Goal: Information Seeking & Learning: Learn about a topic

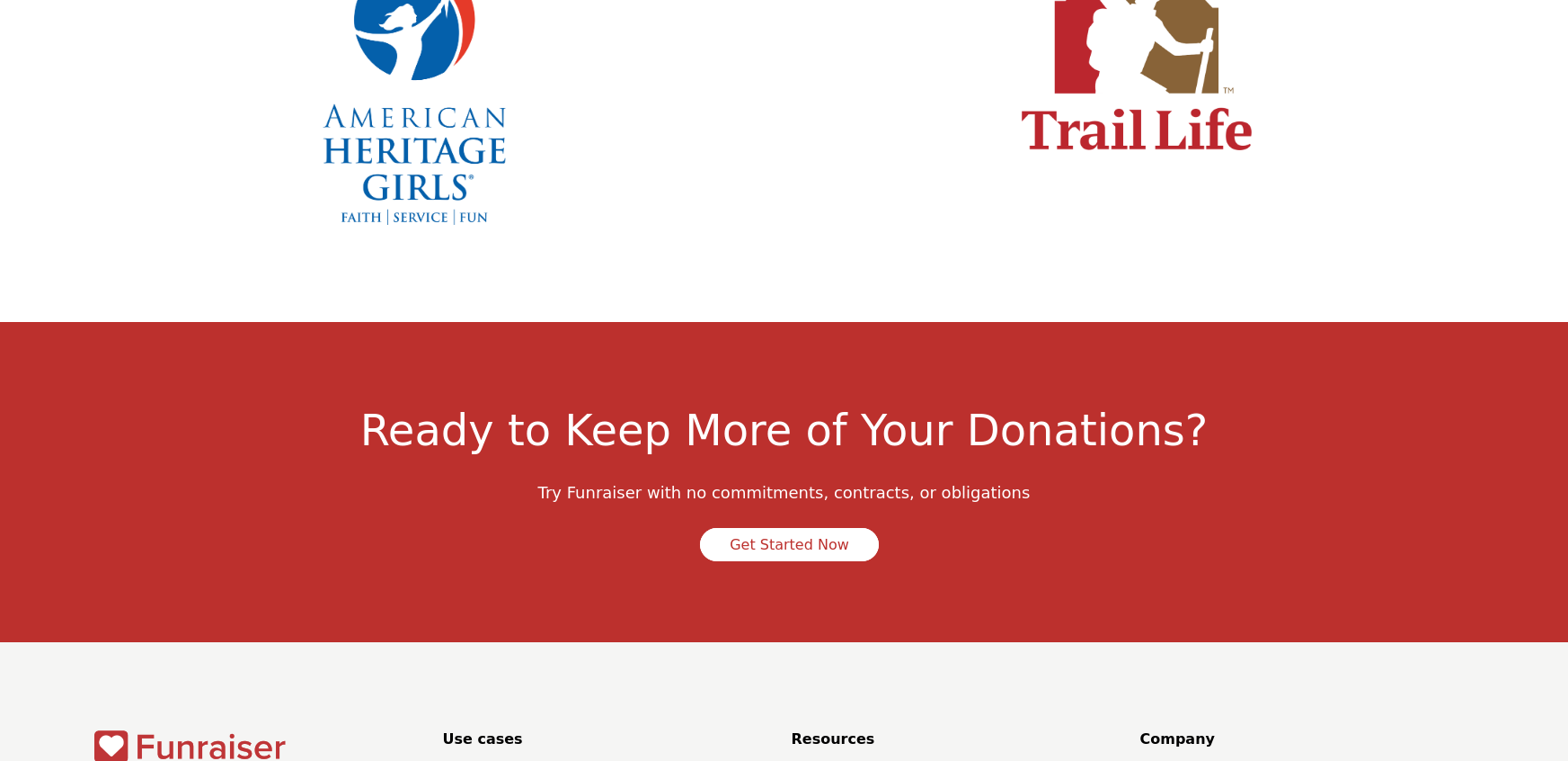
scroll to position [6201, 0]
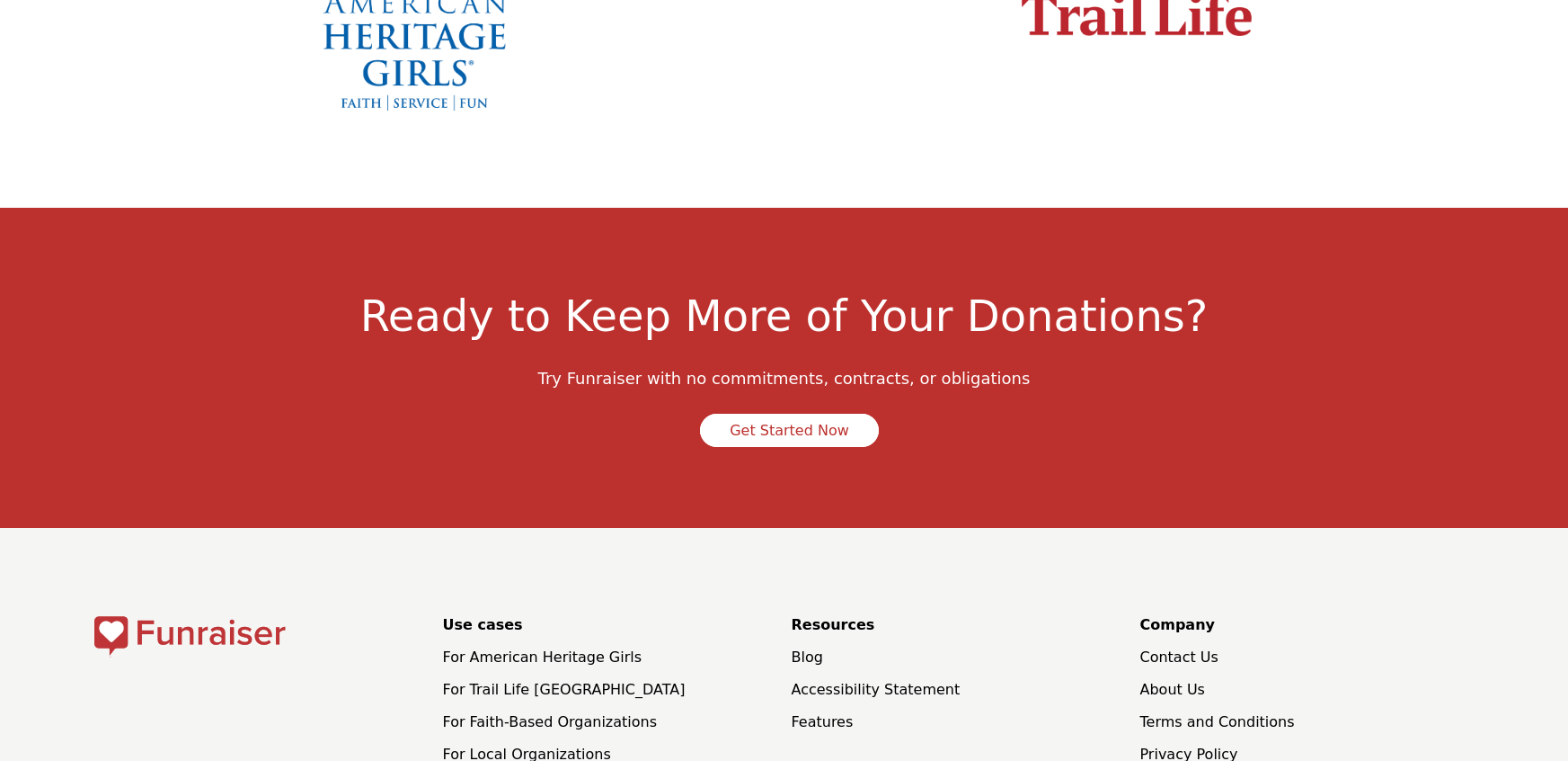
click at [1179, 648] on link "Contact Us" at bounding box center [1179, 657] width 78 height 17
click at [1183, 681] on link "About Us" at bounding box center [1172, 689] width 65 height 17
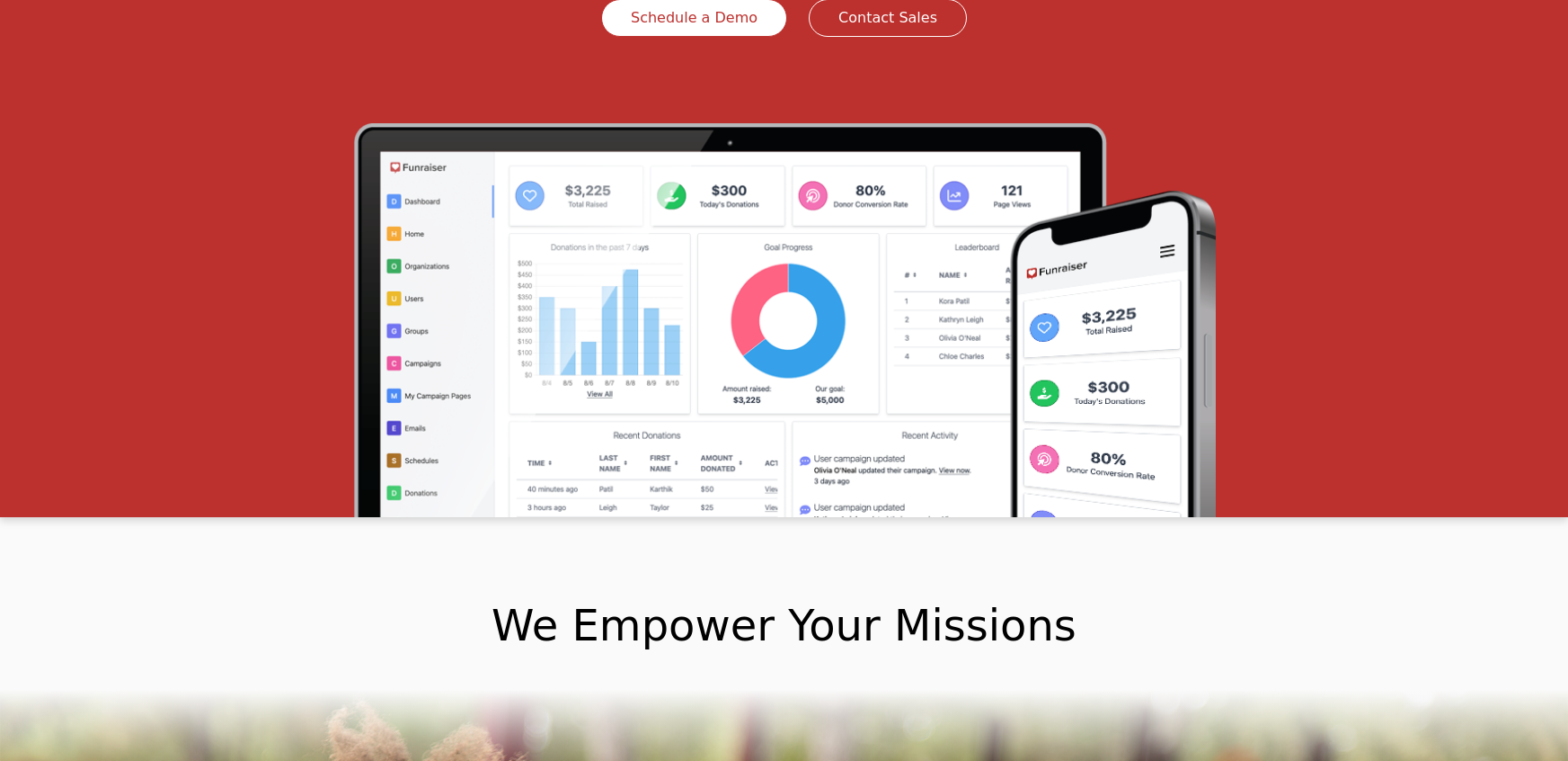
scroll to position [0, 0]
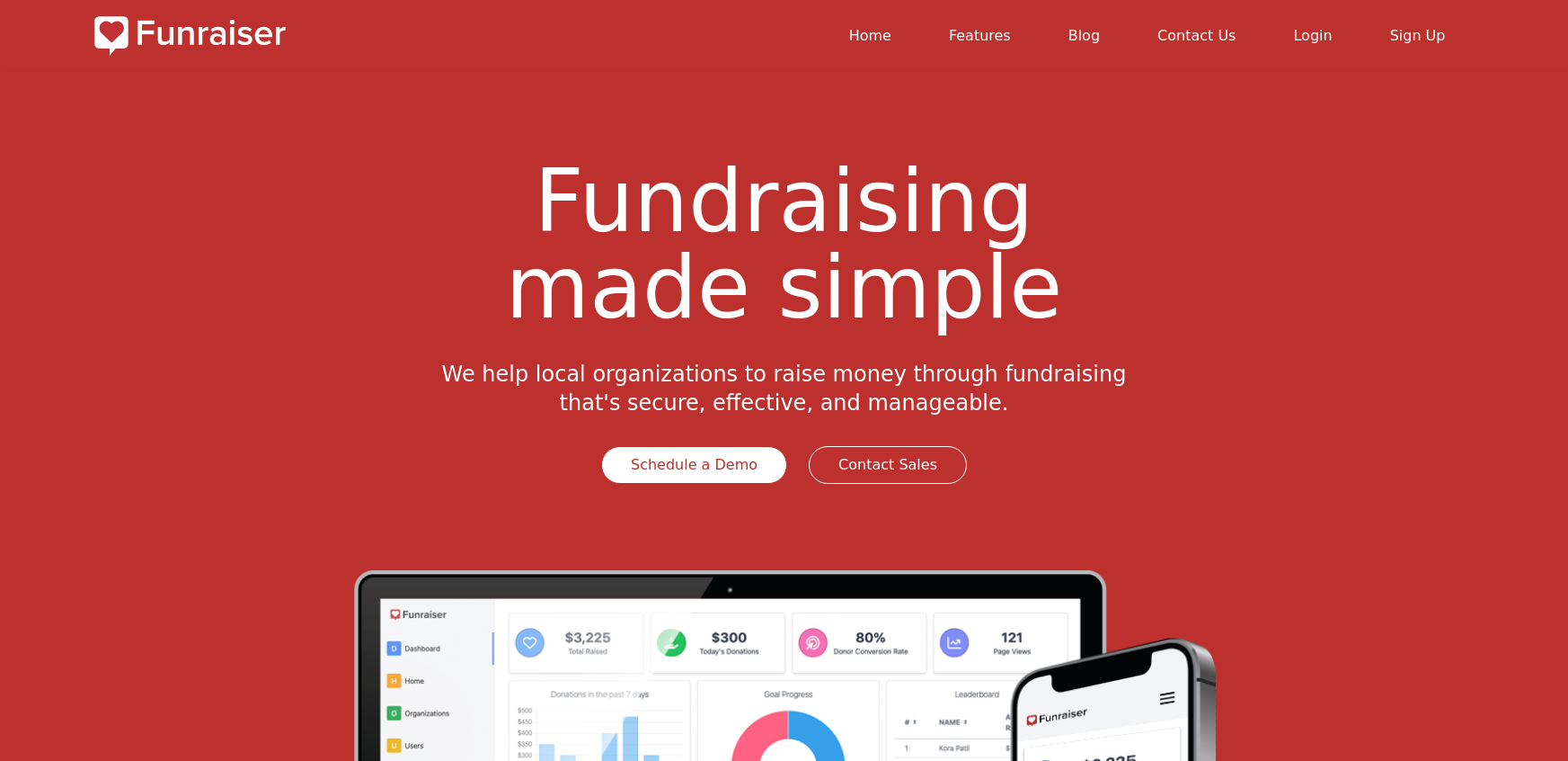
click at [999, 33] on link "Features" at bounding box center [979, 35] width 62 height 17
click at [1100, 32] on link "Blog" at bounding box center [1084, 35] width 32 height 17
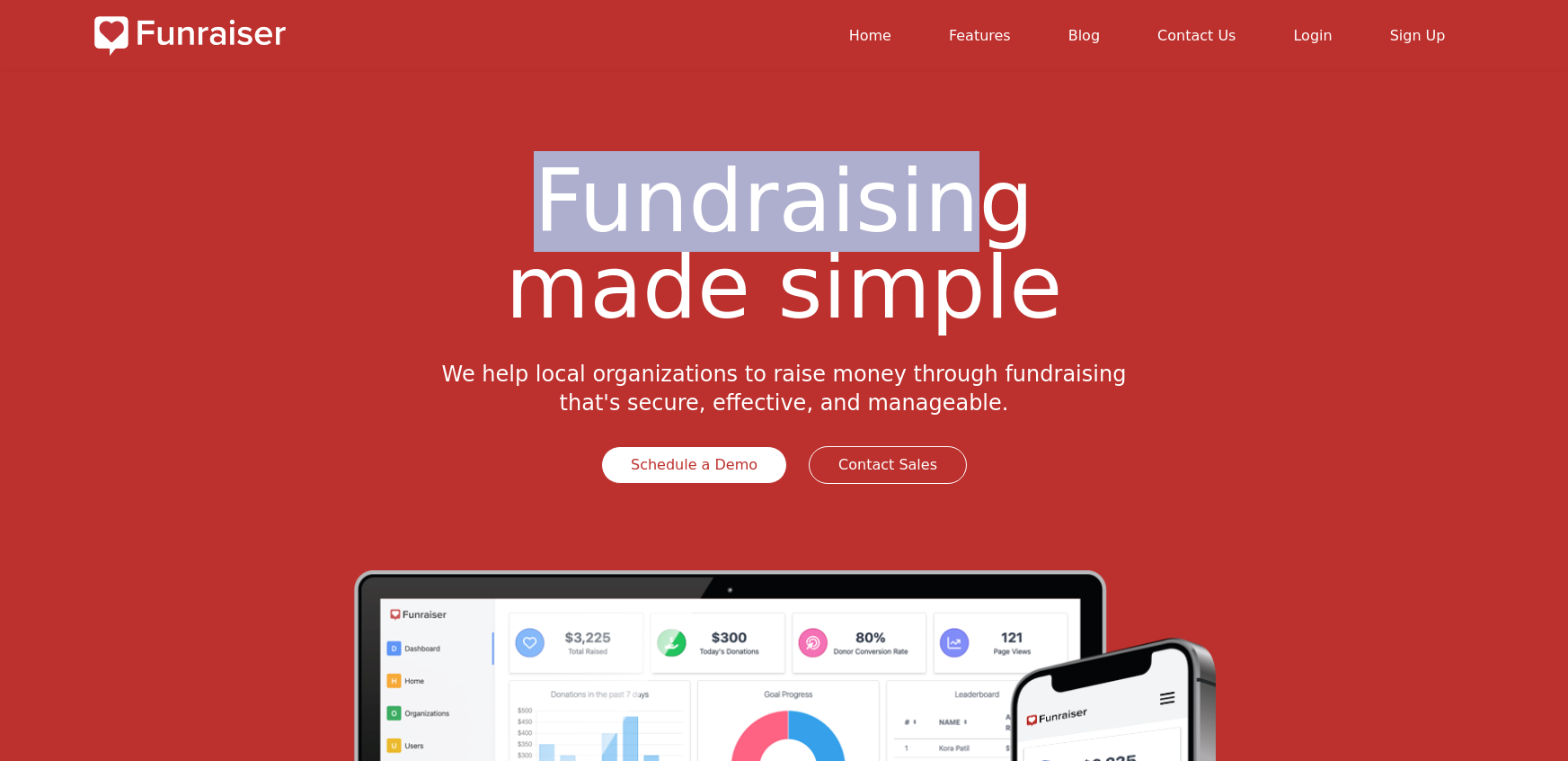
drag, startPoint x: 535, startPoint y: 196, endPoint x: 964, endPoint y: 232, distance: 430.5
click at [964, 232] on h1 "Fundraising made simple" at bounding box center [784, 259] width 1380 height 202
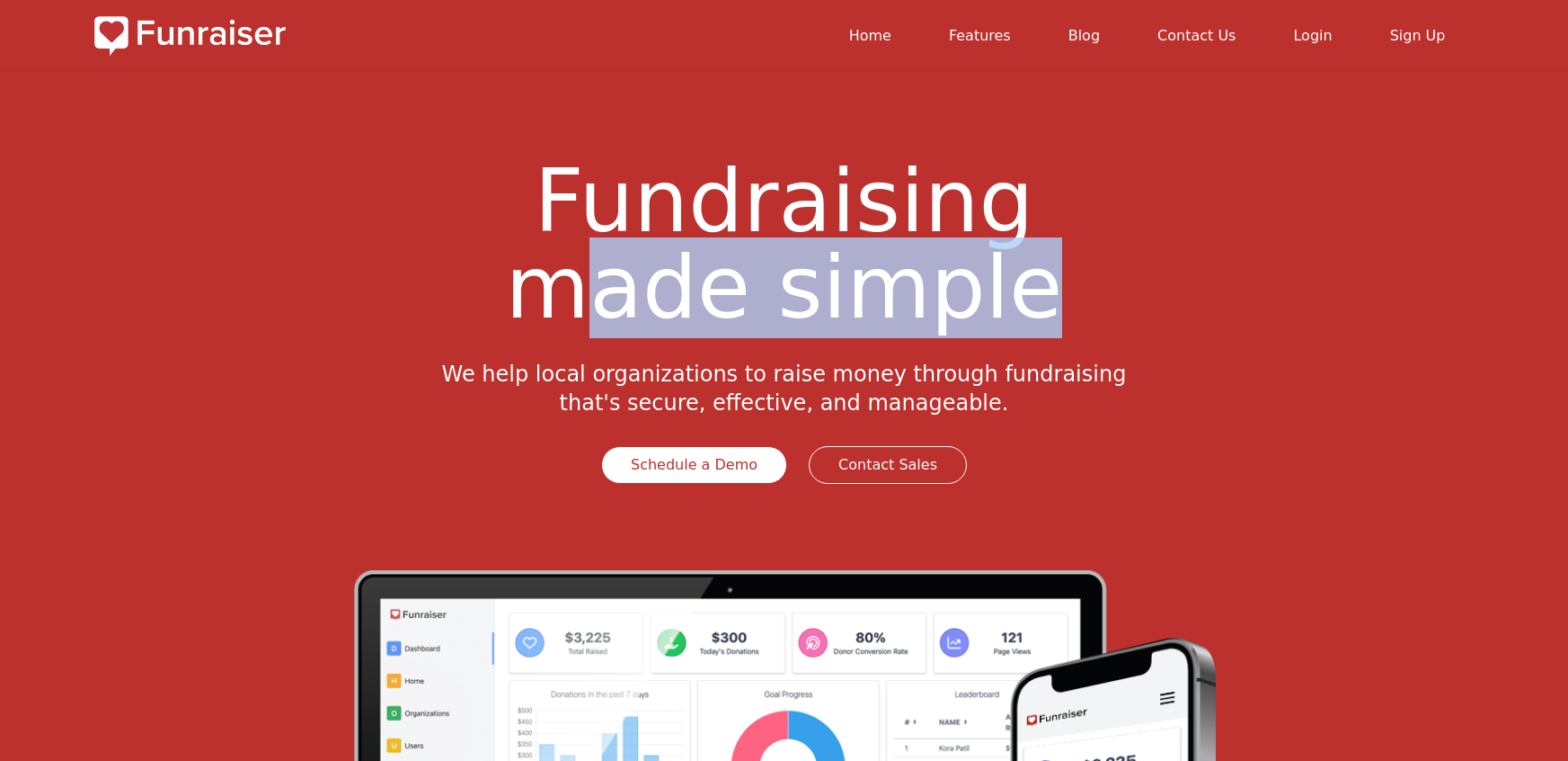
drag, startPoint x: 577, startPoint y: 279, endPoint x: 1052, endPoint y: 337, distance: 478.5
click at [1052, 337] on h1 "Fundraising made simple" at bounding box center [784, 259] width 1380 height 202
drag, startPoint x: 449, startPoint y: 374, endPoint x: 977, endPoint y: 400, distance: 528.6
click at [977, 400] on p "We help local organizations to raise money through fundraising that's secure, e…" at bounding box center [784, 388] width 690 height 57
click at [654, 374] on p "We help local organizations to raise money through fundraising that's secure, e…" at bounding box center [784, 388] width 690 height 57
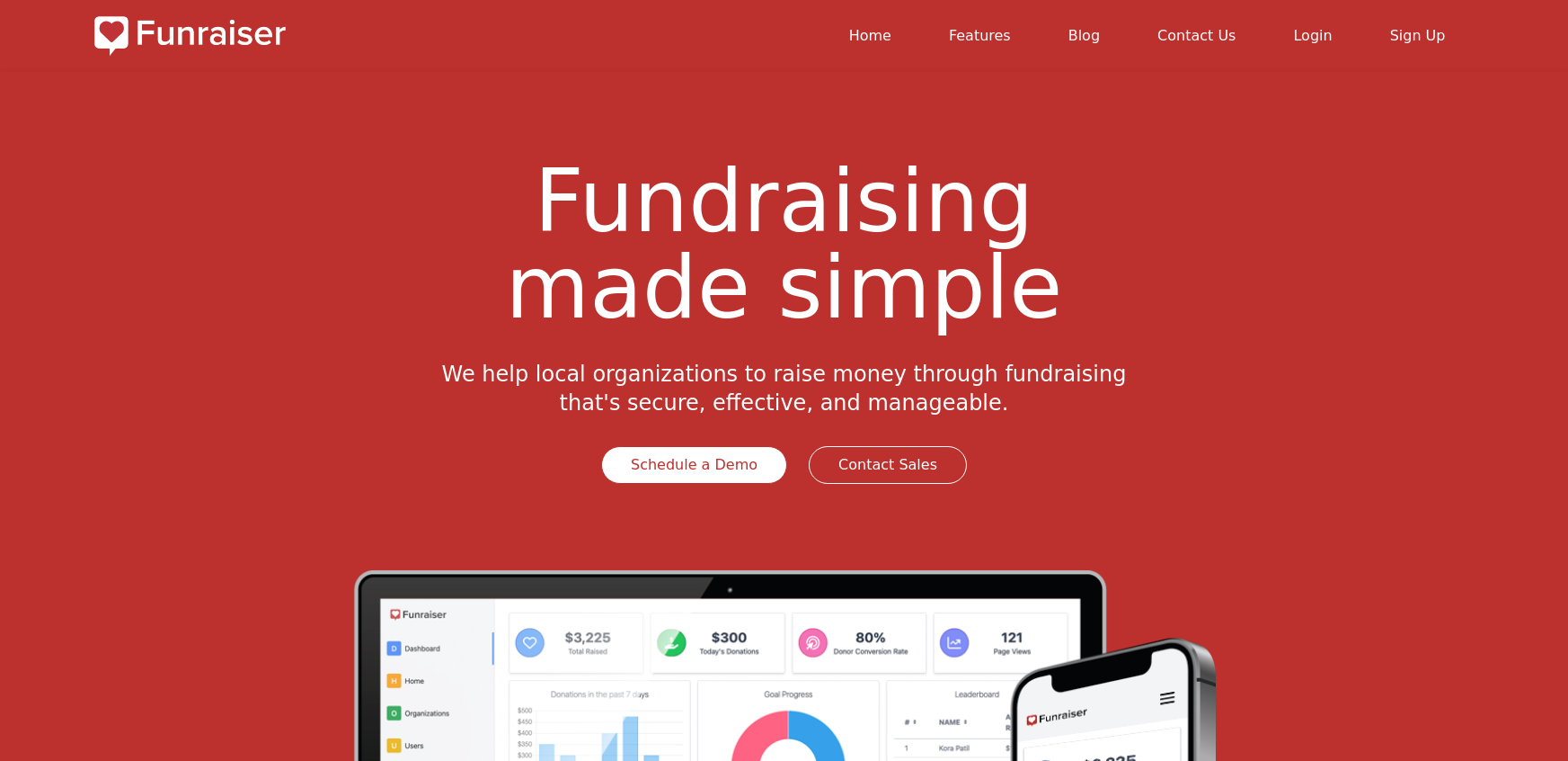
click at [696, 396] on p "We help local organizations to raise money through fundraising that's secure, e…" at bounding box center [784, 388] width 690 height 57
drag, startPoint x: 786, startPoint y: 408, endPoint x: 943, endPoint y: 407, distance: 157.0
click at [805, 408] on p "We help local organizations to raise money through fundraising that's secure, e…" at bounding box center [784, 388] width 690 height 57
click at [943, 407] on p "We help local organizations to raise money through fundraising that's secure, e…" at bounding box center [784, 388] width 690 height 57
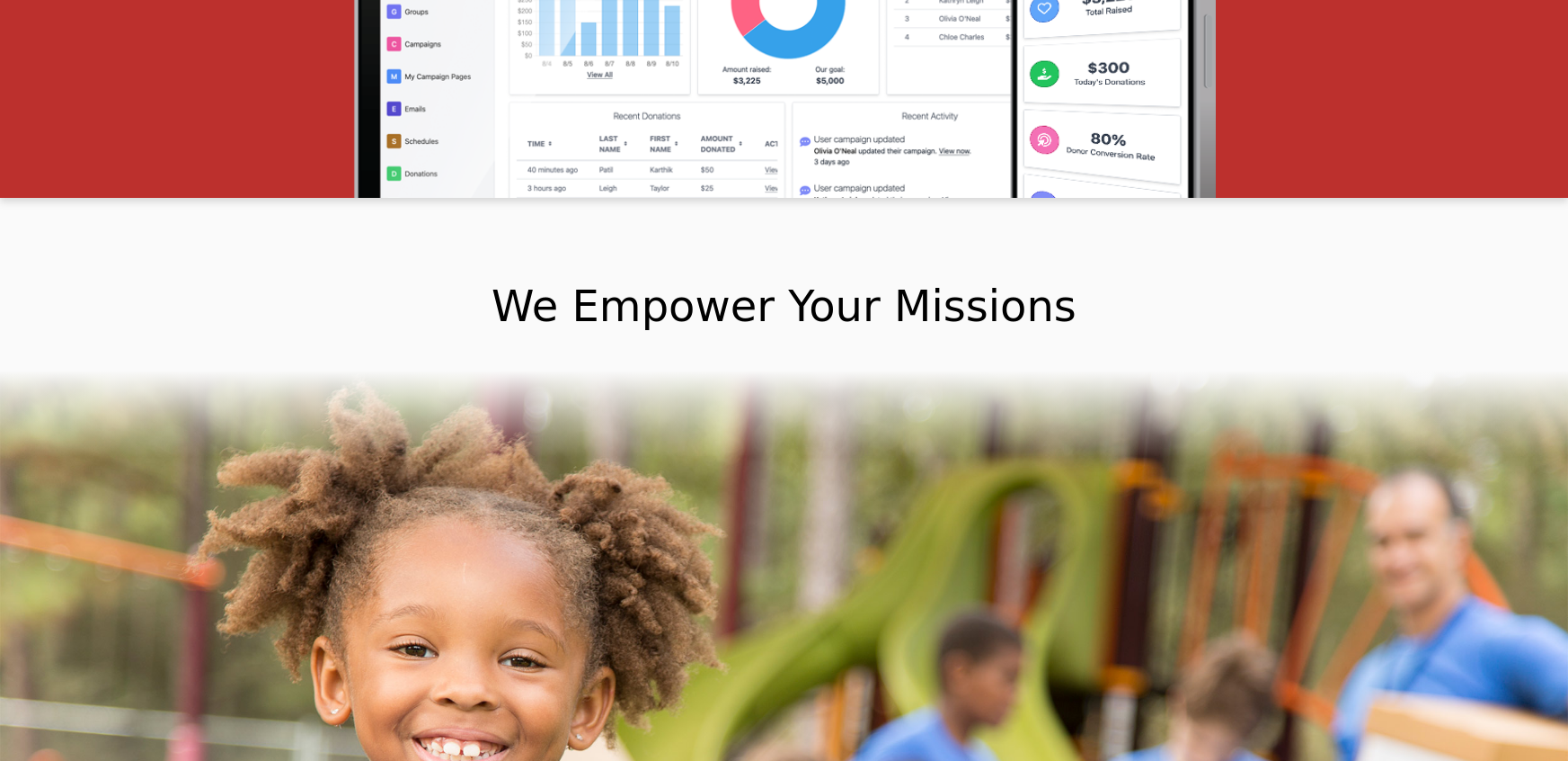
scroll to position [884, 0]
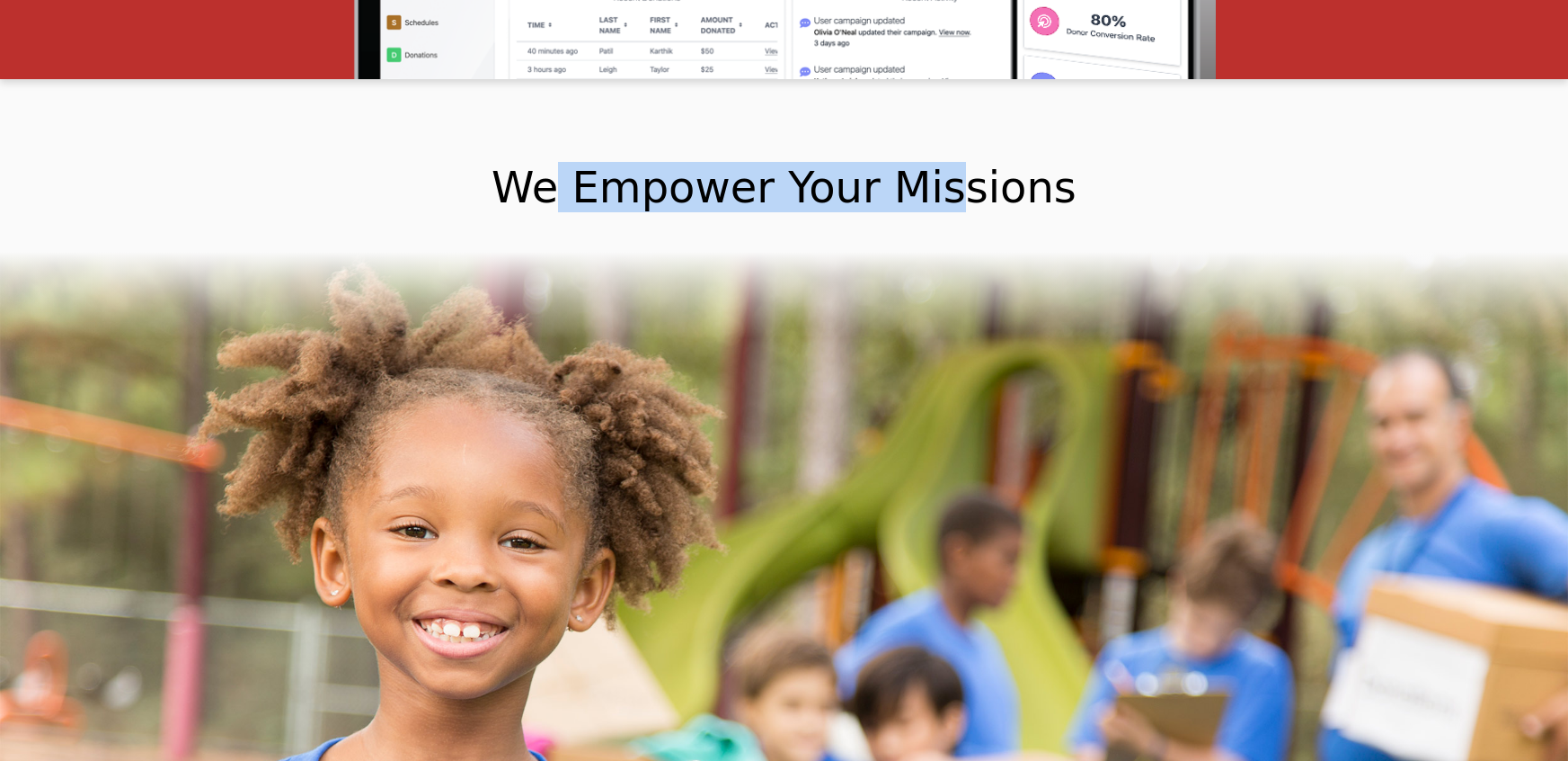
drag, startPoint x: 570, startPoint y: 207, endPoint x: 993, endPoint y: 195, distance: 423.2
click at [959, 196] on h2 "We Empower Your Missions" at bounding box center [784, 165] width 1568 height 173
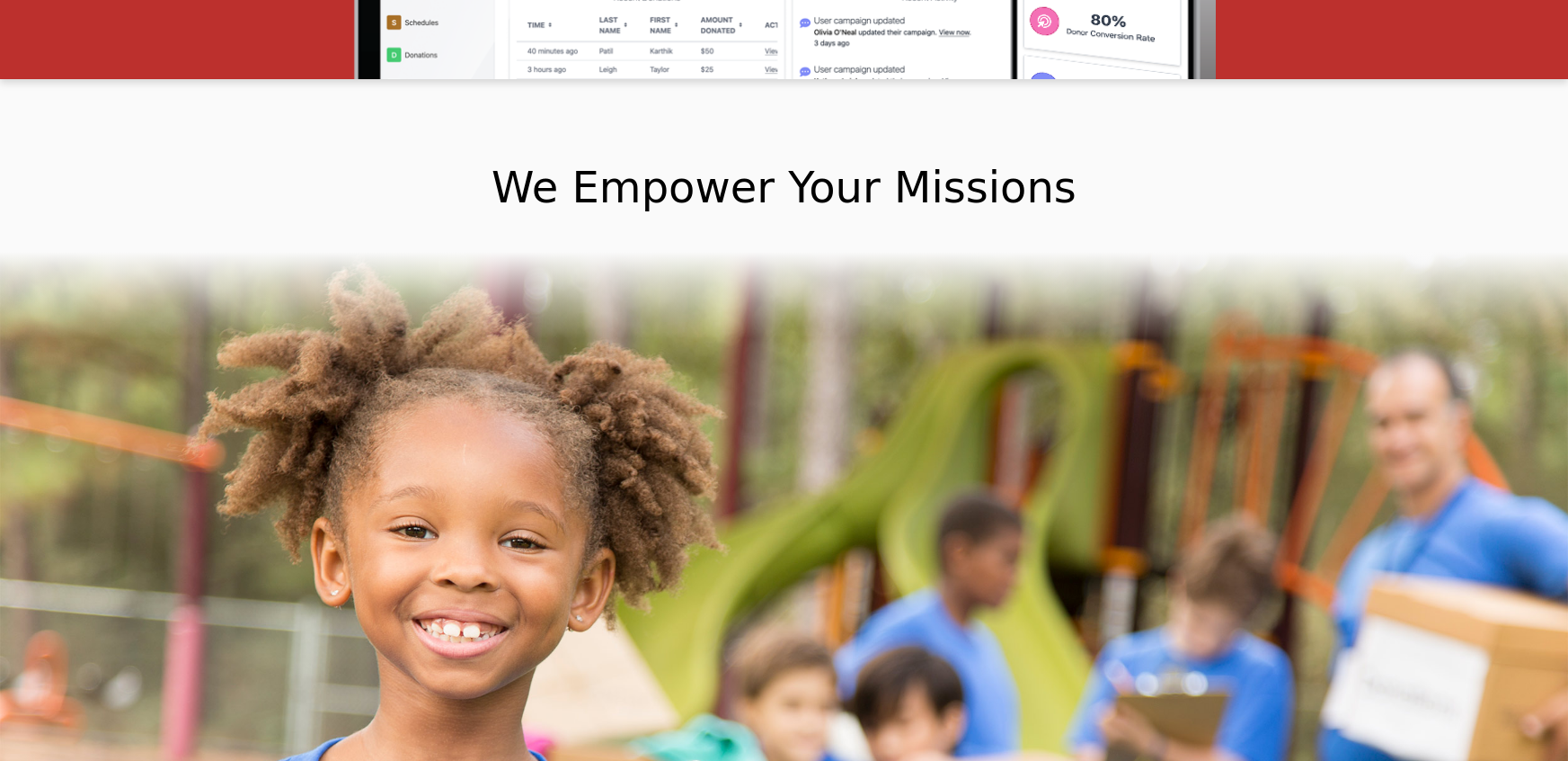
click at [993, 195] on h2 "We Empower Your Missions" at bounding box center [784, 165] width 1568 height 173
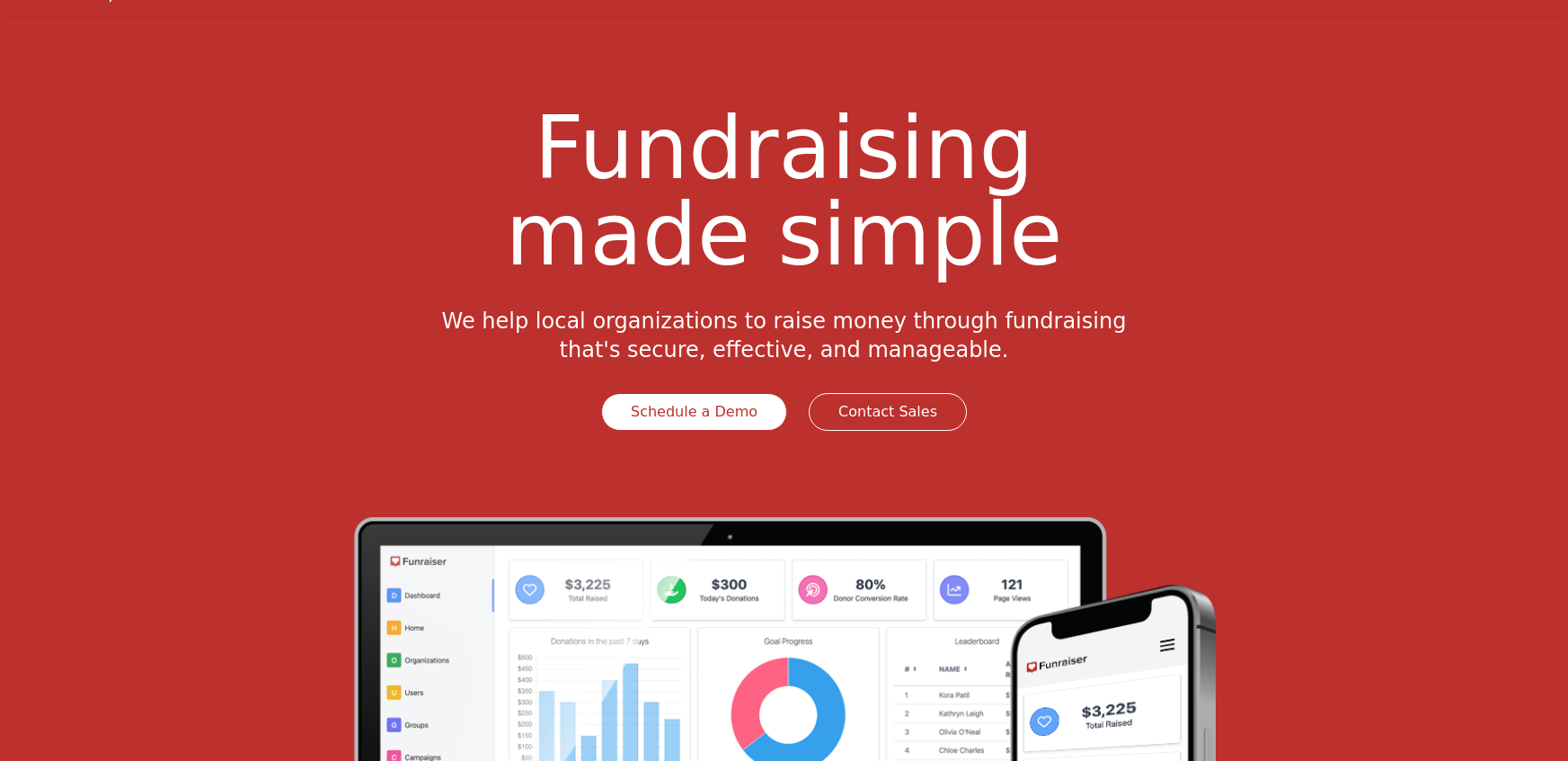
scroll to position [0, 0]
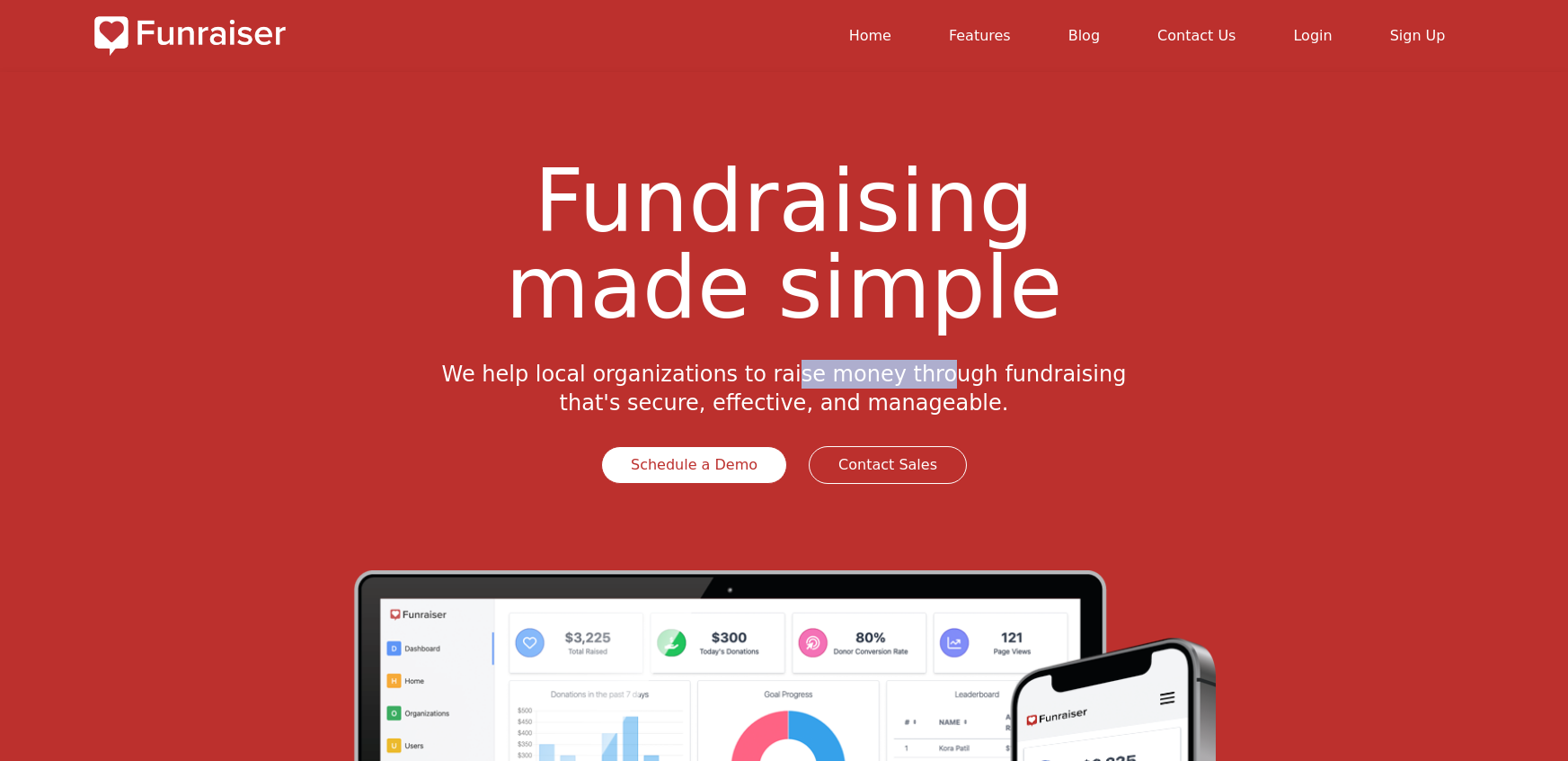
drag, startPoint x: 548, startPoint y: 373, endPoint x: 673, endPoint y: 379, distance: 125.1
click at [673, 379] on p "We help local organizations to raise money through fundraising that's secure, e…" at bounding box center [784, 388] width 690 height 57
click at [315, 335] on h1 "Fundraising made simple" at bounding box center [784, 259] width 1380 height 202
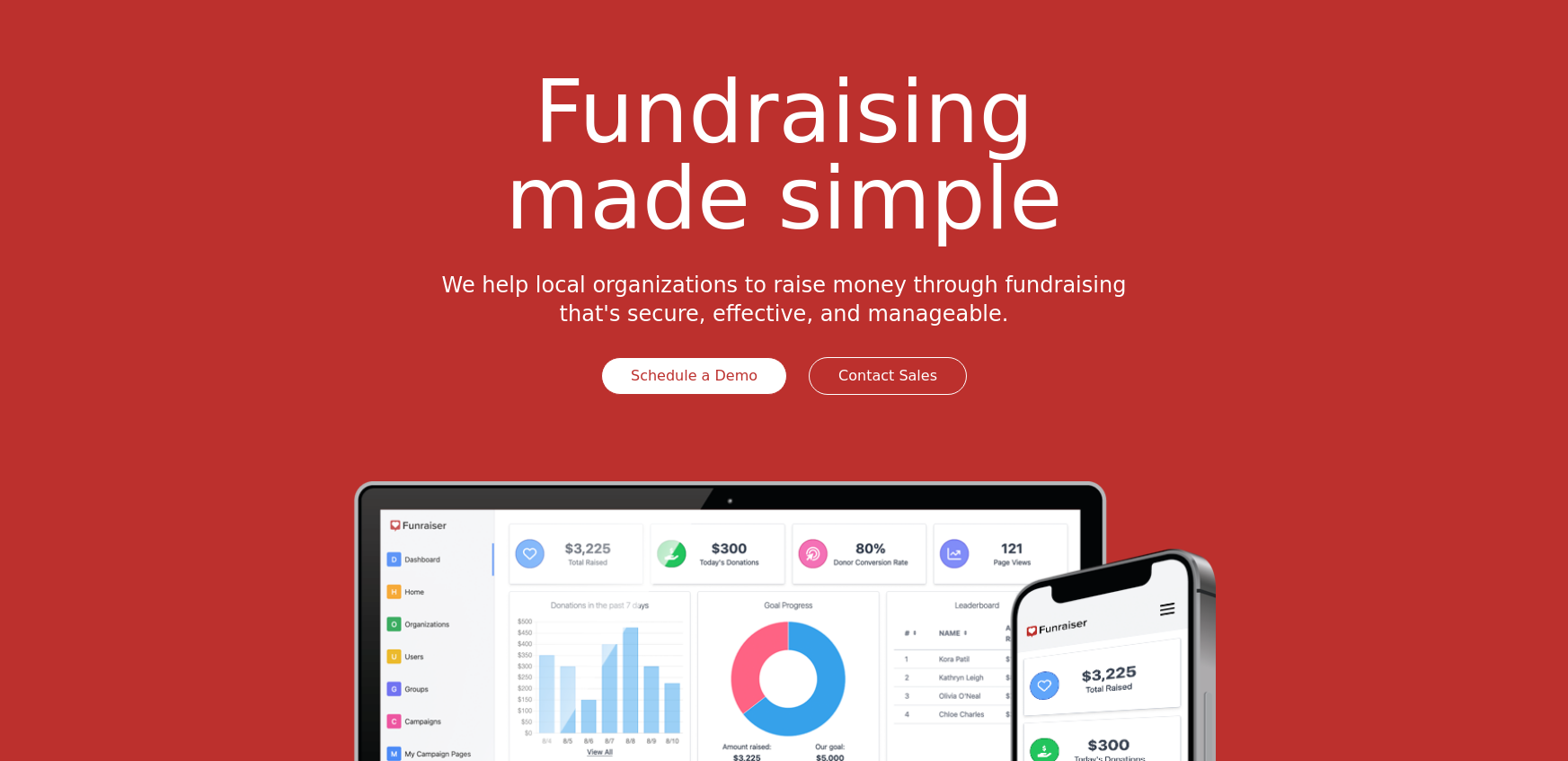
scroll to position [146, 0]
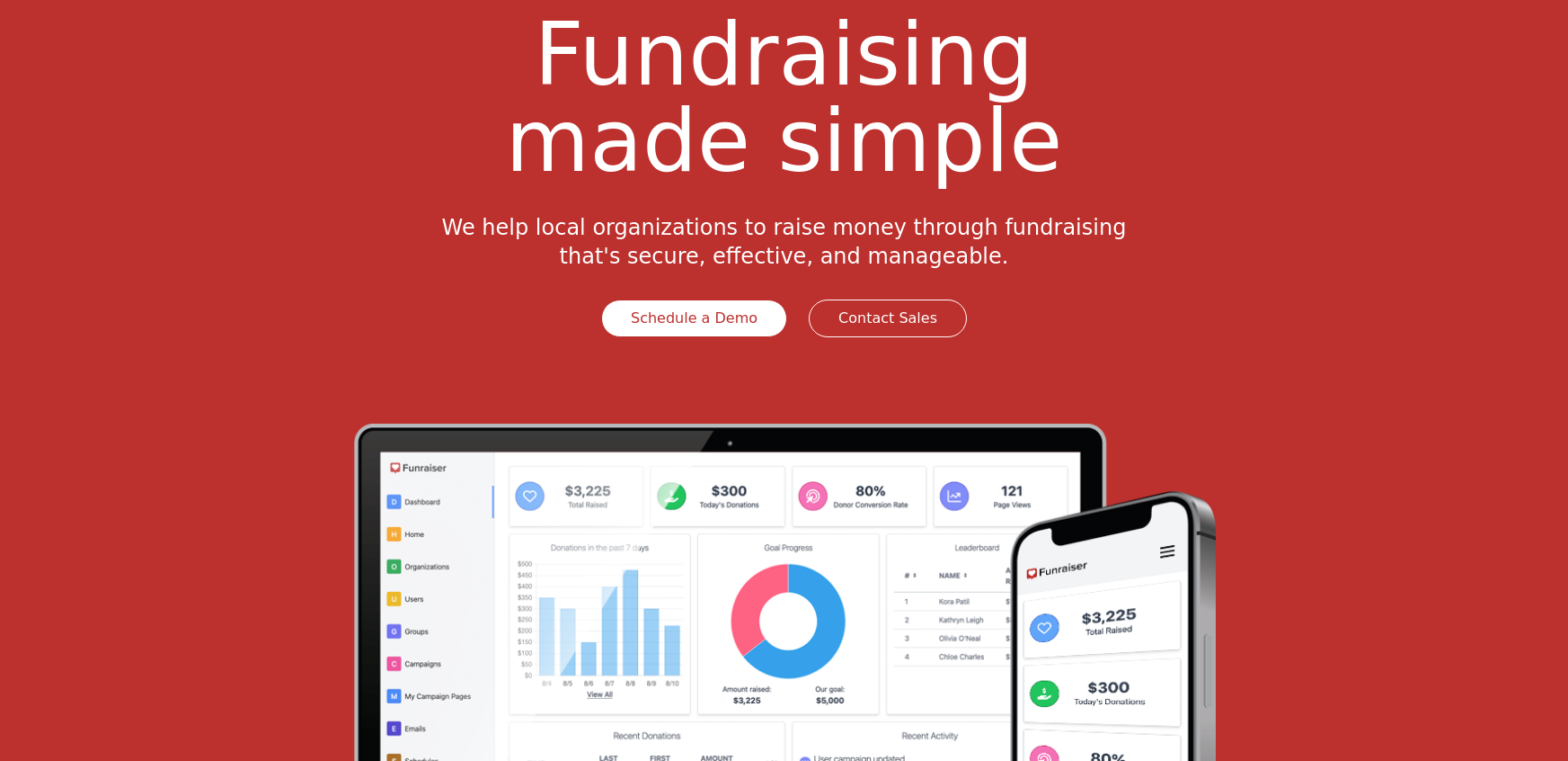
click at [719, 320] on link "Schedule a Demo" at bounding box center [694, 317] width 186 height 37
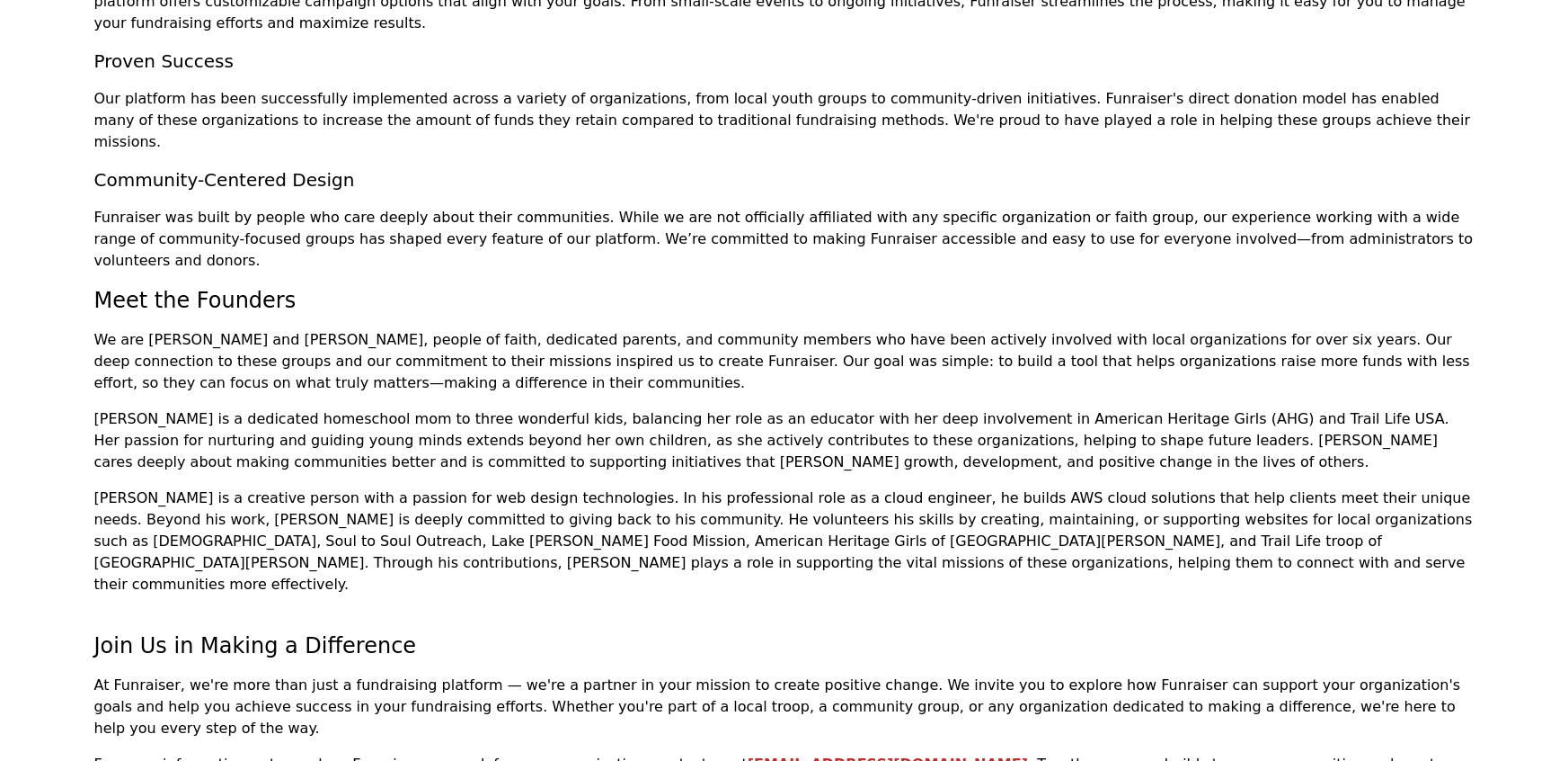
scroll to position [911, 0]
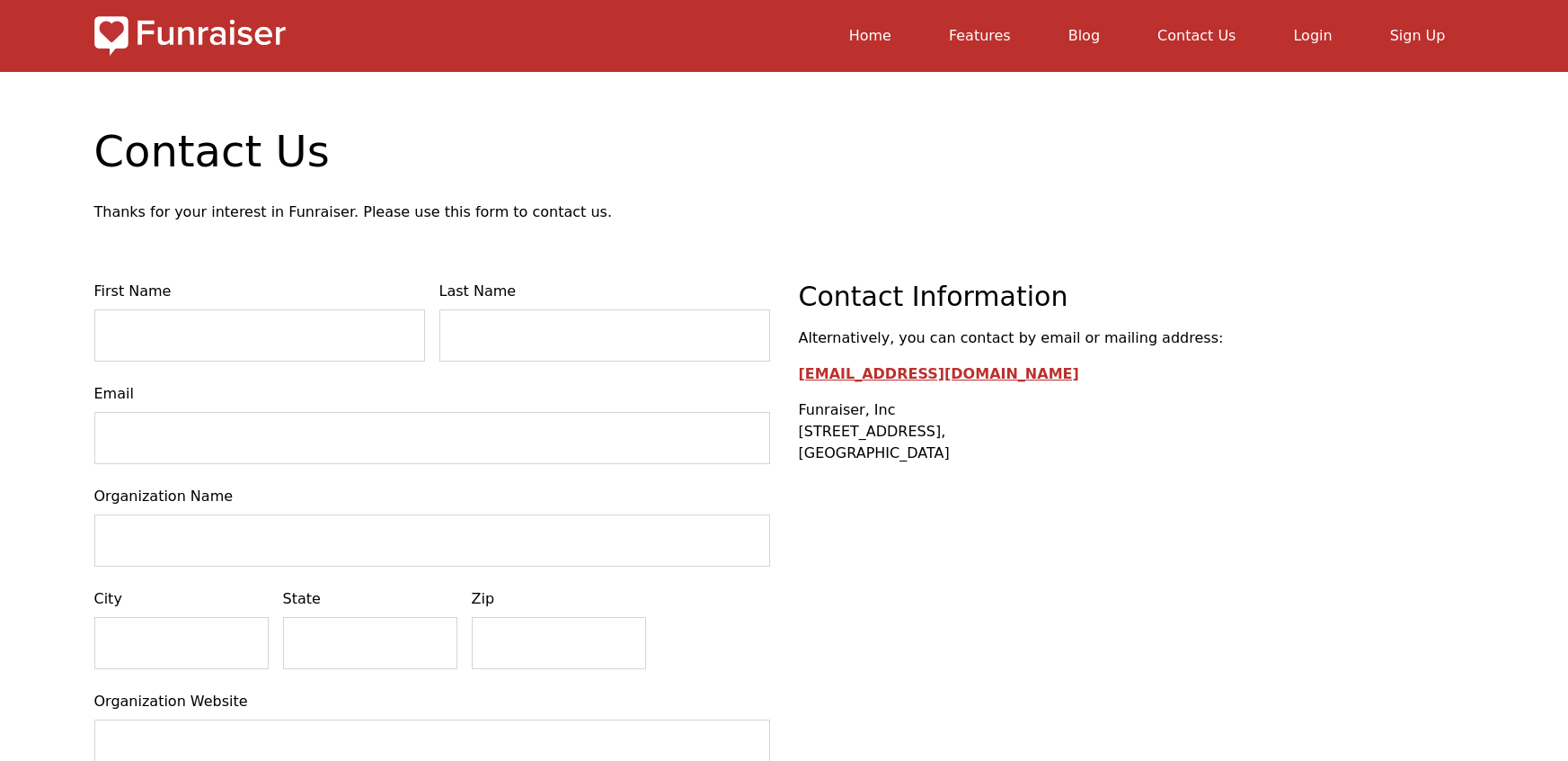
drag, startPoint x: 791, startPoint y: 409, endPoint x: 953, endPoint y: 452, distance: 167.6
click at [953, 452] on div "First Name Last Name Email Organization Name City ****" at bounding box center [784, 667] width 1380 height 775
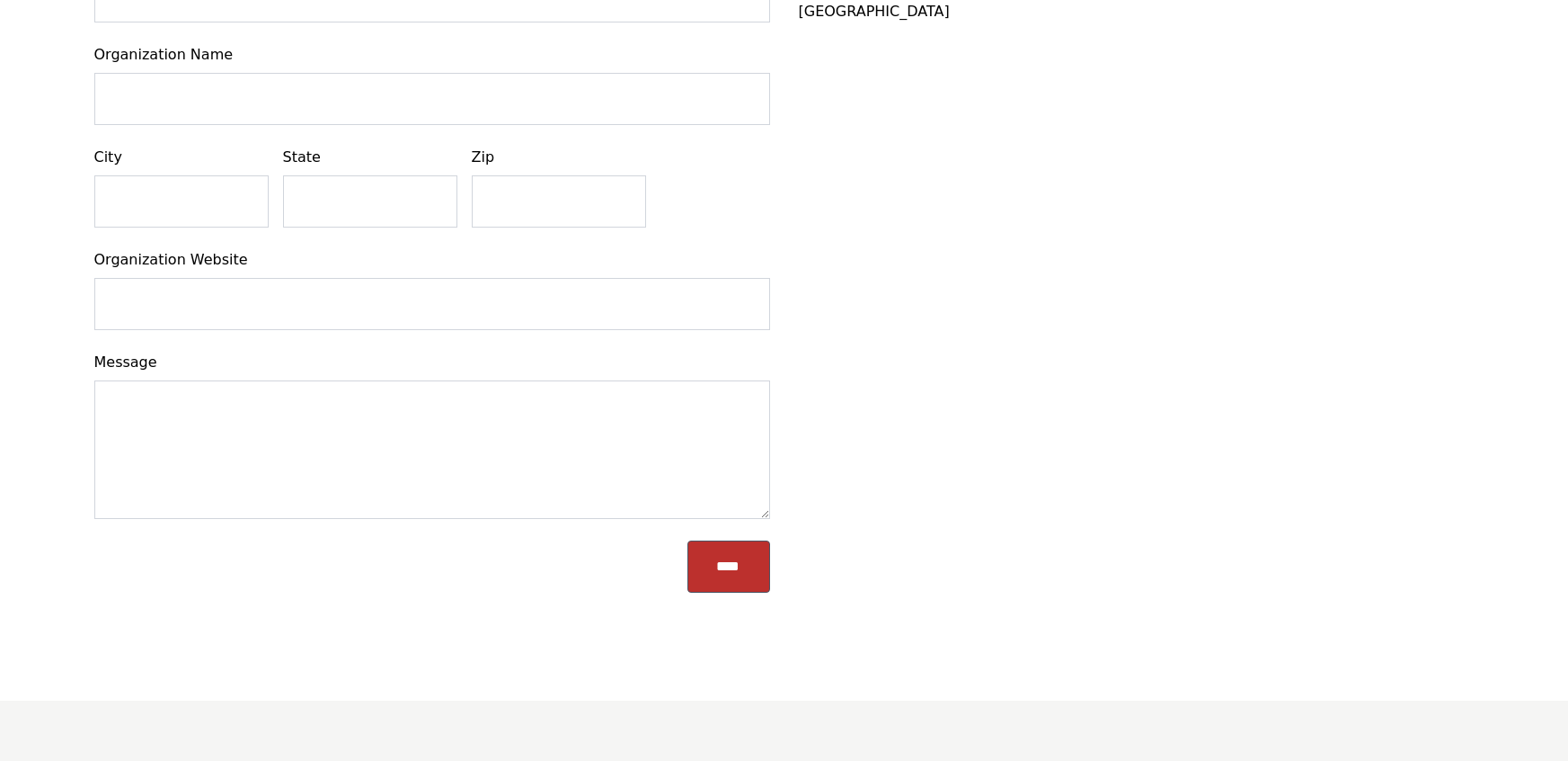
click at [979, 404] on div "Contact Information Alternatively, you can contact by email or mailing address:…" at bounding box center [1136, 227] width 676 height 775
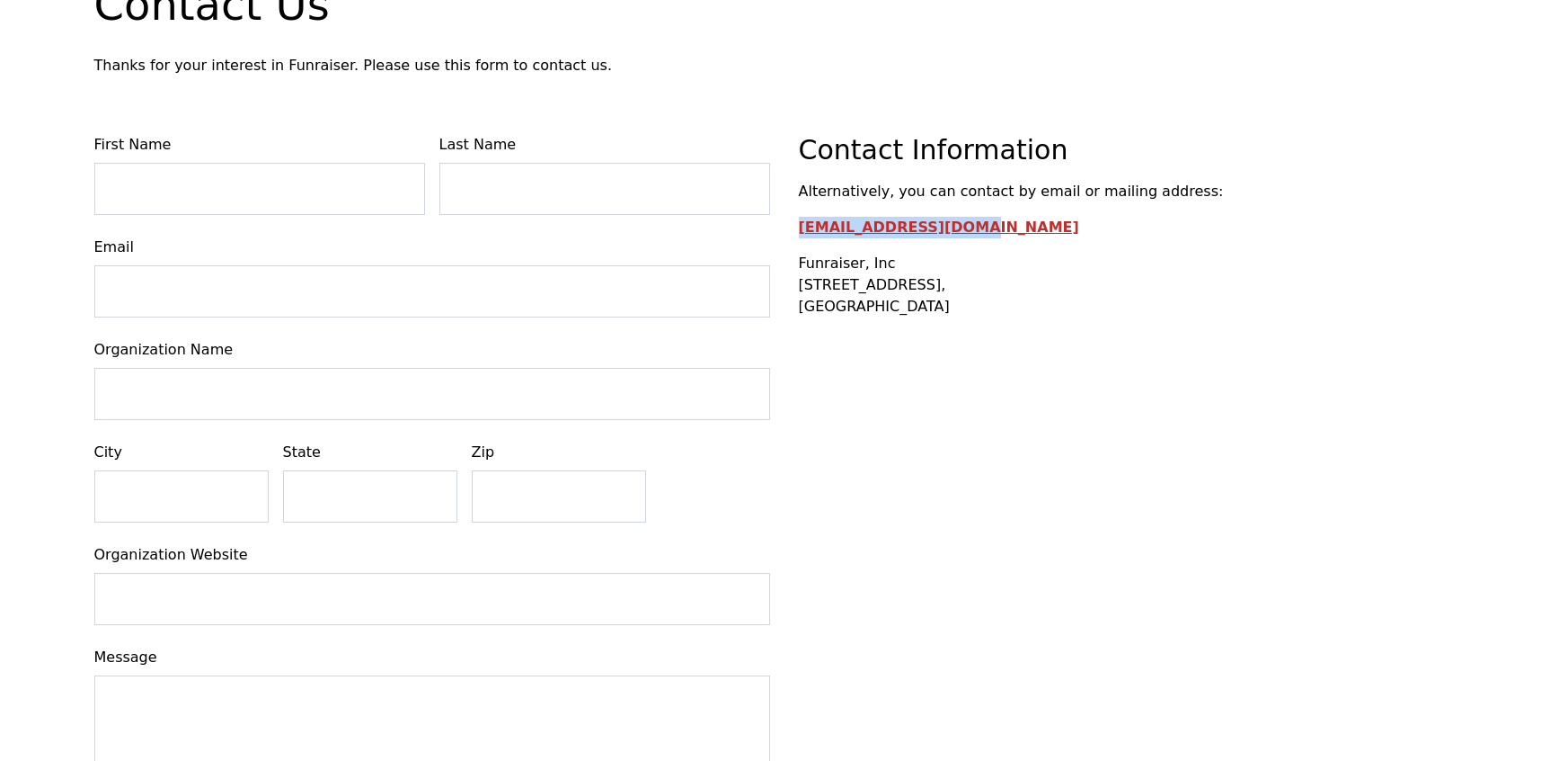
drag, startPoint x: 968, startPoint y: 235, endPoint x: 820, endPoint y: 315, distance: 168.2
click at [799, 236] on p "support@funraiser.io" at bounding box center [1136, 228] width 676 height 22
click at [856, 471] on div "Contact Information Alternatively, you can contact by email or mailing address:…" at bounding box center [1136, 521] width 676 height 775
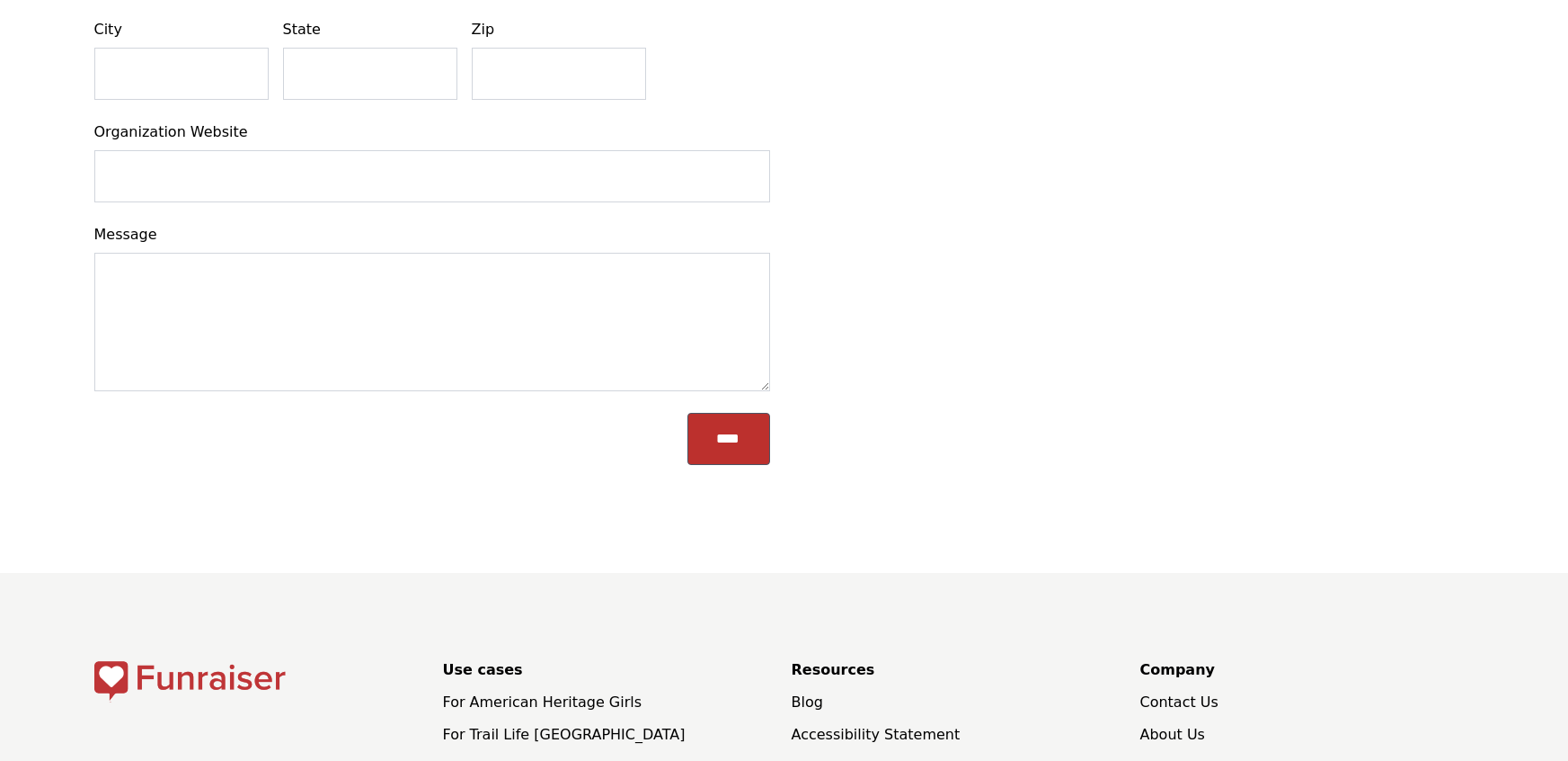
scroll to position [714, 0]
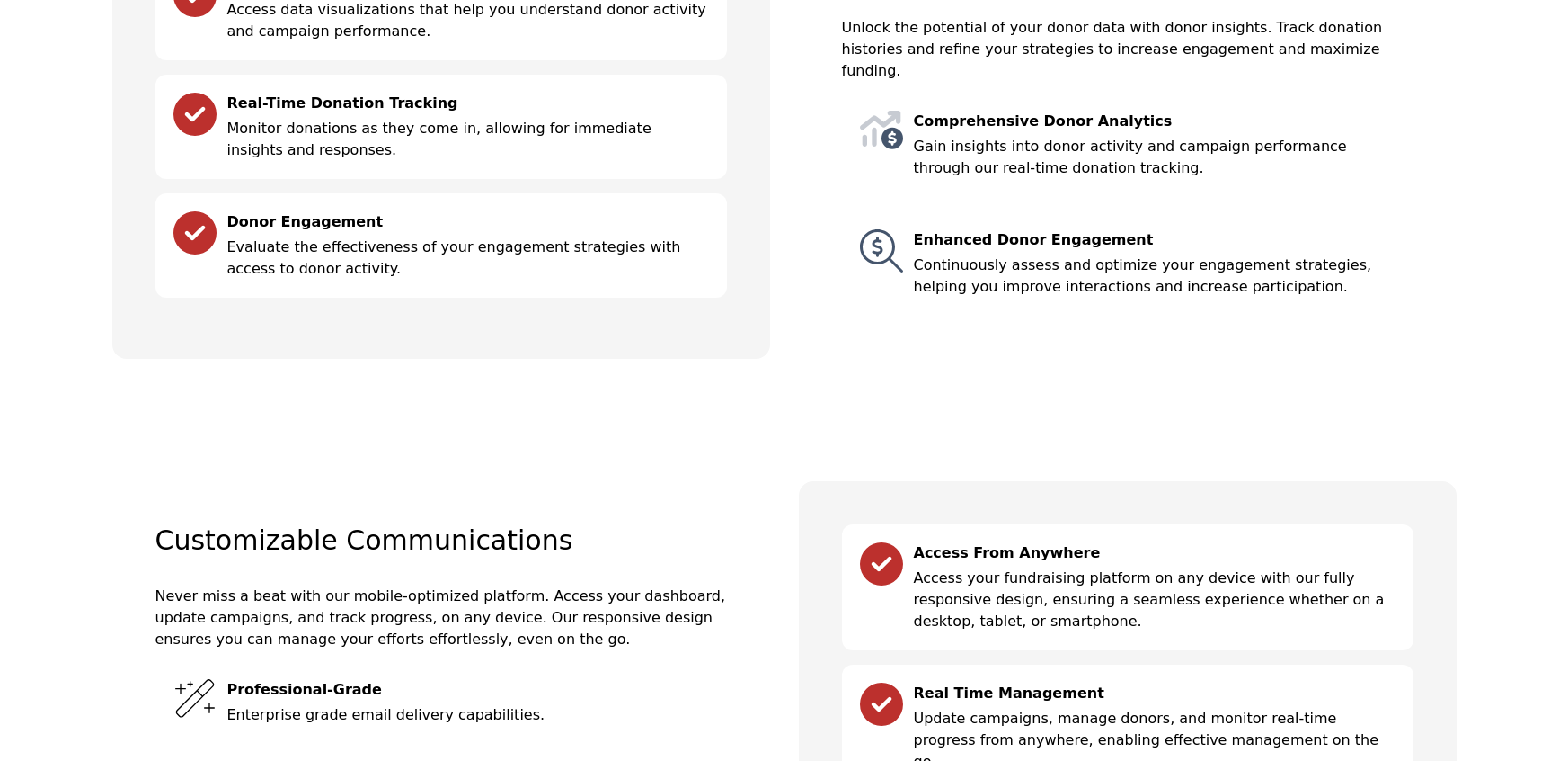
scroll to position [1473, 0]
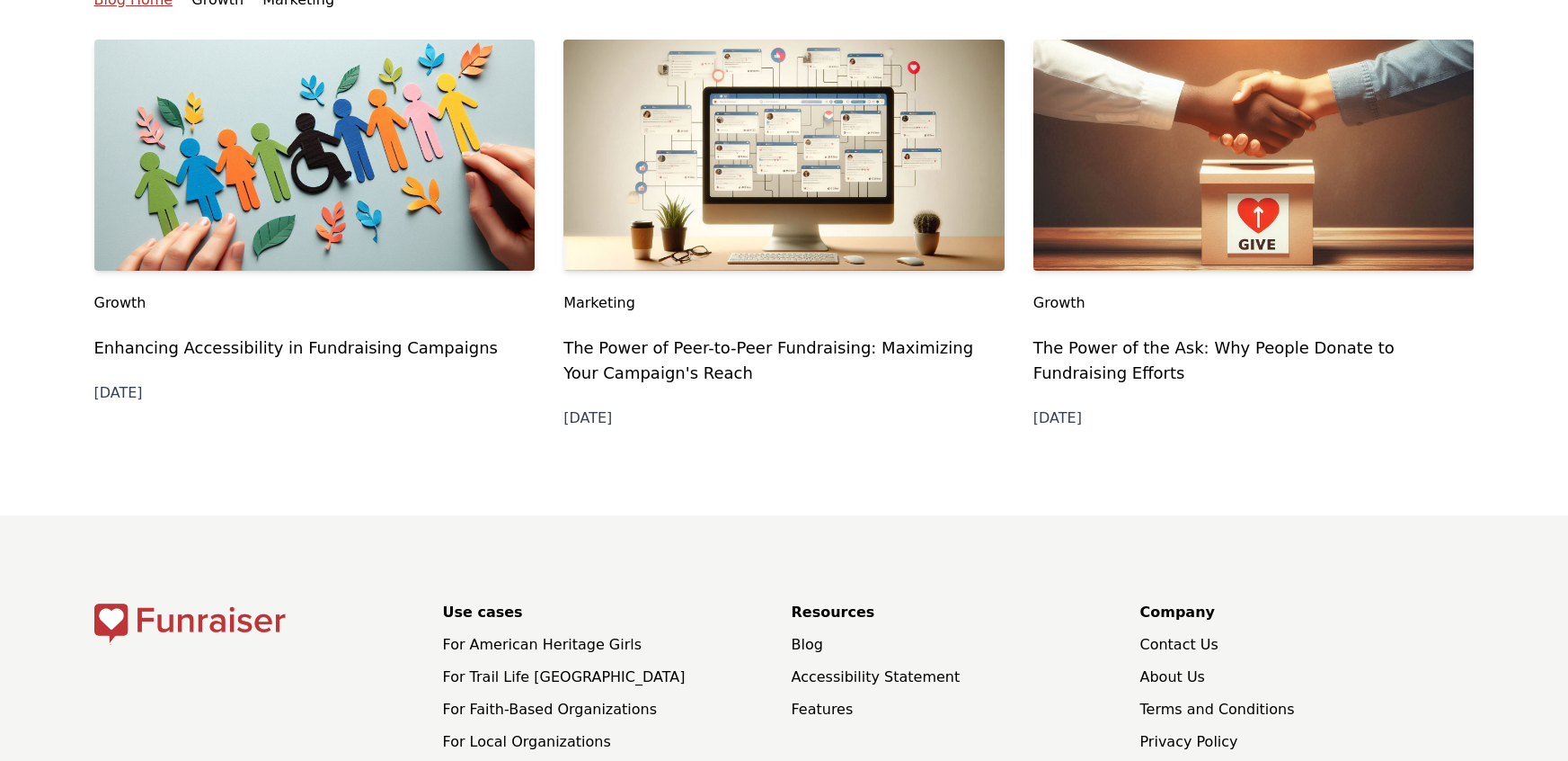
scroll to position [383, 0]
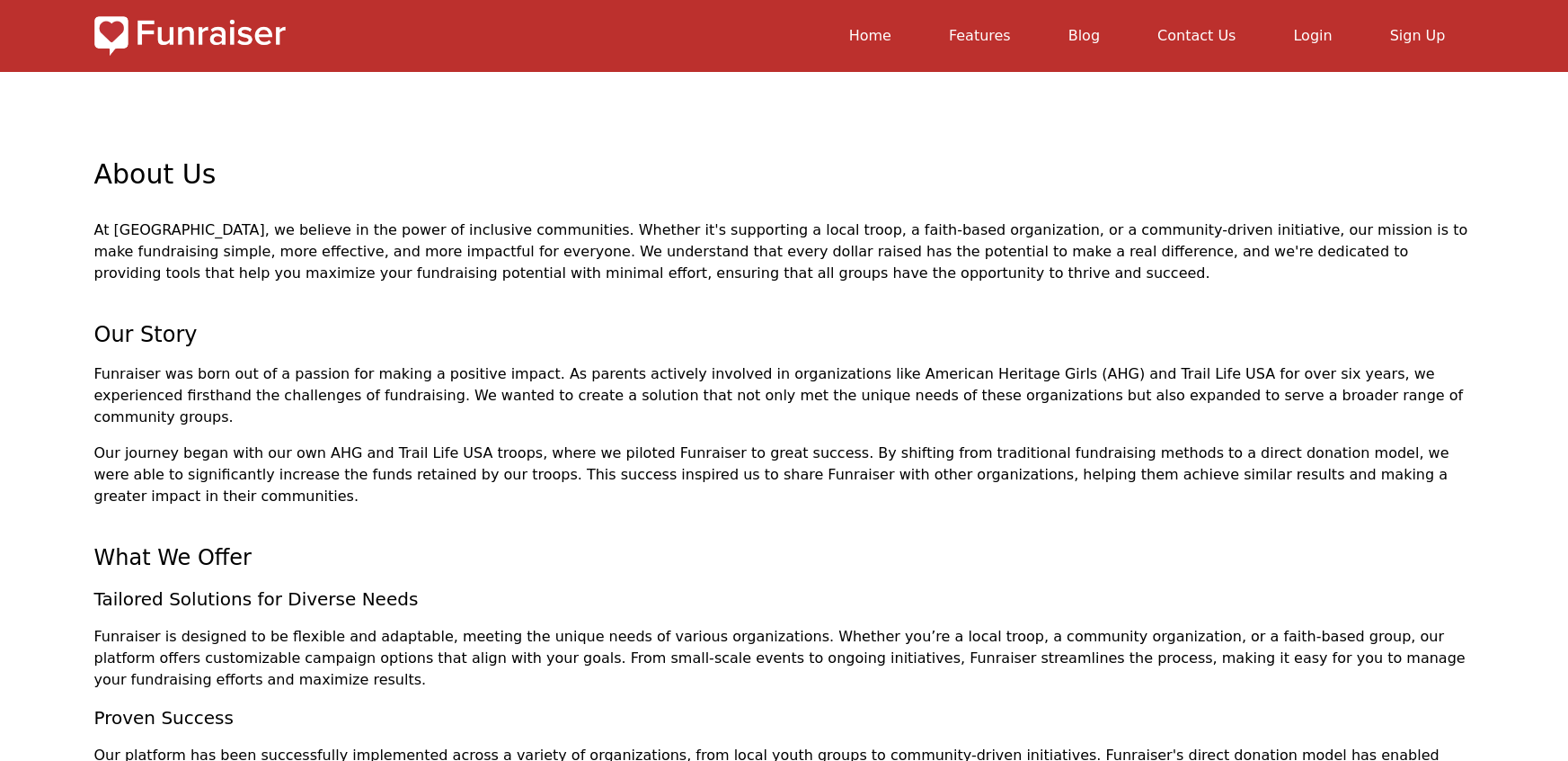
scroll to position [507, 0]
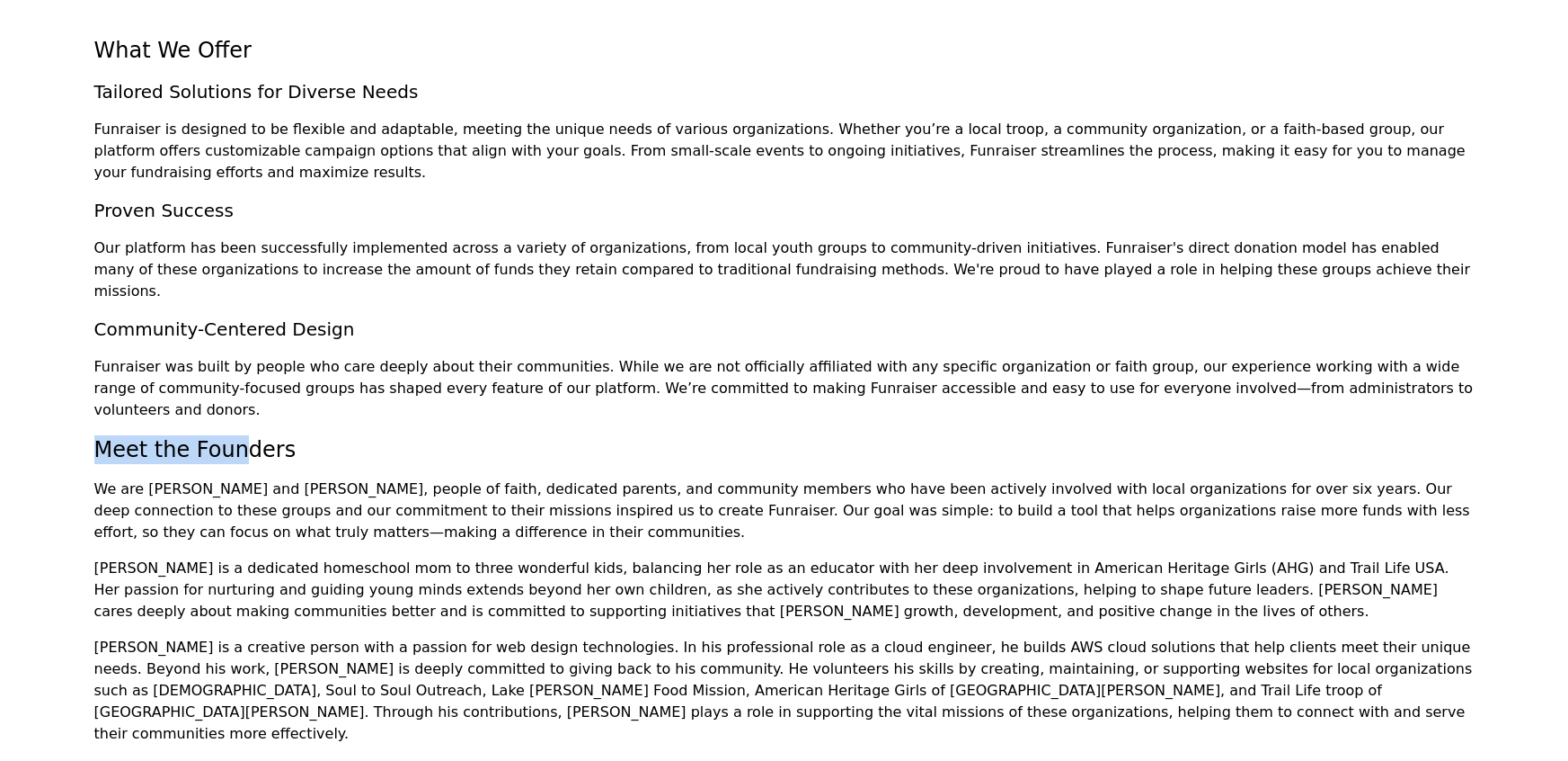
drag, startPoint x: 101, startPoint y: 337, endPoint x: 252, endPoint y: 341, distance: 151.1
click at [234, 435] on h2 "Meet the Founders" at bounding box center [784, 449] width 1380 height 29
click at [249, 435] on h2 "Meet the Founders" at bounding box center [784, 449] width 1380 height 29
drag, startPoint x: 140, startPoint y: 387, endPoint x: 304, endPoint y: 387, distance: 164.0
click at [271, 478] on p "We are Monica and Gregg Setzer, people of faith, dedicated parents, and communi…" at bounding box center [784, 511] width 1380 height 65
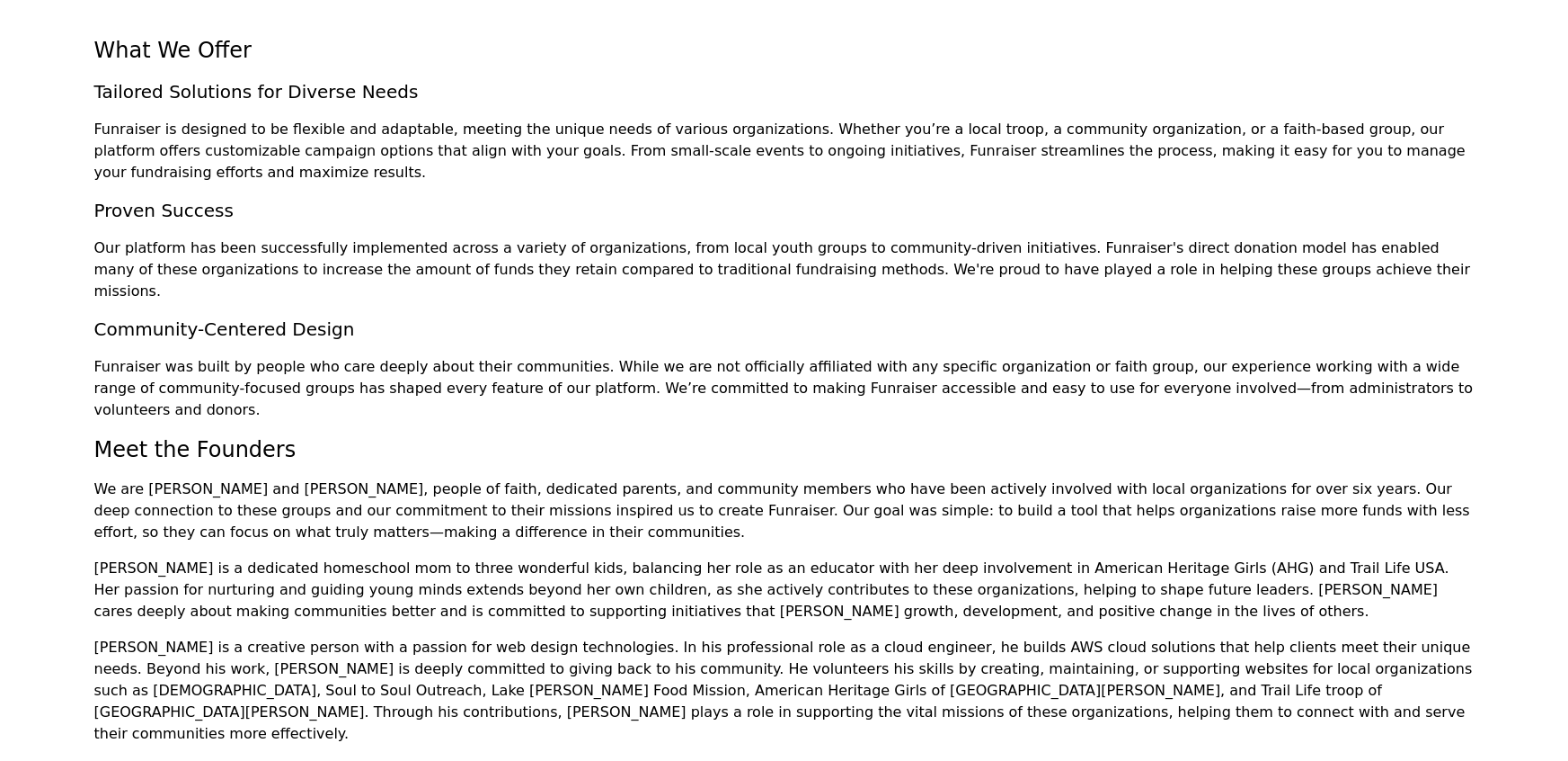
click at [304, 478] on p "We are Monica and Gregg Setzer, people of faith, dedicated parents, and communi…" at bounding box center [784, 511] width 1380 height 65
drag, startPoint x: 306, startPoint y: 388, endPoint x: 414, endPoint y: 393, distance: 108.1
click at [308, 478] on p "We are Monica and Gregg Setzer, people of faith, dedicated parents, and communi…" at bounding box center [784, 511] width 1380 height 65
click at [414, 478] on p "We are Monica and Gregg Setzer, people of faith, dedicated parents, and communi…" at bounding box center [784, 511] width 1380 height 65
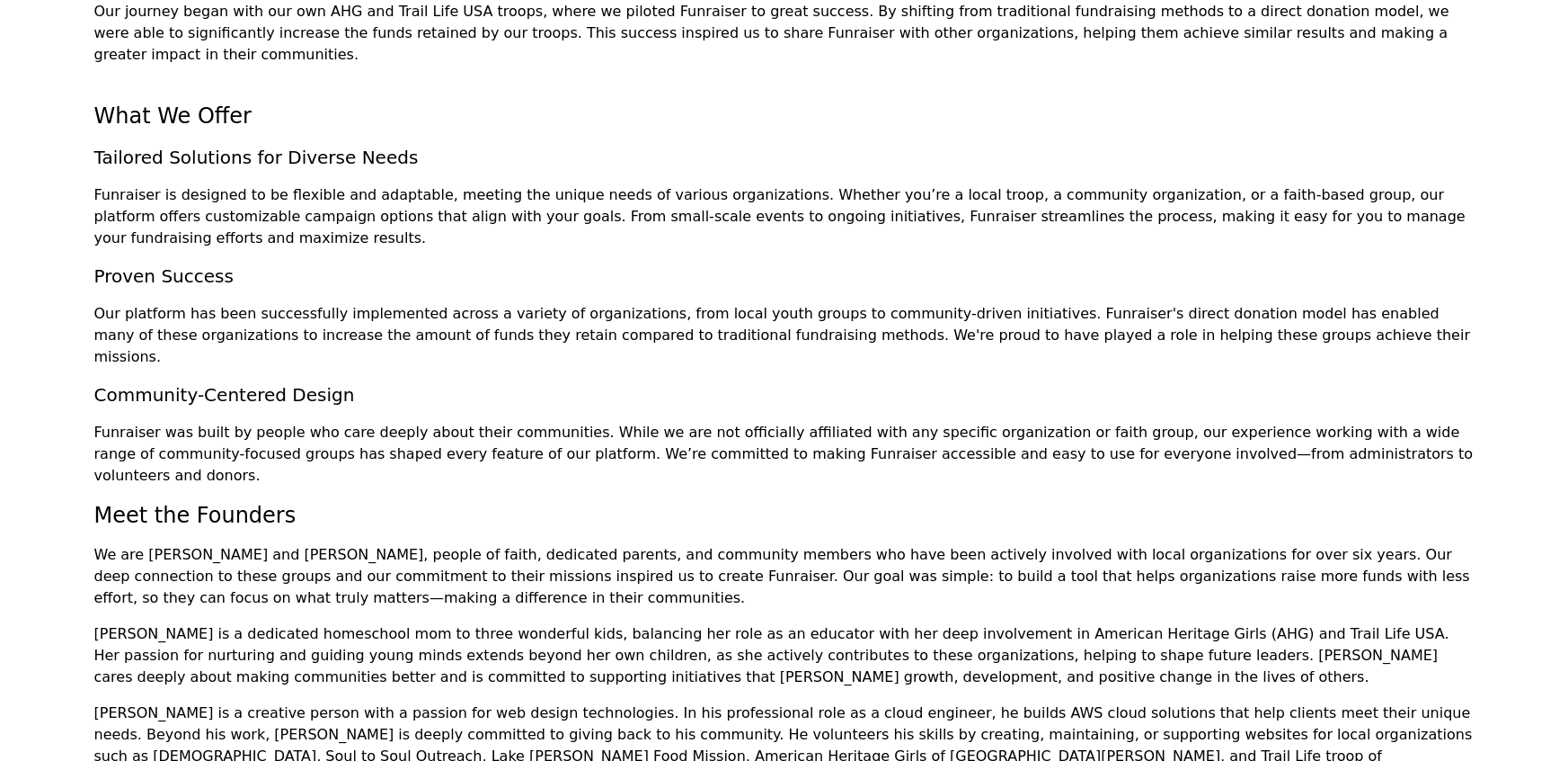
scroll to position [0, 0]
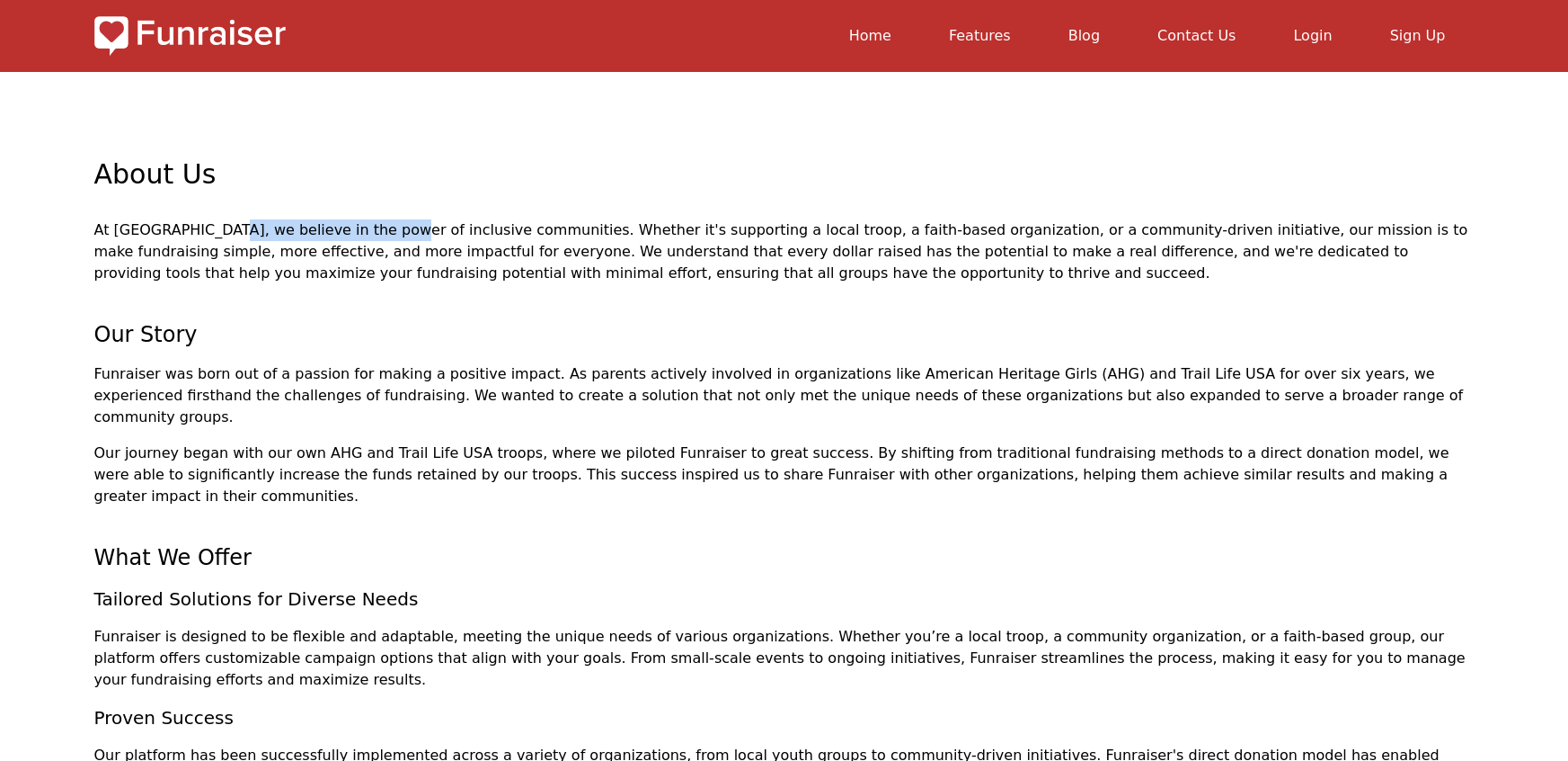
drag, startPoint x: 106, startPoint y: 231, endPoint x: 258, endPoint y: 233, distance: 152.0
click at [258, 233] on p "At Funraiser, we believe in the power of inclusive communities. Whether it's su…" at bounding box center [784, 251] width 1380 height 65
drag, startPoint x: 280, startPoint y: 233, endPoint x: 502, endPoint y: 234, distance: 222.0
click at [502, 234] on p "At Funraiser, we believe in the power of inclusive communities. Whether it's su…" at bounding box center [784, 251] width 1380 height 65
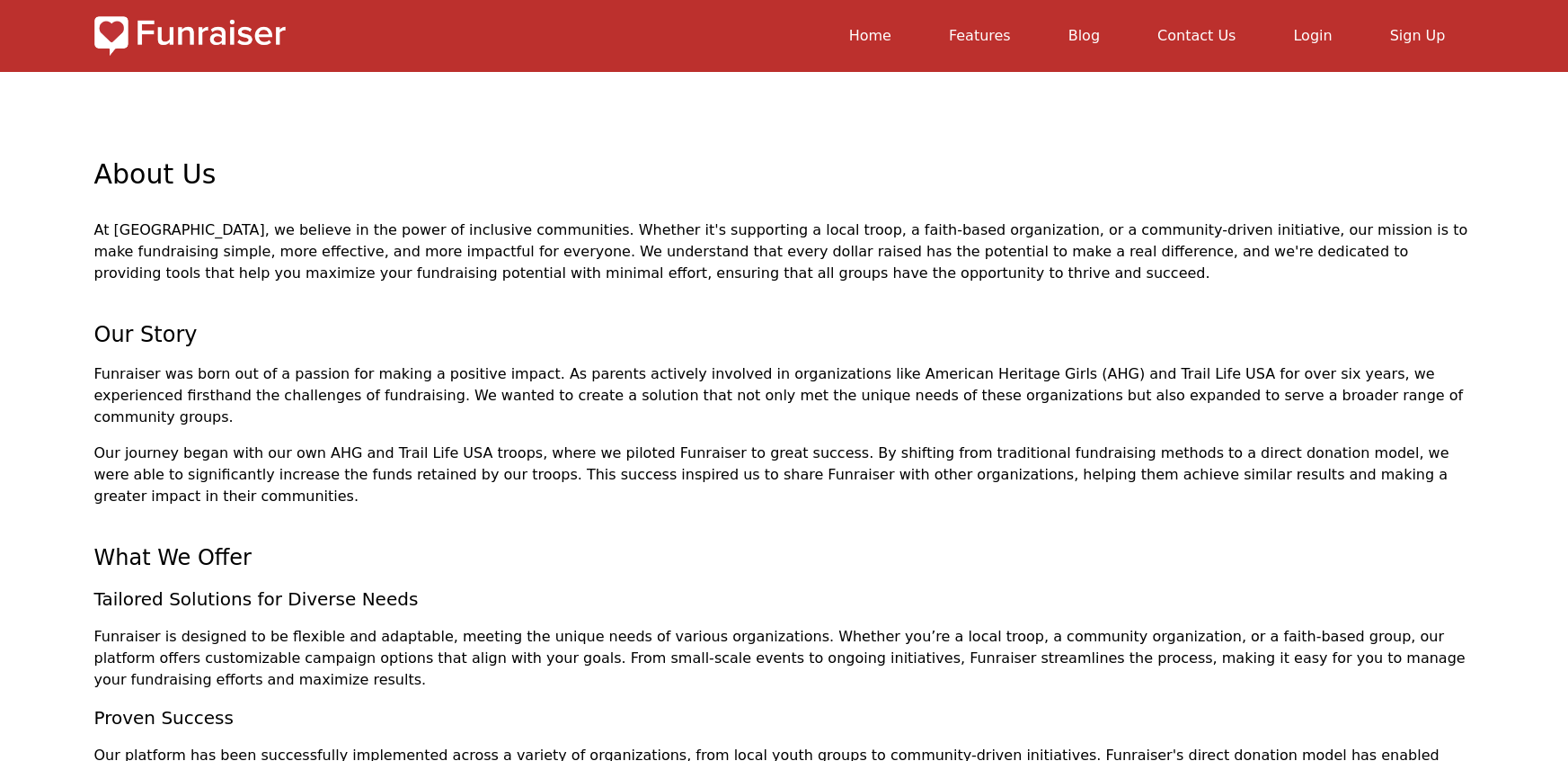
click at [521, 234] on p "At Funraiser, we believe in the power of inclusive communities. Whether it's su…" at bounding box center [784, 251] width 1380 height 65
click at [537, 234] on p "At Funraiser, we believe in the power of inclusive communities. Whether it's su…" at bounding box center [784, 251] width 1380 height 65
drag, startPoint x: 567, startPoint y: 232, endPoint x: 841, endPoint y: 232, distance: 274.0
click at [840, 232] on p "At Funraiser, we believe in the power of inclusive communities. Whether it's su…" at bounding box center [784, 251] width 1380 height 65
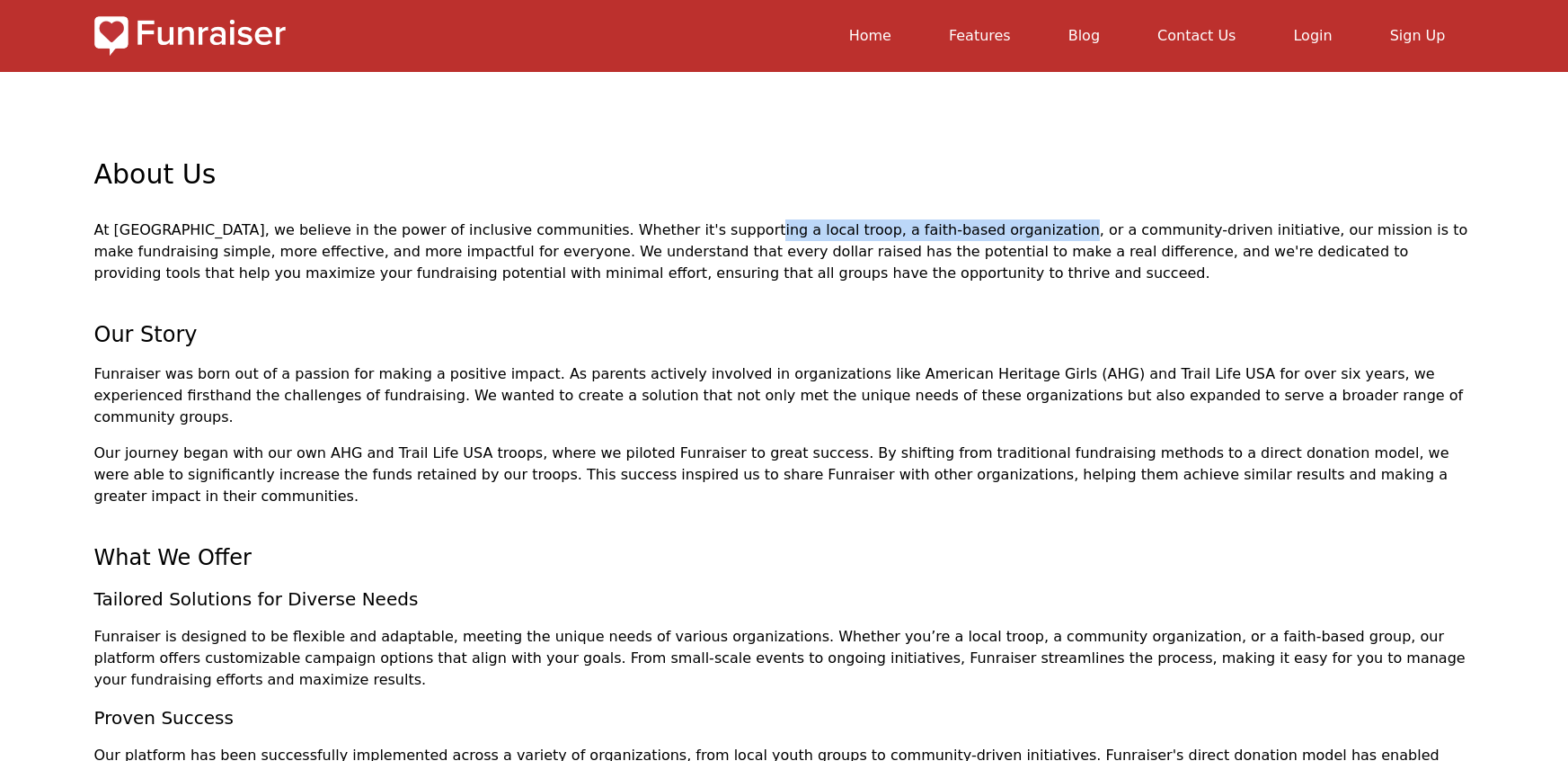
click at [841, 232] on p "At Funraiser, we believe in the power of inclusive communities. Whether it's su…" at bounding box center [784, 251] width 1380 height 65
click at [766, 234] on p "At Funraiser, we believe in the power of inclusive communities. Whether it's su…" at bounding box center [784, 251] width 1380 height 65
click at [832, 226] on p "At Funraiser, we believe in the power of inclusive communities. Whether it's su…" at bounding box center [784, 251] width 1380 height 65
click at [851, 228] on p "At Funraiser, we believe in the power of inclusive communities. Whether it's su…" at bounding box center [784, 251] width 1380 height 65
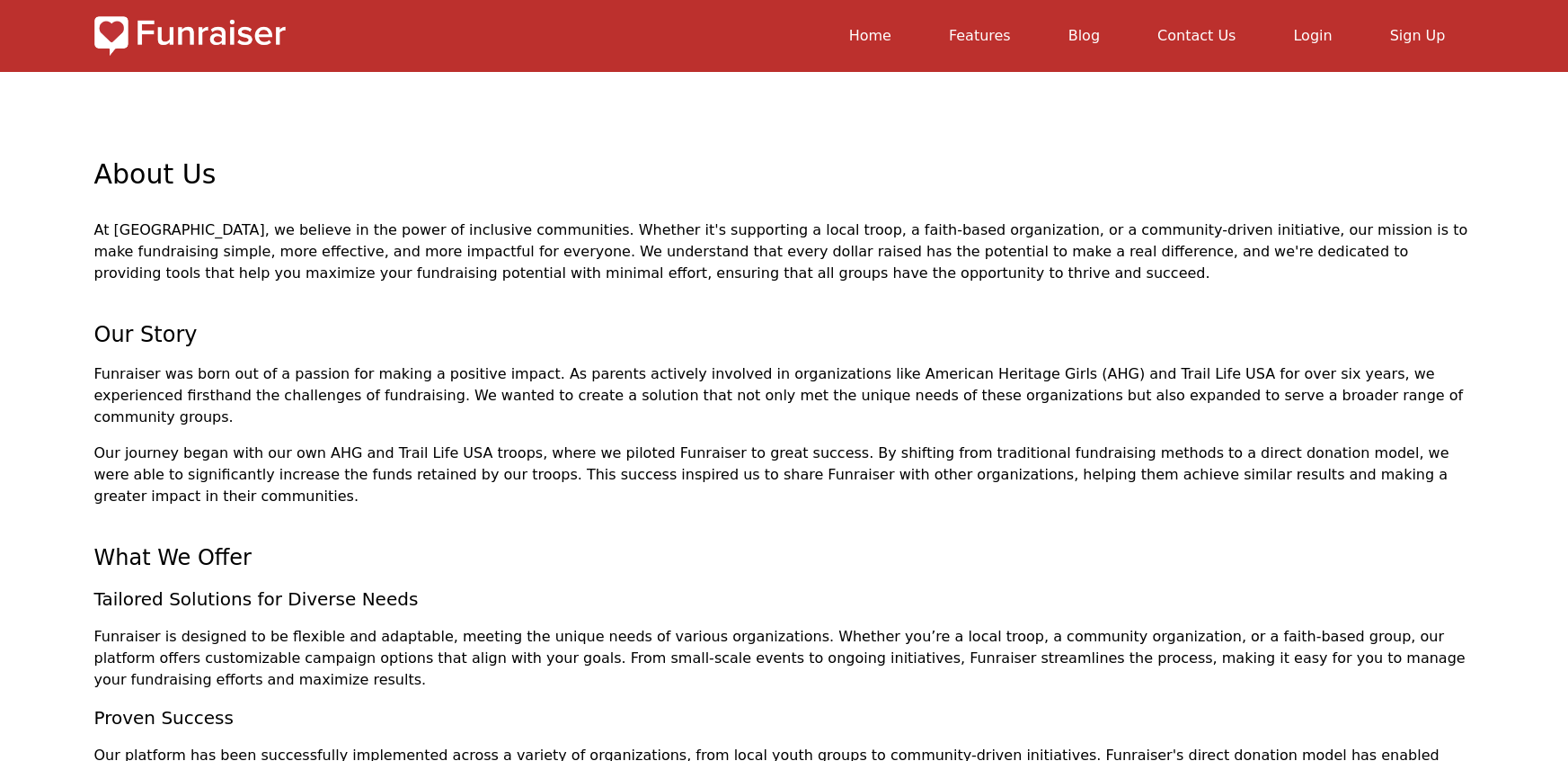
drag, startPoint x: 1092, startPoint y: 225, endPoint x: 238, endPoint y: 256, distance: 854.6
click at [1085, 234] on p "At Funraiser, we believe in the power of inclusive communities. Whether it's su…" at bounding box center [784, 251] width 1380 height 65
click at [238, 256] on p "At Funraiser, we believe in the power of inclusive communities. Whether it's su…" at bounding box center [784, 251] width 1380 height 65
click at [234, 262] on p "At Funraiser, we believe in the power of inclusive communities. Whether it's su…" at bounding box center [784, 251] width 1380 height 65
click at [229, 253] on p "At Funraiser, we believe in the power of inclusive communities. Whether it's su…" at bounding box center [784, 251] width 1380 height 65
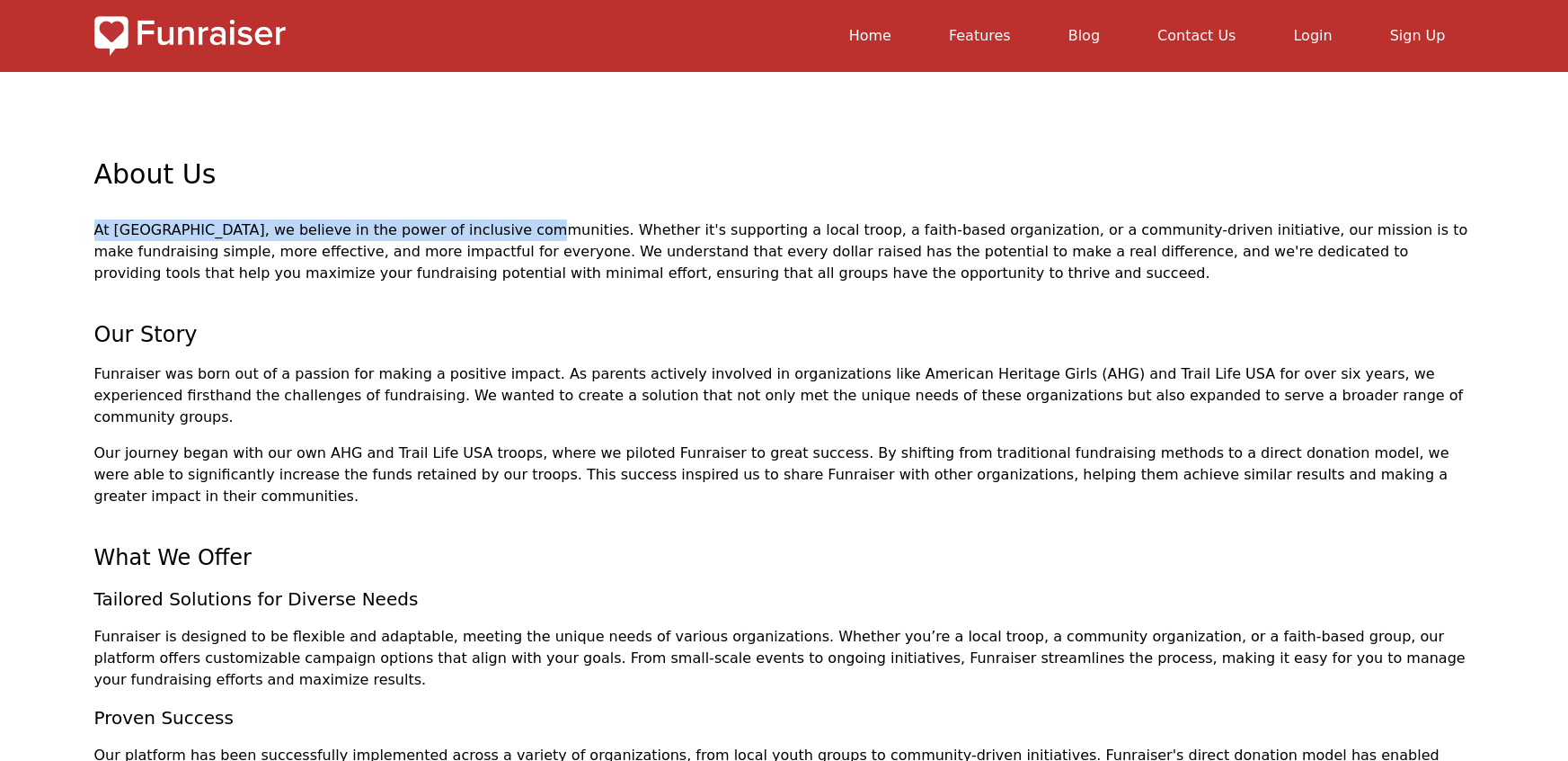
drag, startPoint x: 384, startPoint y: 229, endPoint x: 612, endPoint y: 209, distance: 228.9
click at [557, 215] on div "About Us At Funraiser, we believe in the power of inclusive communities. Whethe…" at bounding box center [784, 762] width 1380 height 1381
click at [632, 207] on h1 "About Us" at bounding box center [784, 189] width 1380 height 61
click at [633, 235] on p "At Funraiser, we believe in the power of inclusive communities. Whether it's su…" at bounding box center [784, 251] width 1380 height 65
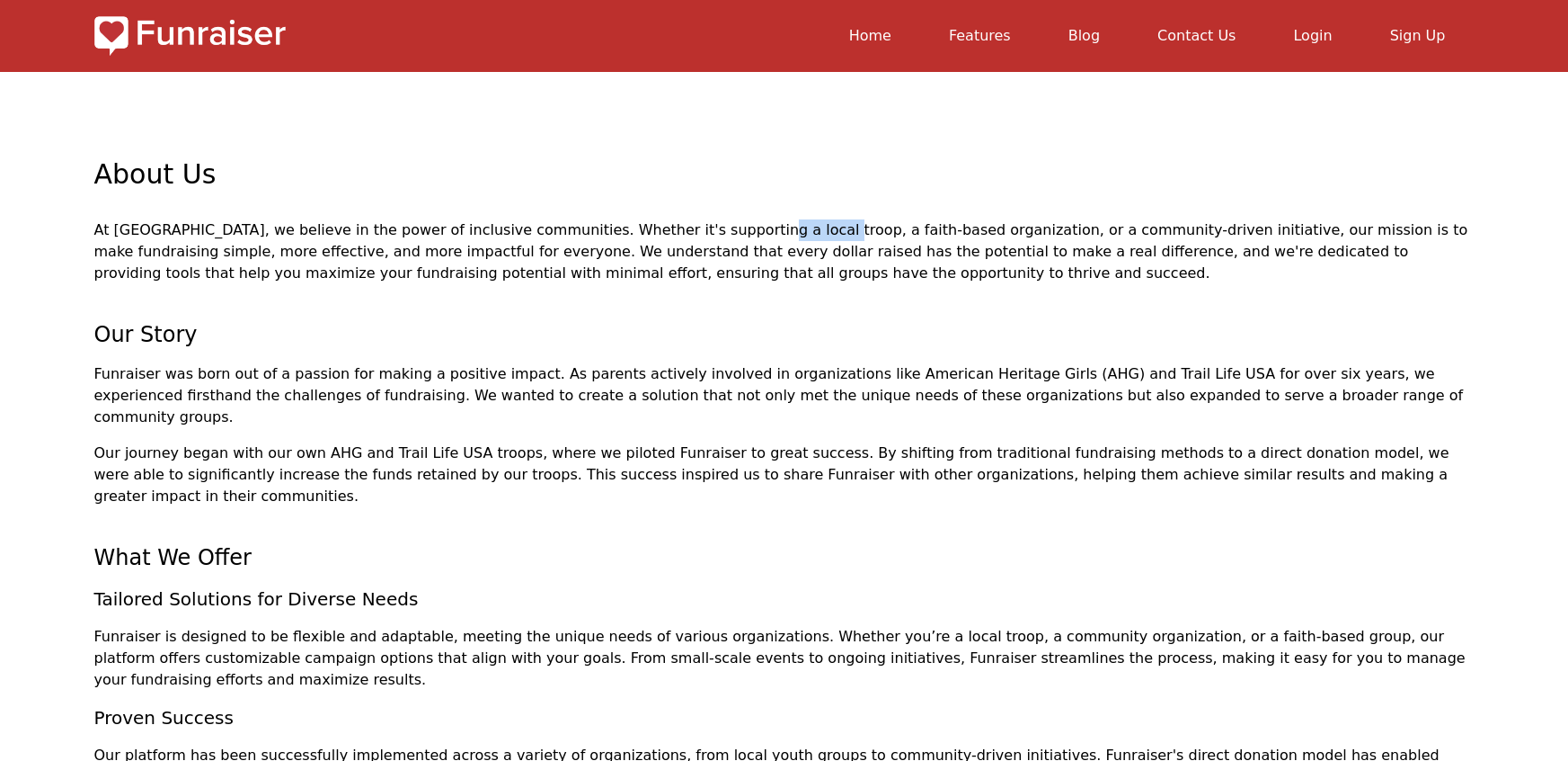
click at [633, 235] on p "At Funraiser, we believe in the power of inclusive communities. Whether it's su…" at bounding box center [784, 251] width 1380 height 65
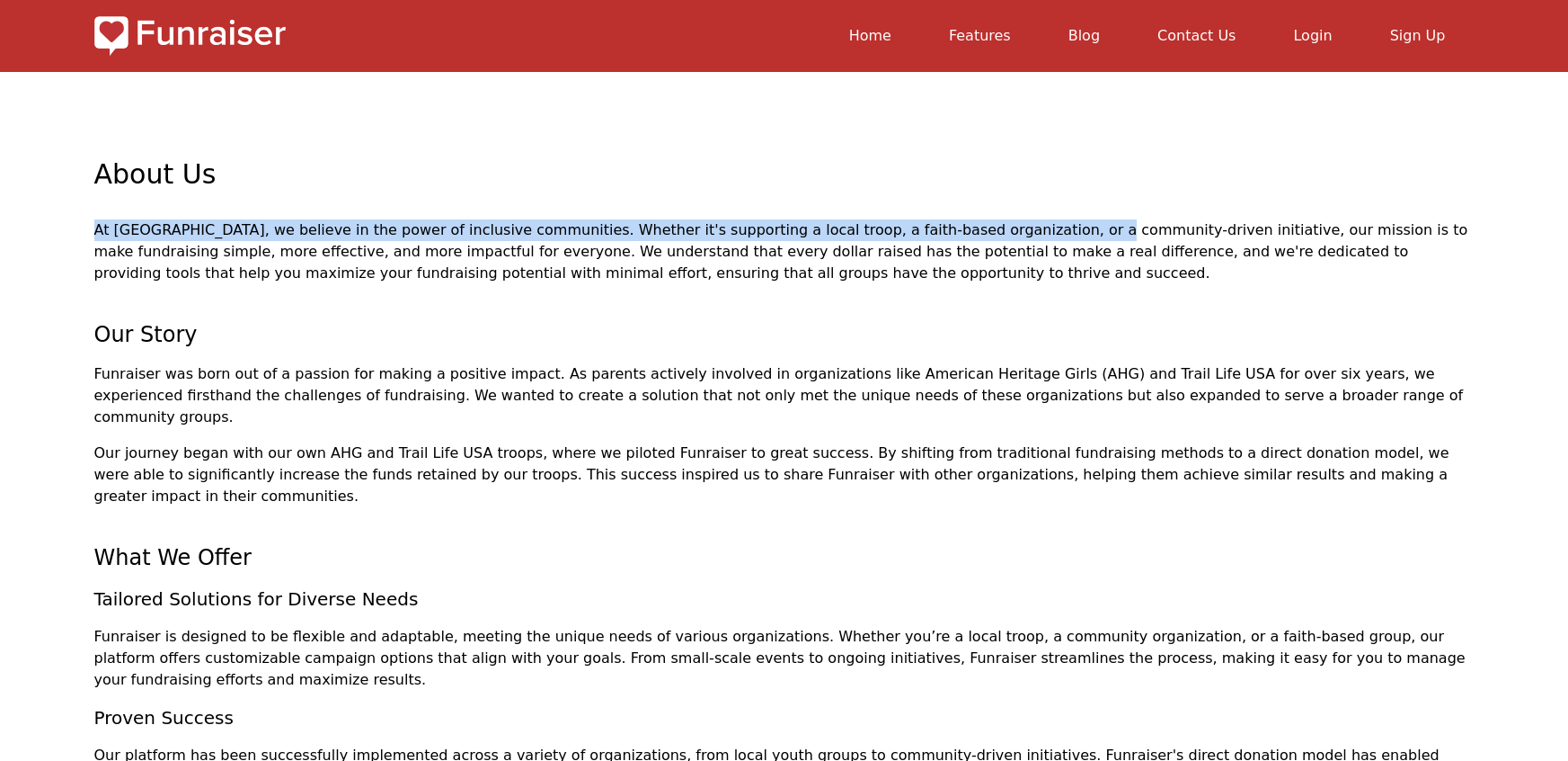
drag, startPoint x: 885, startPoint y: 219, endPoint x: 910, endPoint y: 227, distance: 26.2
click at [887, 219] on div "About Us At [GEOGRAPHIC_DATA], we believe in the power of inclusive communities…" at bounding box center [784, 762] width 1380 height 1381
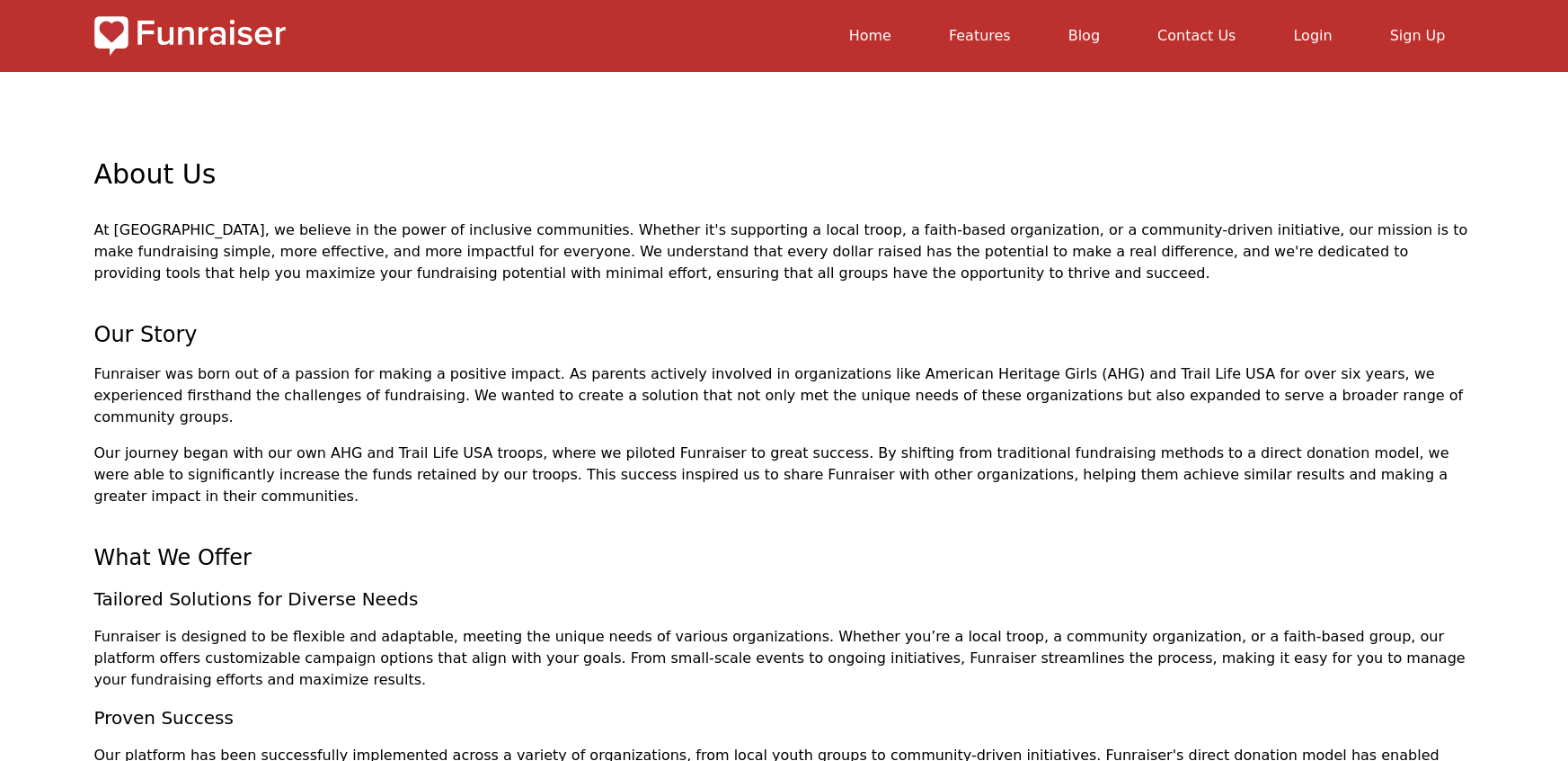
click at [911, 228] on p "At [GEOGRAPHIC_DATA], we believe in the power of inclusive communities. Whether…" at bounding box center [784, 251] width 1380 height 65
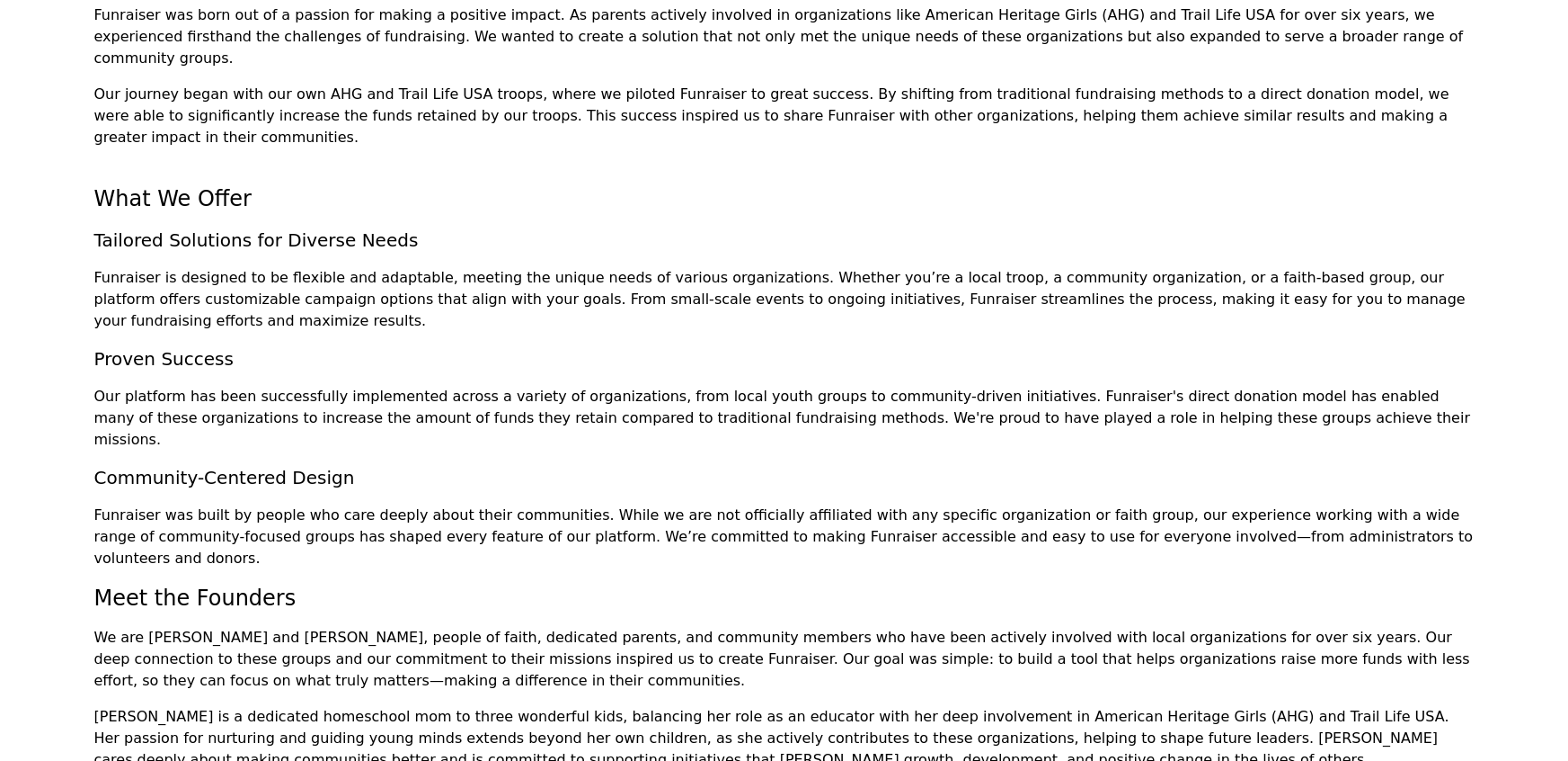
scroll to position [321, 0]
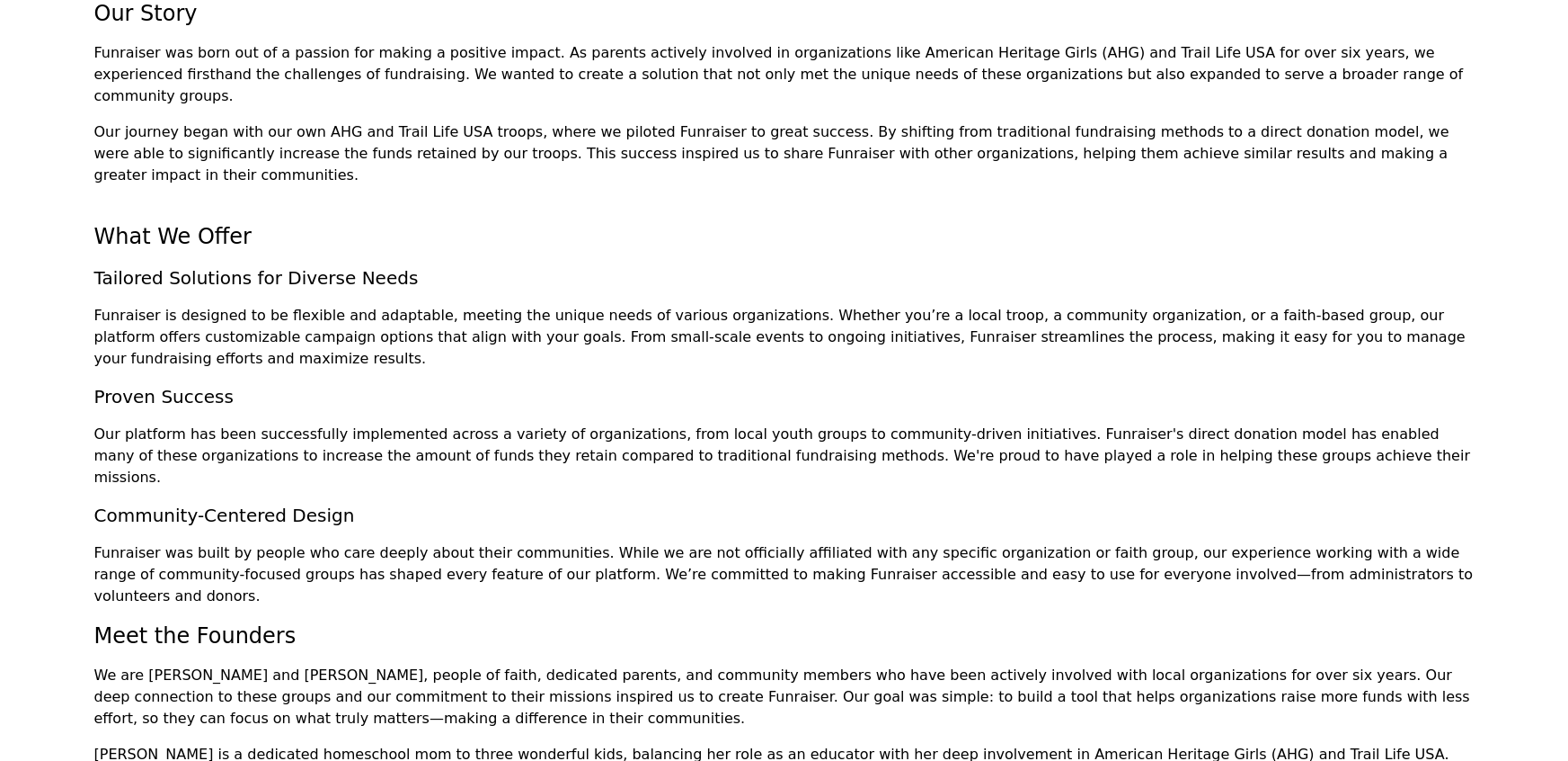
click at [134, 503] on h3 "Community-Centered Design" at bounding box center [784, 515] width 1380 height 25
click at [273, 384] on h3 "Proven Success" at bounding box center [784, 397] width 1380 height 25
drag, startPoint x: 96, startPoint y: 241, endPoint x: 385, endPoint y: 228, distance: 289.3
click at [384, 265] on h3 "Tailored Solutions for Diverse Needs" at bounding box center [784, 277] width 1380 height 25
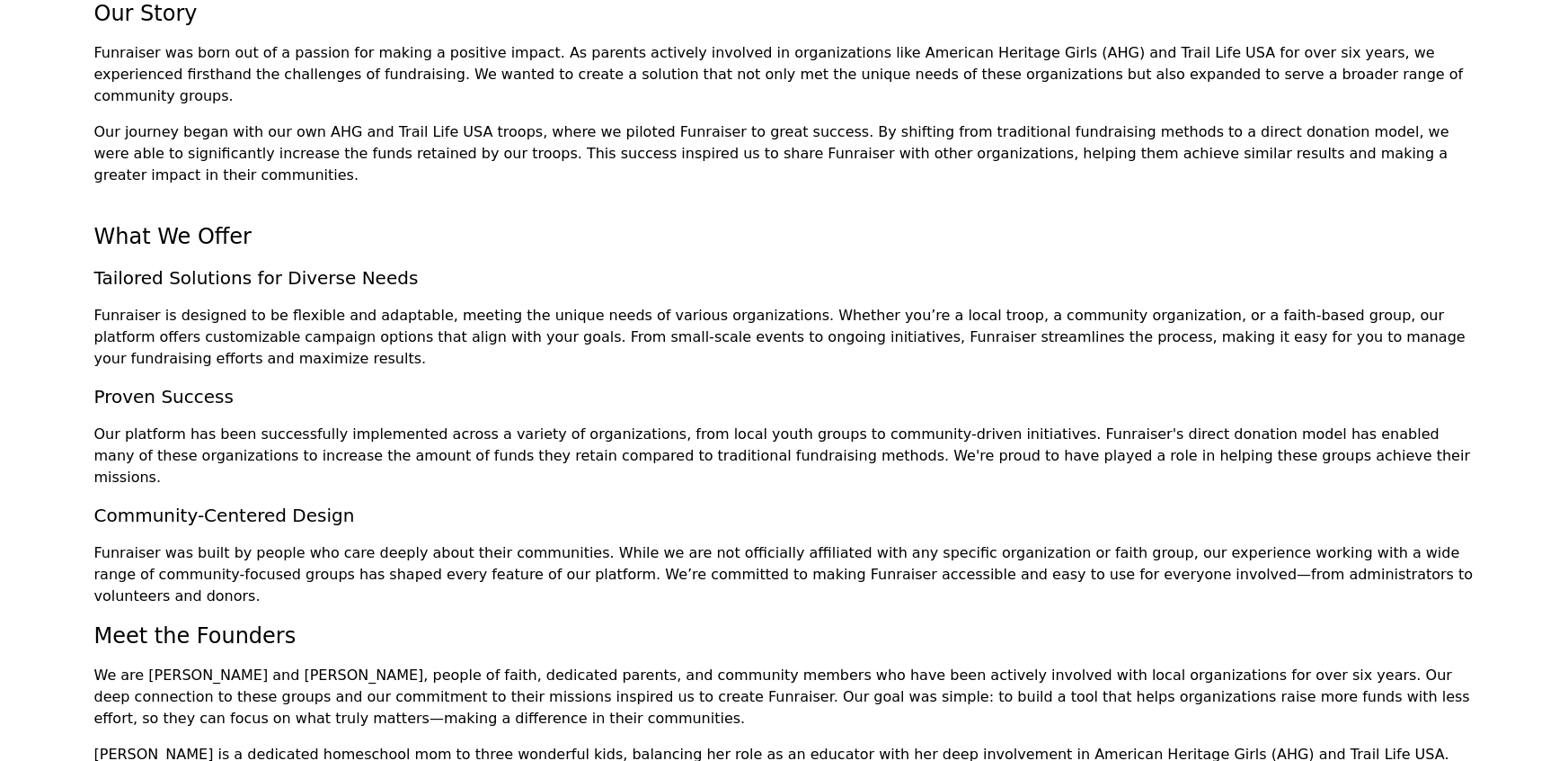
click at [243, 253] on div "About Us At [GEOGRAPHIC_DATA], we believe in the power of inclusive communities…" at bounding box center [784, 442] width 1380 height 1381
drag, startPoint x: 97, startPoint y: 332, endPoint x: 227, endPoint y: 339, distance: 130.2
click at [227, 384] on h3 "Proven Success" at bounding box center [784, 397] width 1380 height 25
drag, startPoint x: 75, startPoint y: 427, endPoint x: 333, endPoint y: 434, distance: 258.1
click at [333, 434] on section "About Us At [GEOGRAPHIC_DATA], we believe in the power of inclusive communities…" at bounding box center [784, 442] width 1568 height 1381
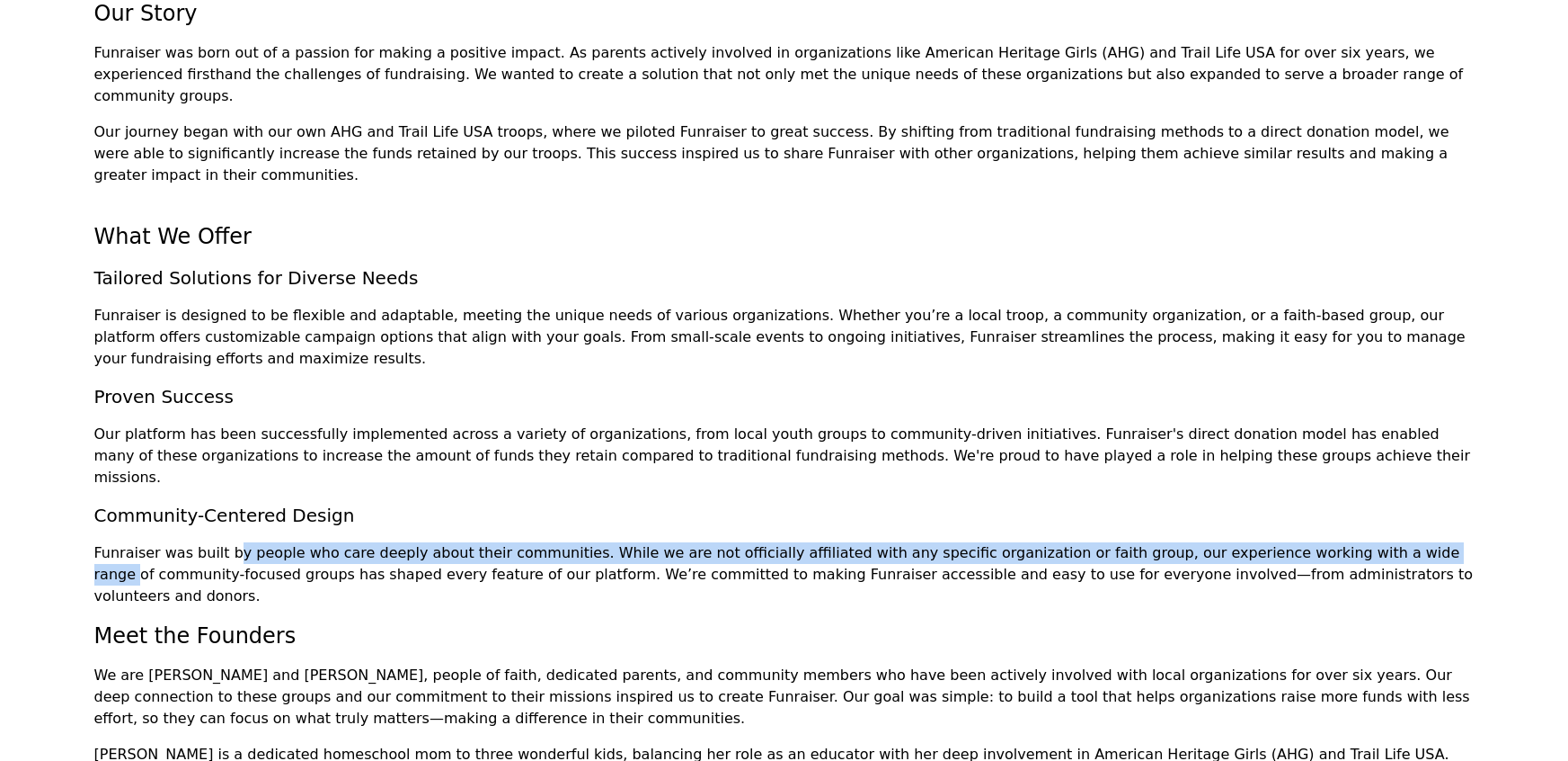
drag, startPoint x: 238, startPoint y: 461, endPoint x: 1238, endPoint y: 461, distance: 1000.0
click at [1238, 542] on p "Funraiser was built by people who care deeply about their communities. While we…" at bounding box center [784, 575] width 1380 height 65
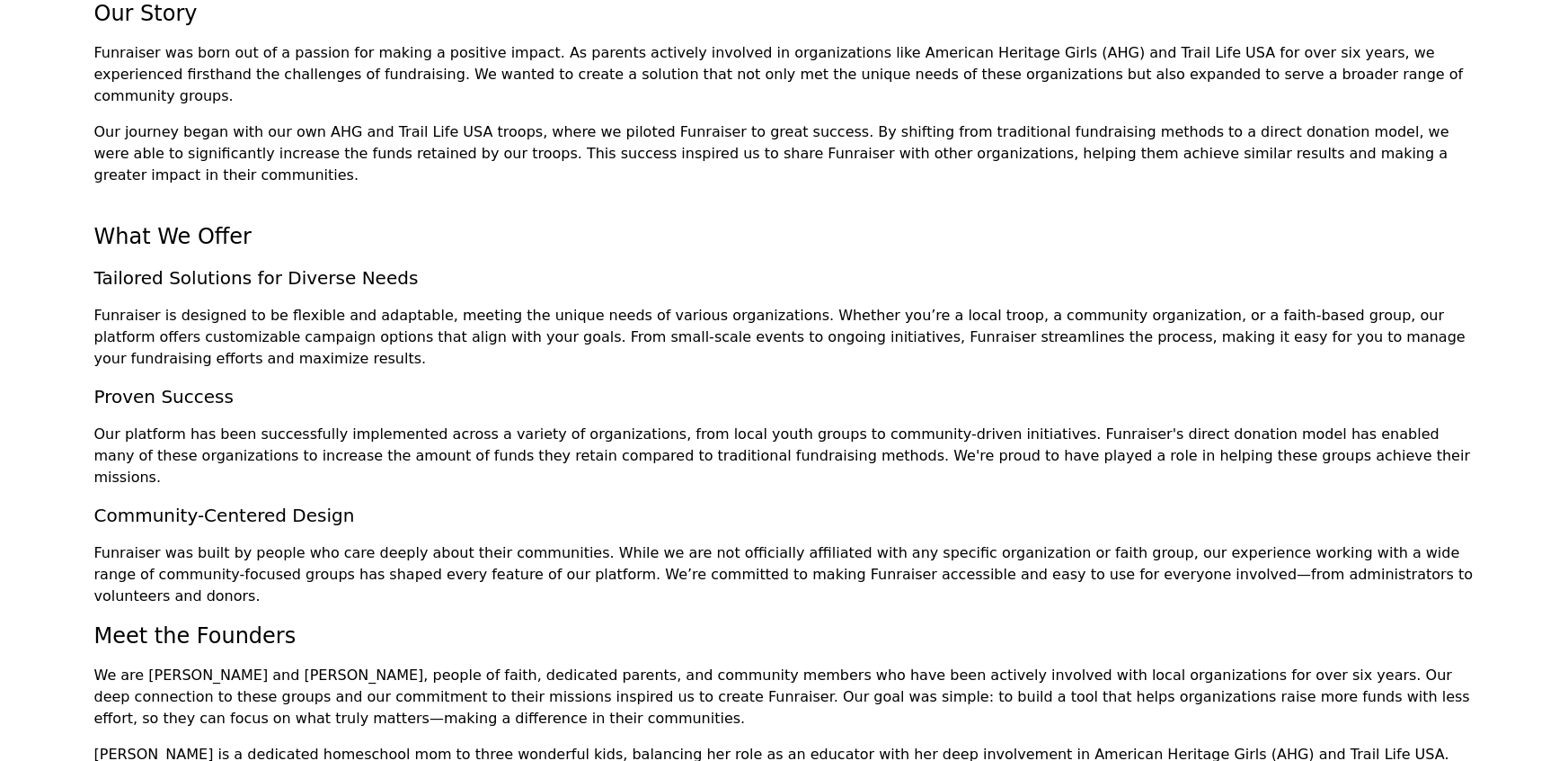
click at [1238, 542] on p "Funraiser was built by people who care deeply about their communities. While we…" at bounding box center [784, 575] width 1380 height 65
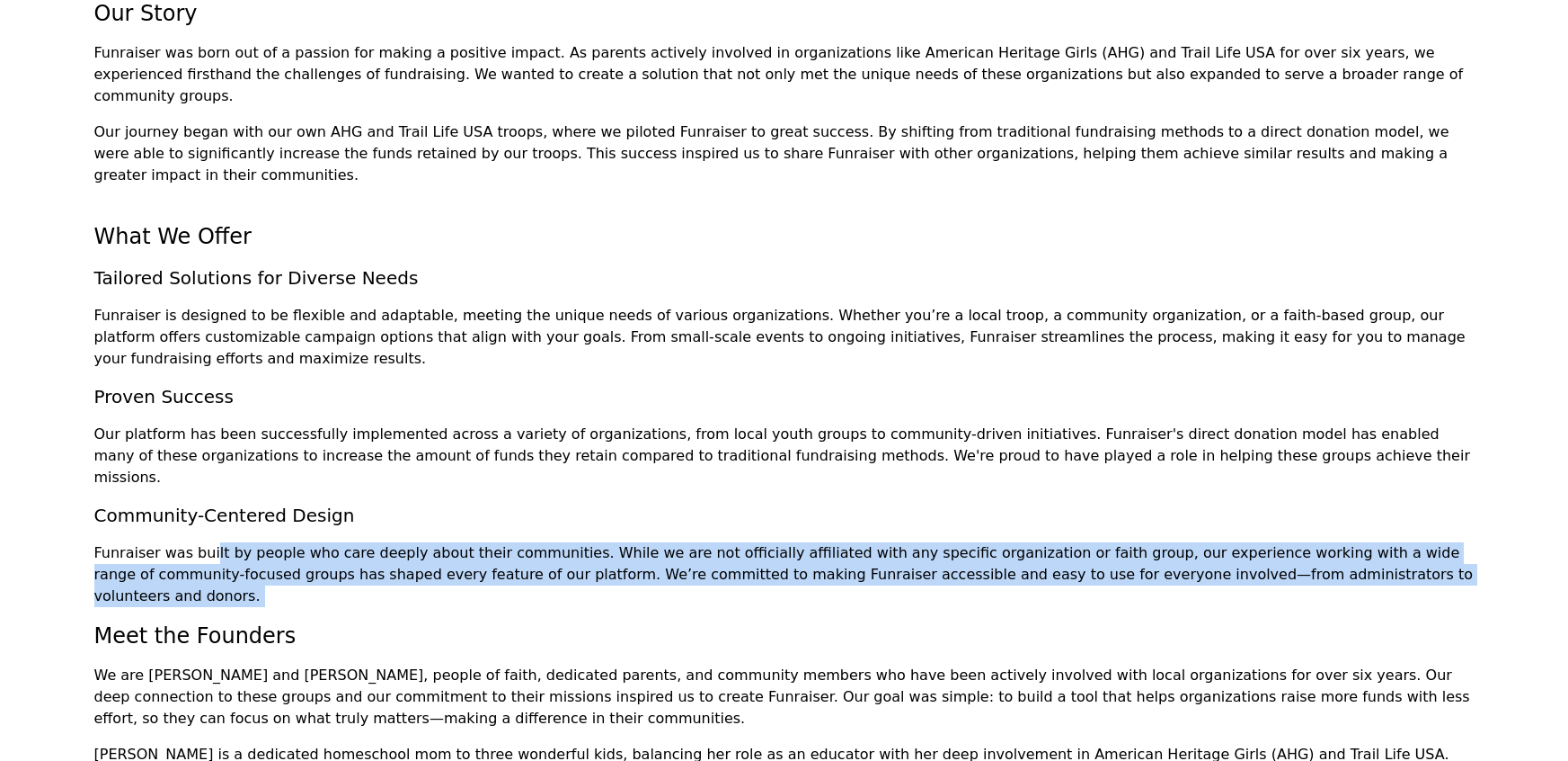
click at [1238, 542] on p "Funraiser was built by people who care deeply about their communities. While we…" at bounding box center [784, 575] width 1380 height 65
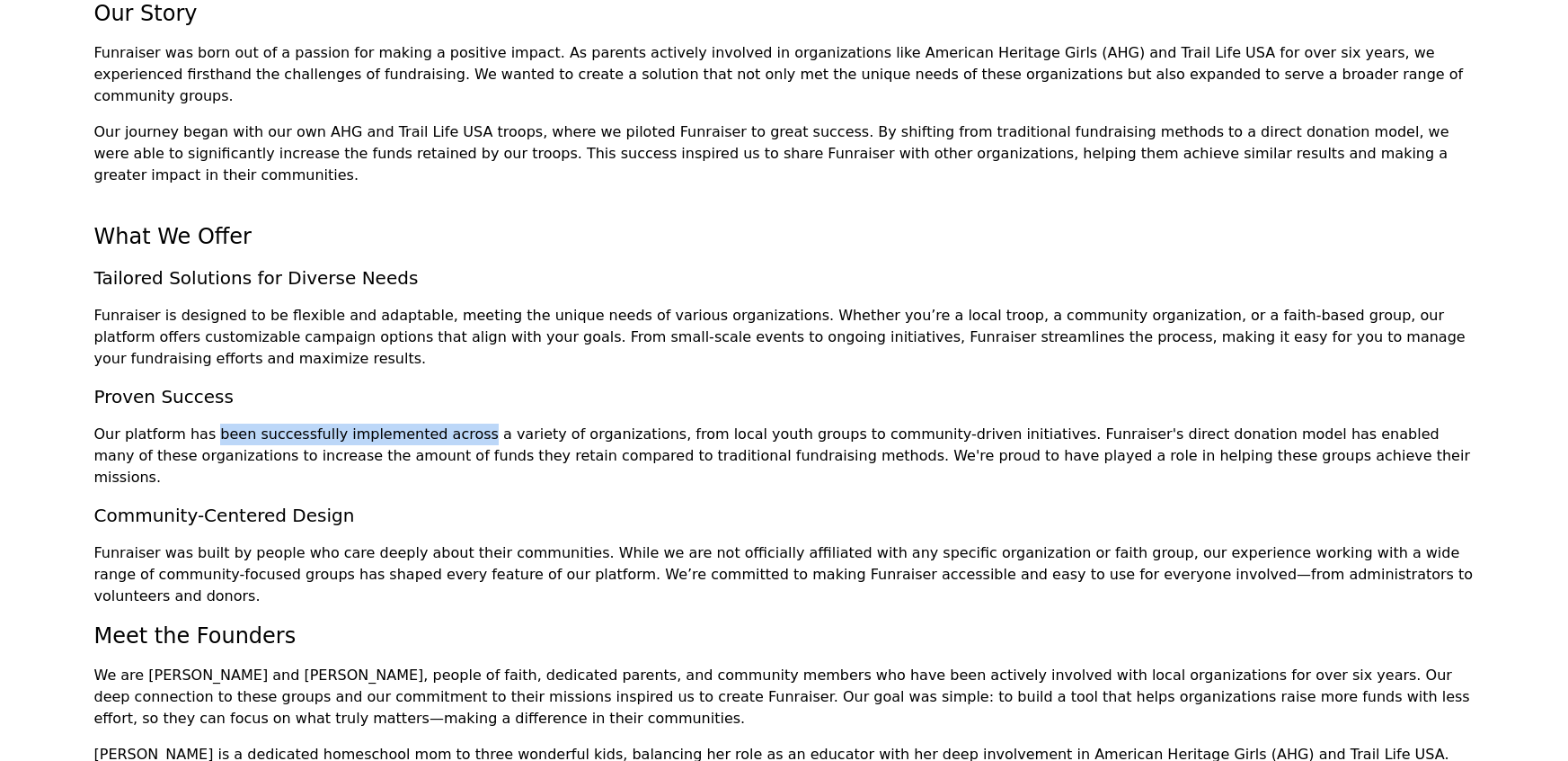
drag, startPoint x: 90, startPoint y: 365, endPoint x: 333, endPoint y: 369, distance: 243.0
click at [330, 367] on section "About Us At [GEOGRAPHIC_DATA], we believe in the power of inclusive communities…" at bounding box center [784, 442] width 1568 height 1381
click at [332, 424] on p "Our platform has been successfully implemented across a variety of organization…" at bounding box center [784, 456] width 1380 height 65
drag, startPoint x: 37, startPoint y: 372, endPoint x: 559, endPoint y: 366, distance: 522.0
click at [558, 366] on section "About Us At [GEOGRAPHIC_DATA], we believe in the power of inclusive communities…" at bounding box center [784, 442] width 1568 height 1381
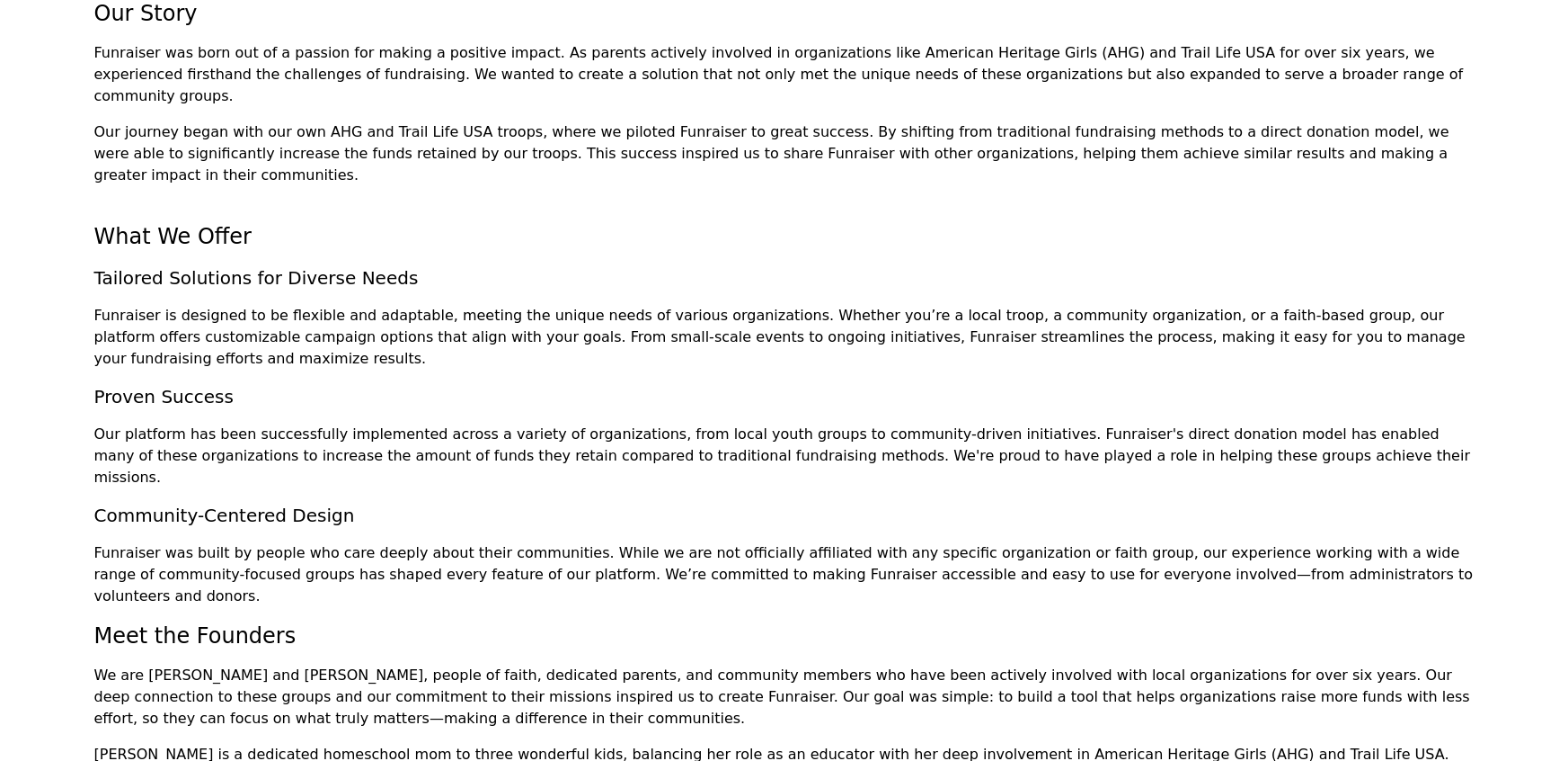
click at [429, 305] on p "Funraiser is designed to be flexible and adaptable, meeting the unique needs of…" at bounding box center [784, 337] width 1380 height 65
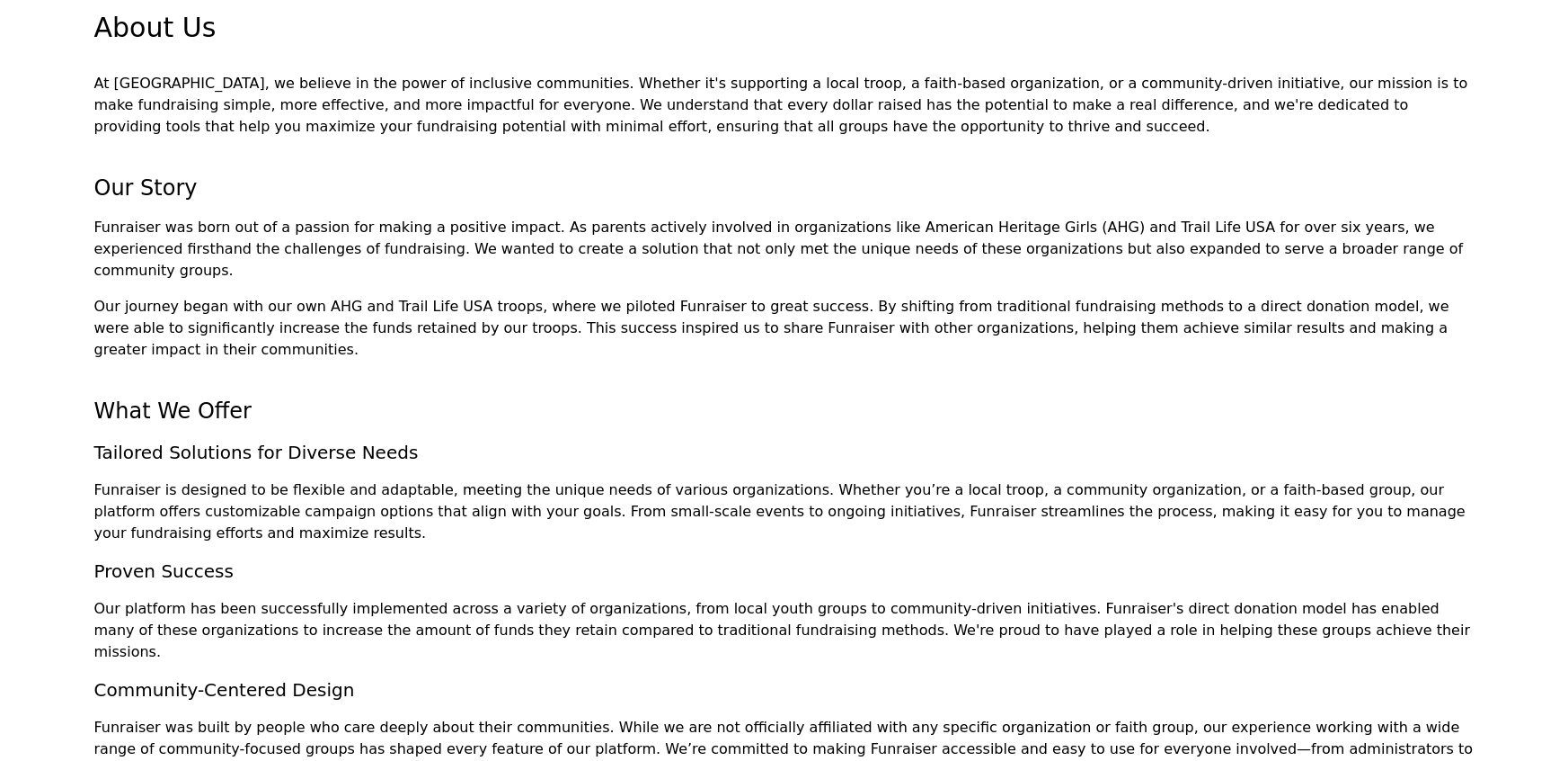
scroll to position [0, 0]
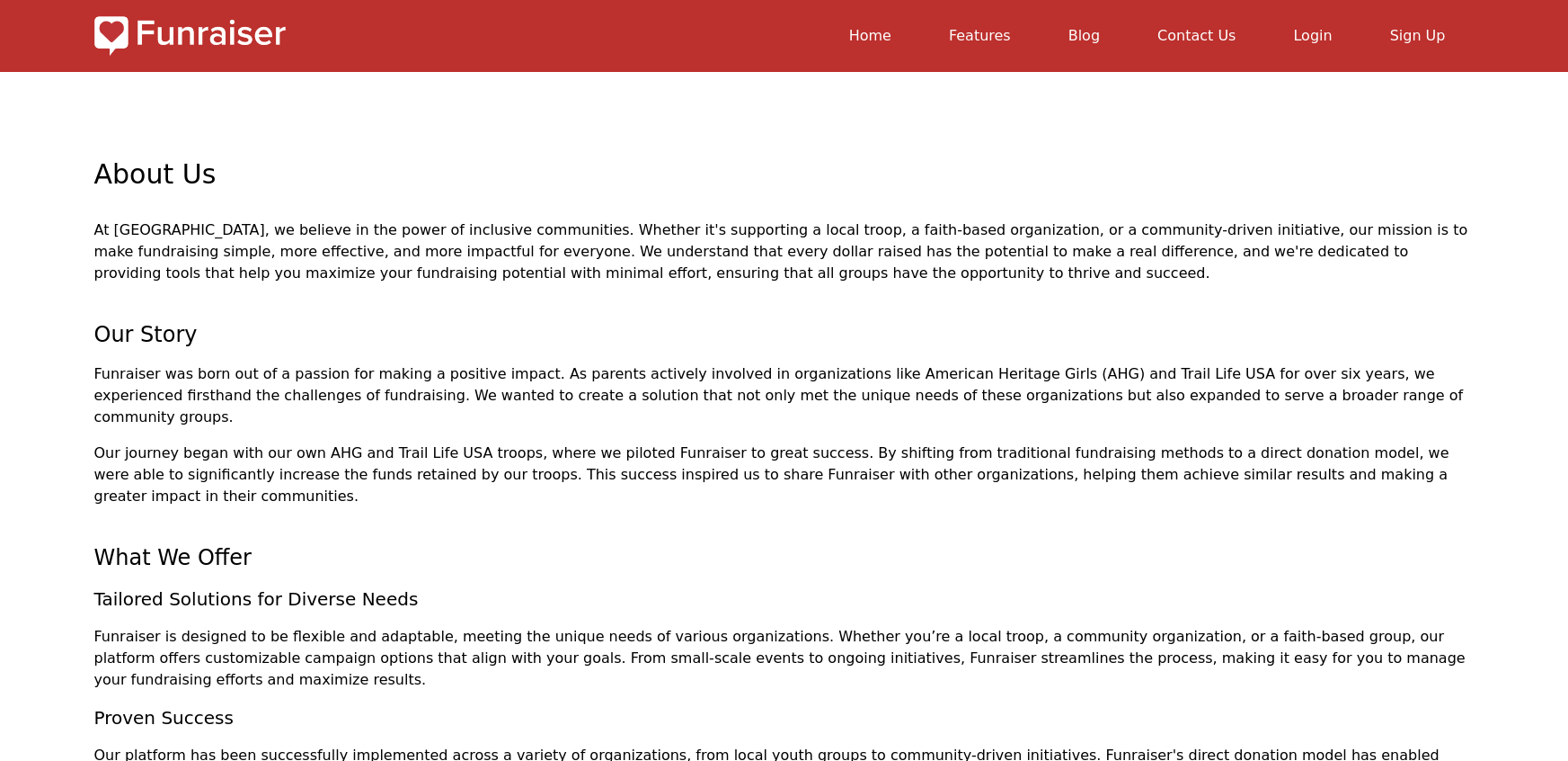
click at [1011, 34] on link "Features" at bounding box center [979, 35] width 62 height 17
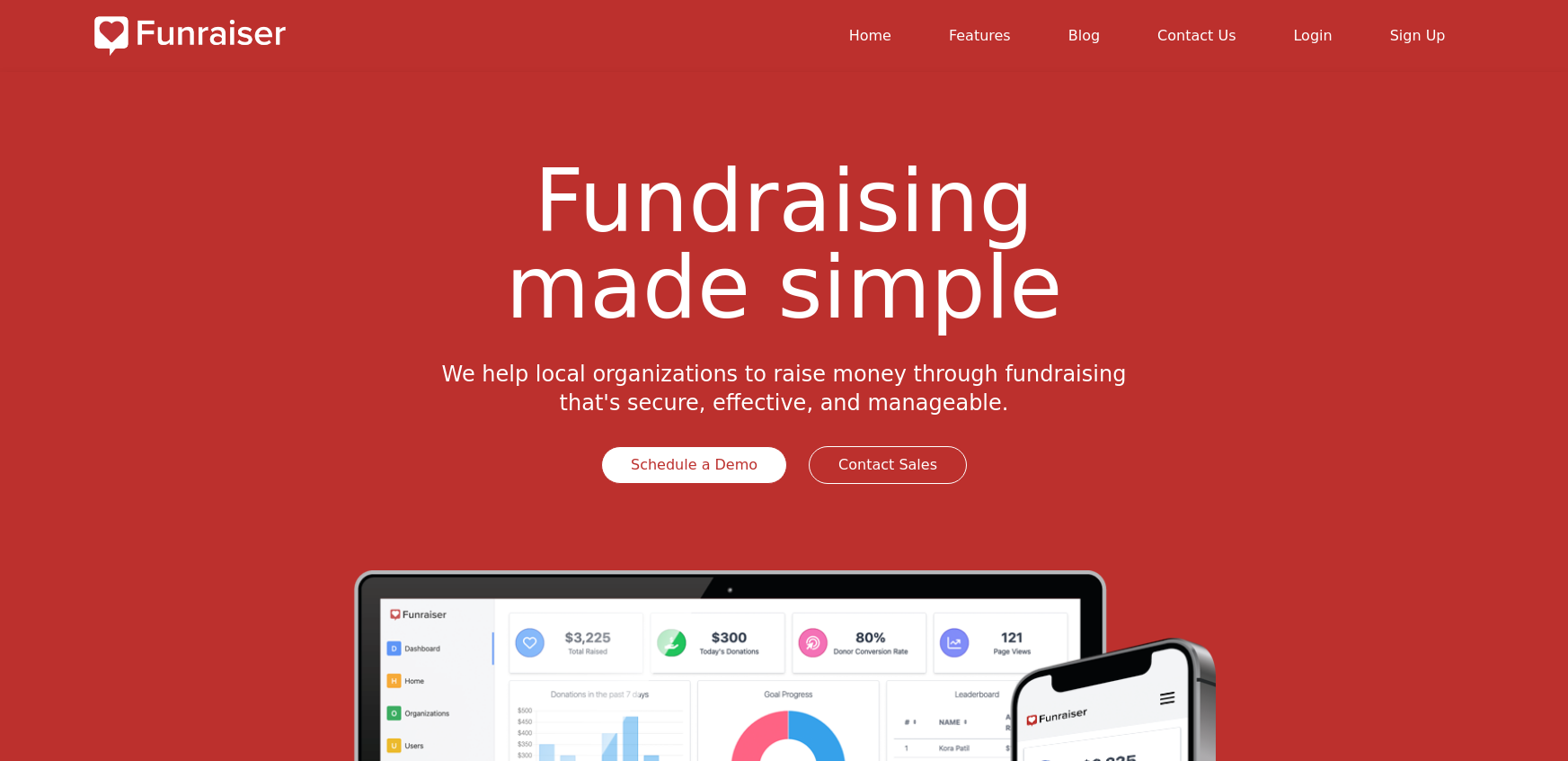
scroll to position [146, 0]
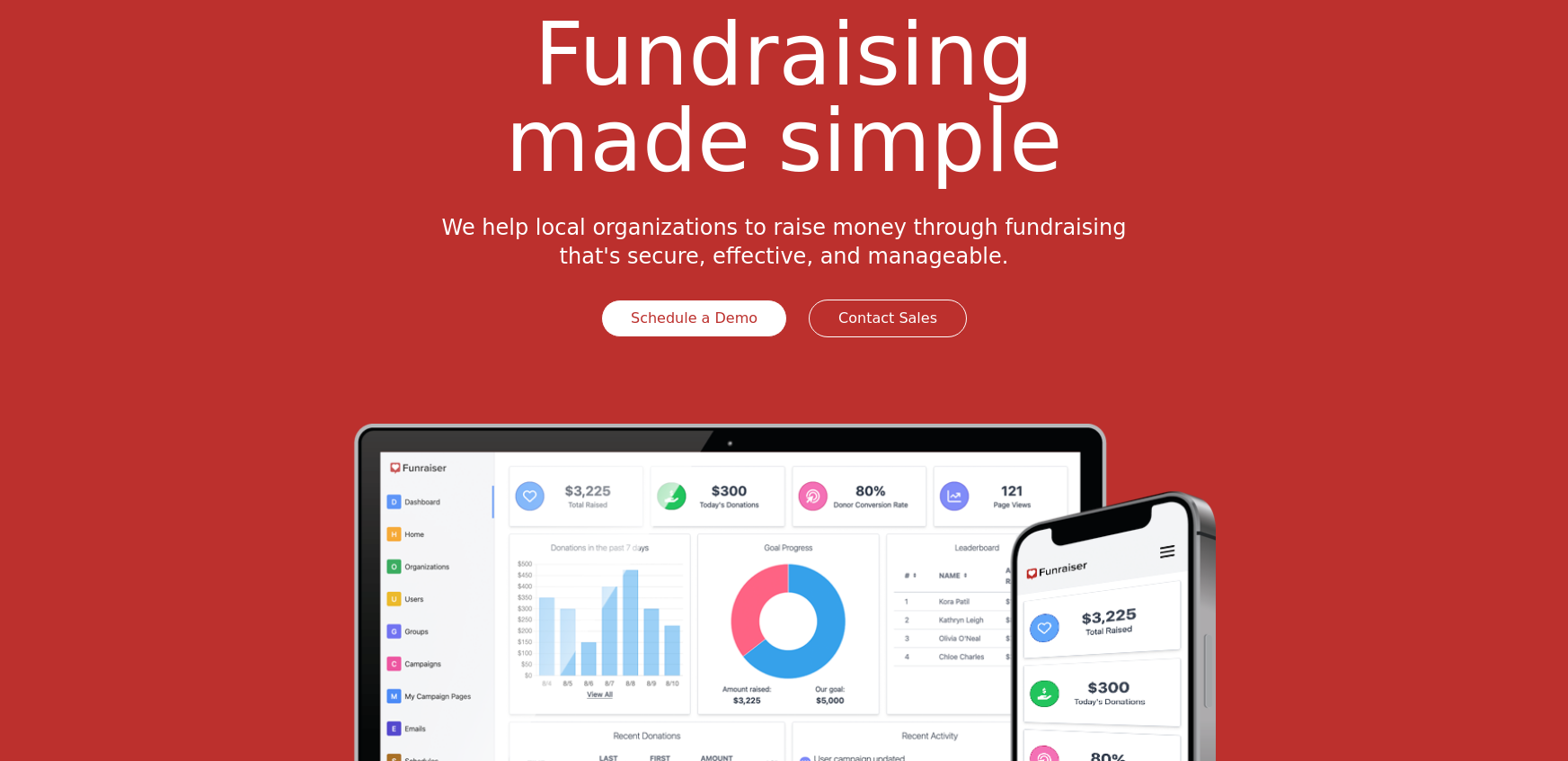
click at [880, 327] on link "Contact Sales" at bounding box center [888, 317] width 159 height 37
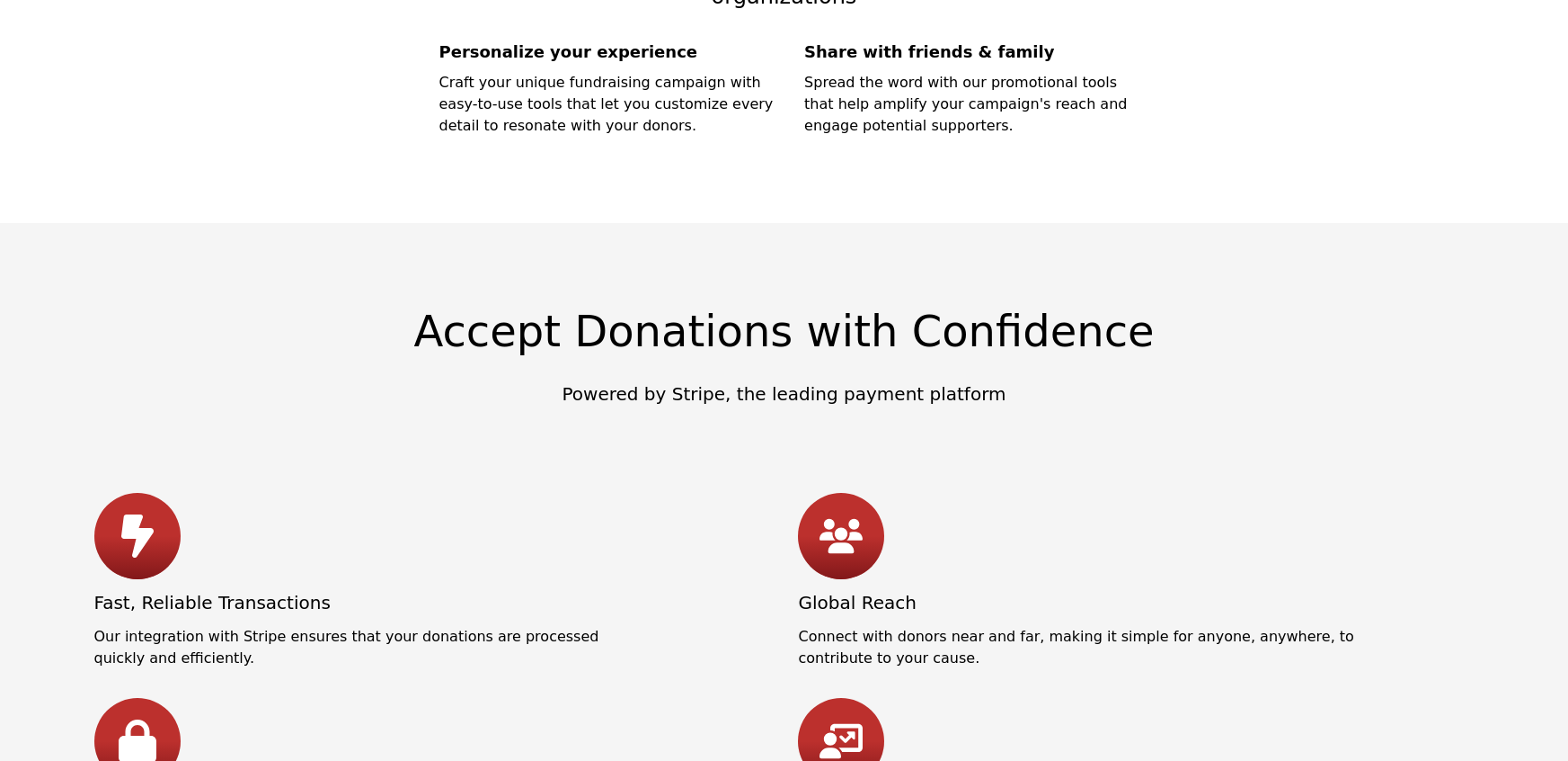
scroll to position [1916, 0]
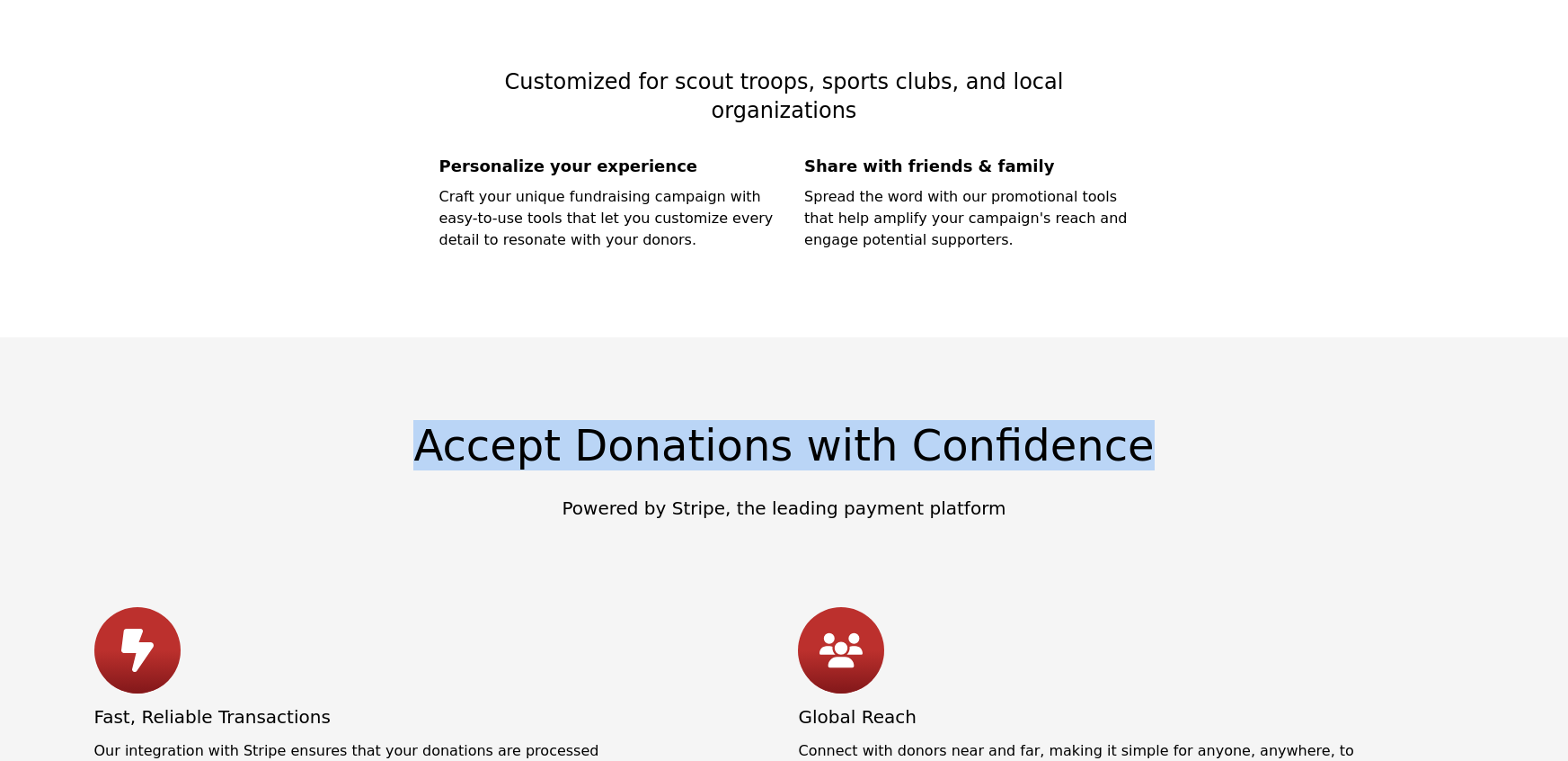
drag, startPoint x: 444, startPoint y: 388, endPoint x: 881, endPoint y: 478, distance: 446.2
click at [1167, 418] on section "Accept Donations with Confidence Powered by Stripe, the leading payment platfor…" at bounding box center [784, 706] width 1568 height 737
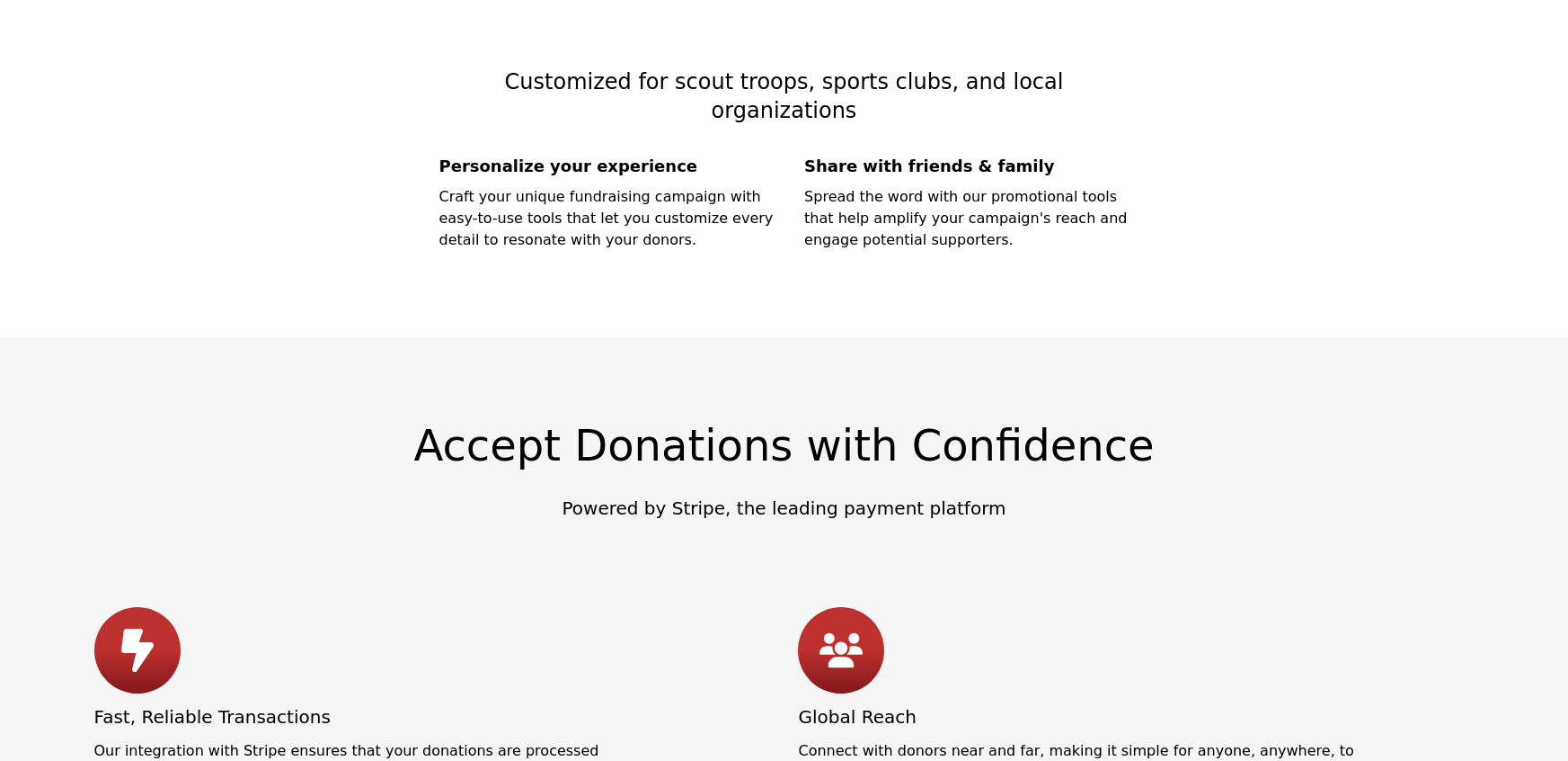
click at [640, 495] on p "Powered by Stripe, the leading payment platform" at bounding box center [784, 508] width 1380 height 25
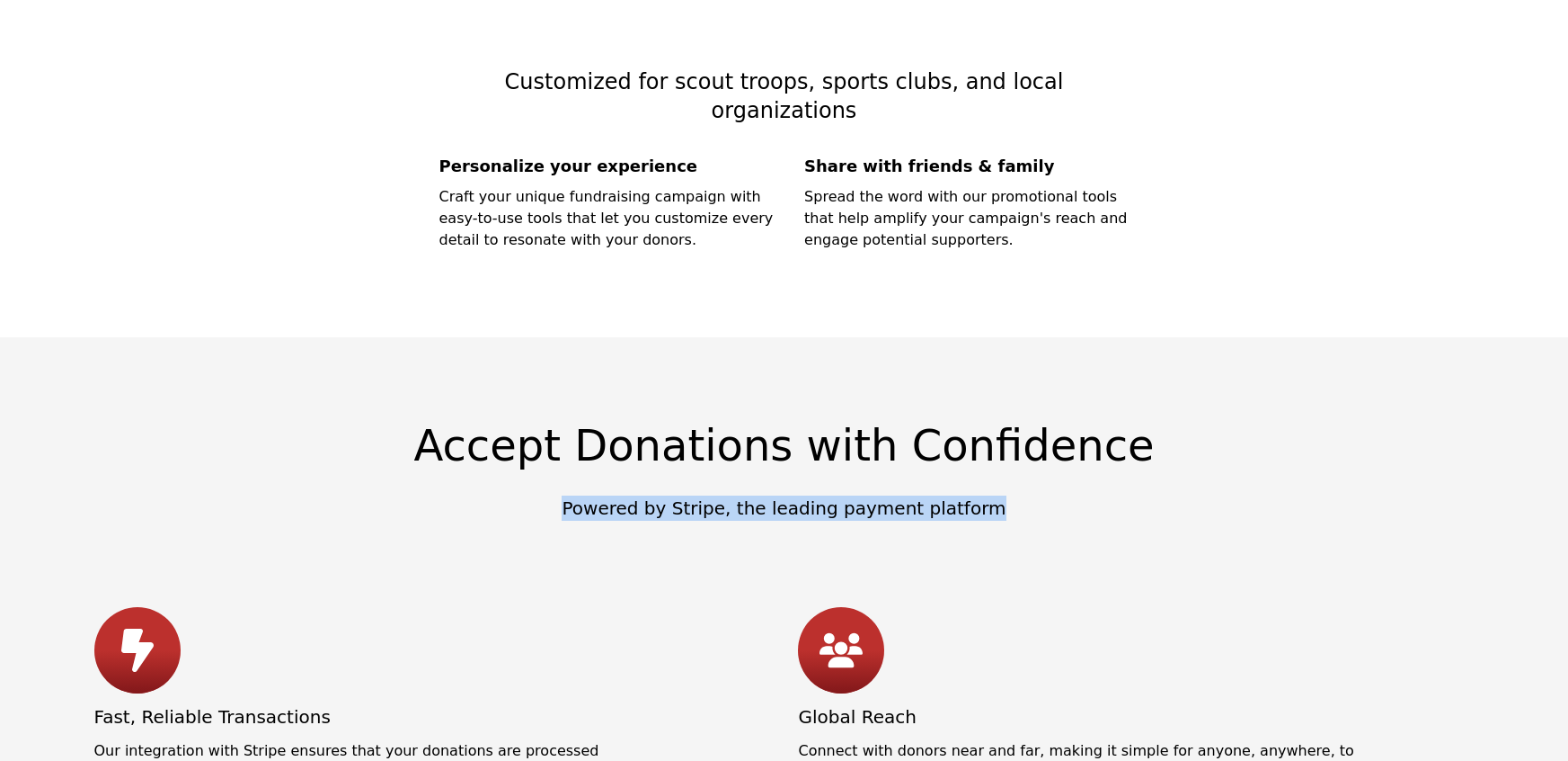
drag, startPoint x: 569, startPoint y: 475, endPoint x: 982, endPoint y: 475, distance: 413.0
click at [982, 495] on p "Powered by Stripe, the leading payment platform" at bounding box center [784, 508] width 1380 height 25
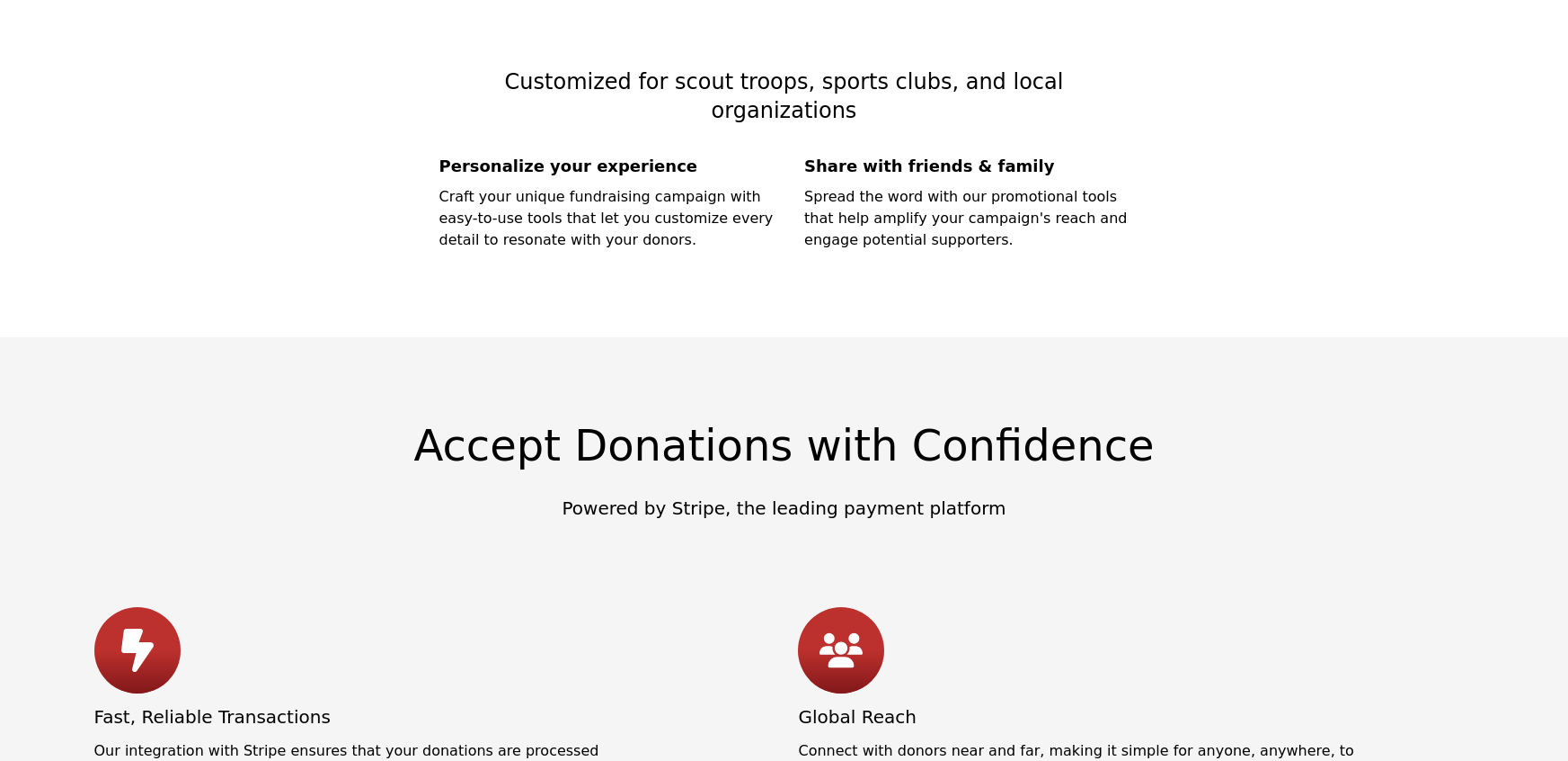
click at [814, 495] on div "Accept Donations with Confidence Powered by Stripe, the leading payment platfor…" at bounding box center [784, 706] width 1380 height 565
click at [766, 495] on p "Powered by Stripe, the leading payment platform" at bounding box center [784, 508] width 1380 height 25
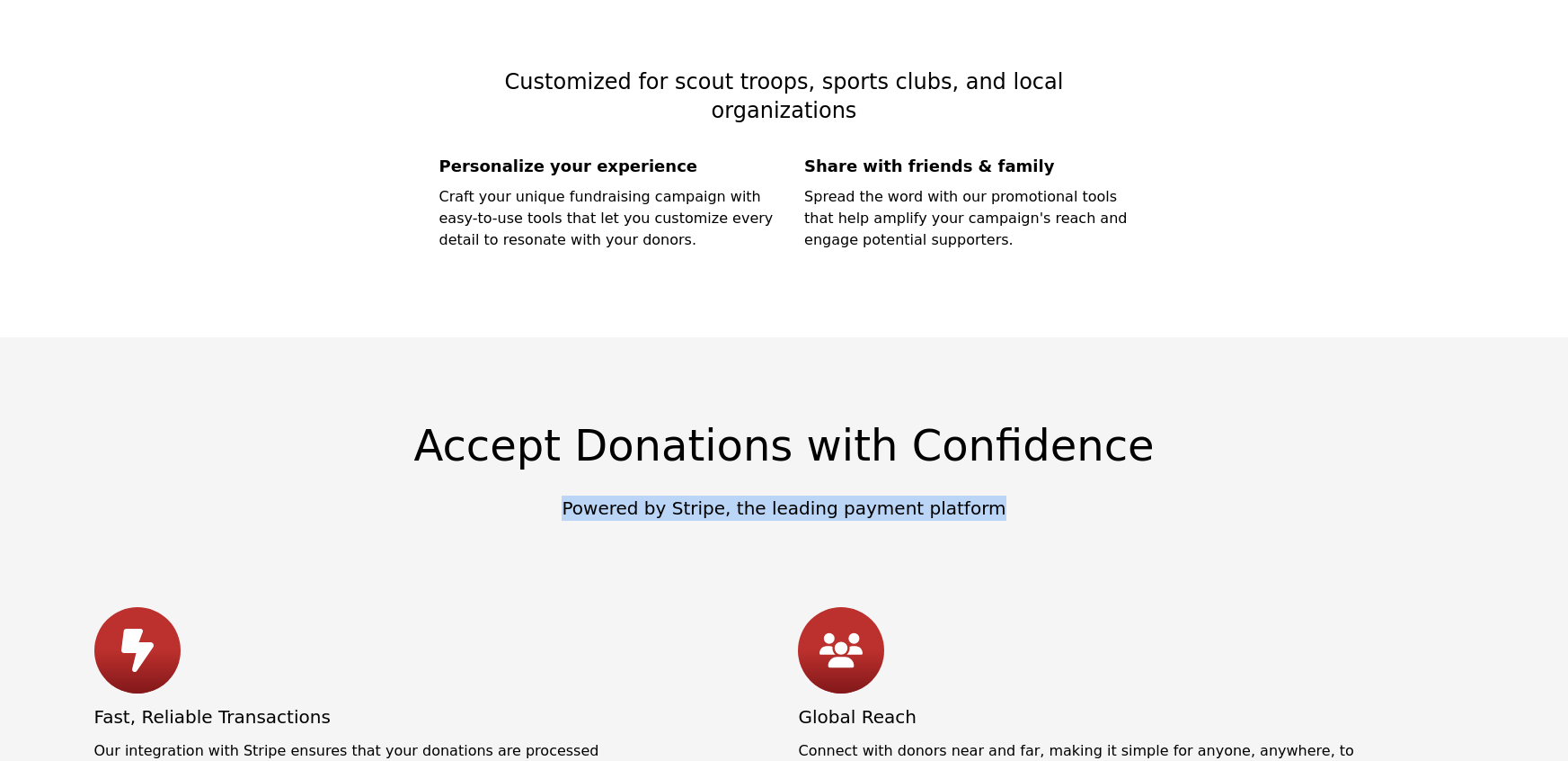
click at [766, 495] on p "Powered by Stripe, the leading payment platform" at bounding box center [784, 508] width 1380 height 25
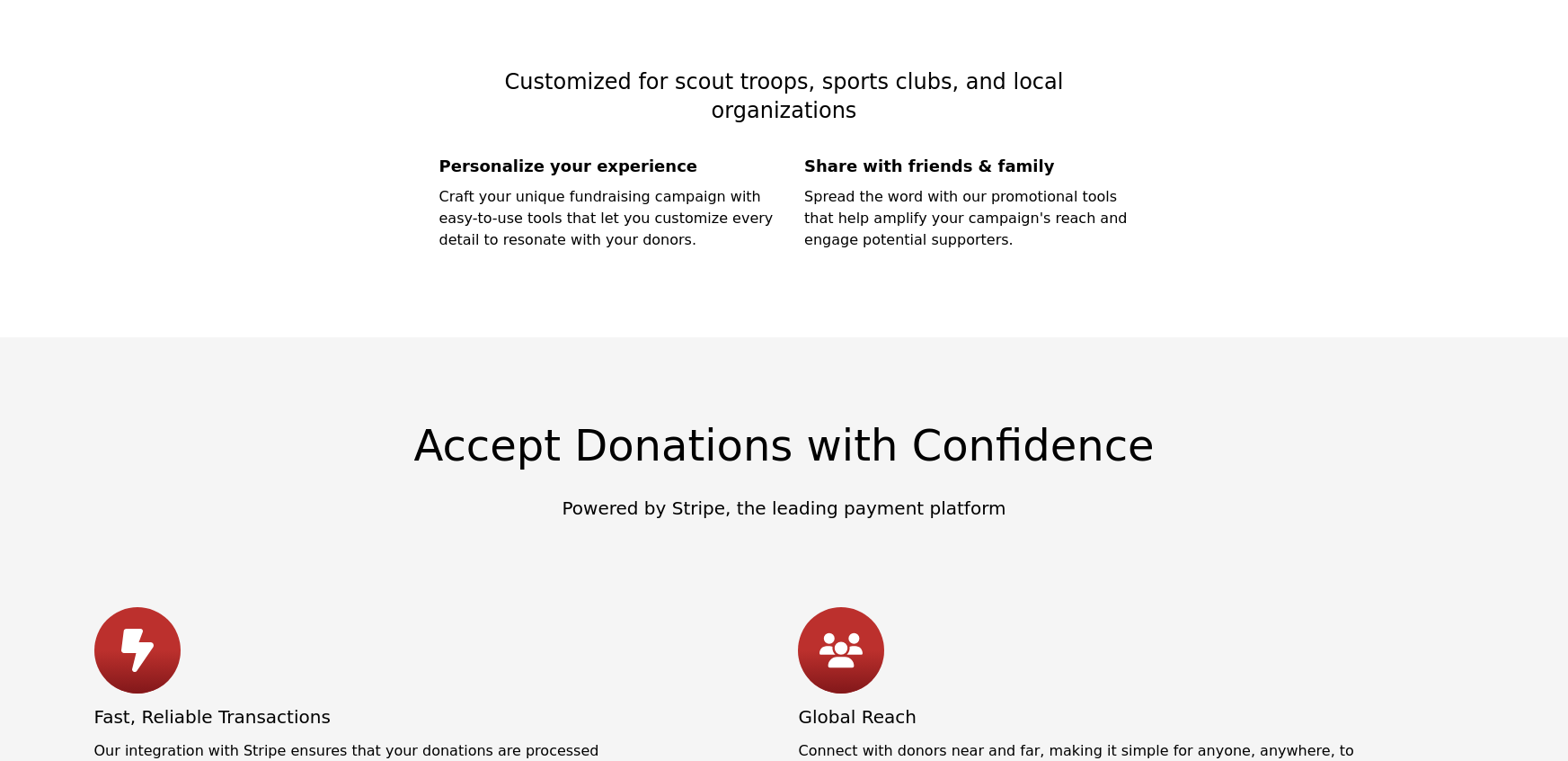
click at [575, 424] on h2 "Accept Donations with Confidence" at bounding box center [784, 459] width 1380 height 72
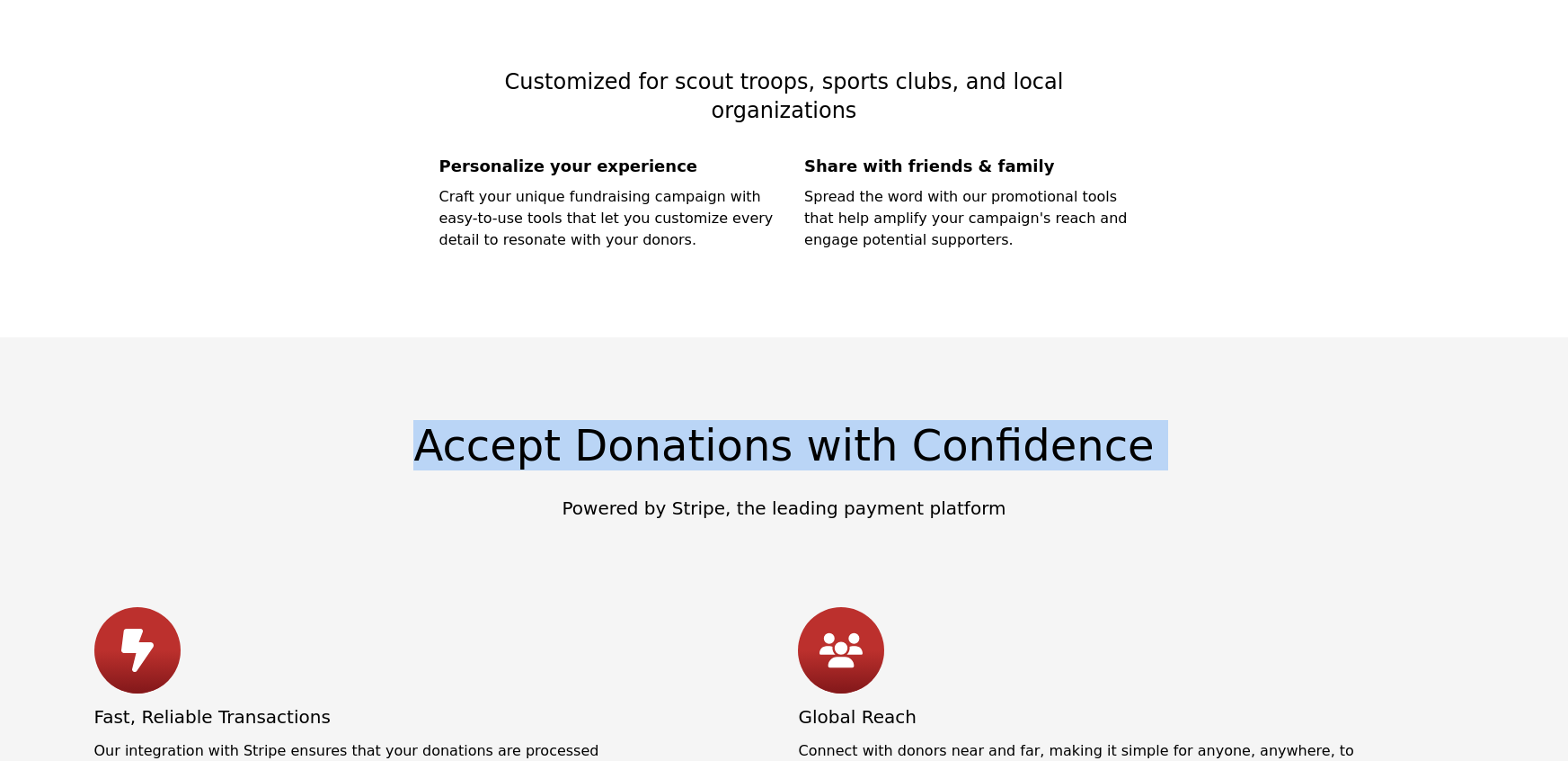
click at [575, 424] on h2 "Accept Donations with Confidence" at bounding box center [784, 459] width 1380 height 72
click at [692, 424] on h2 "Accept Donations with Confidence" at bounding box center [784, 459] width 1380 height 72
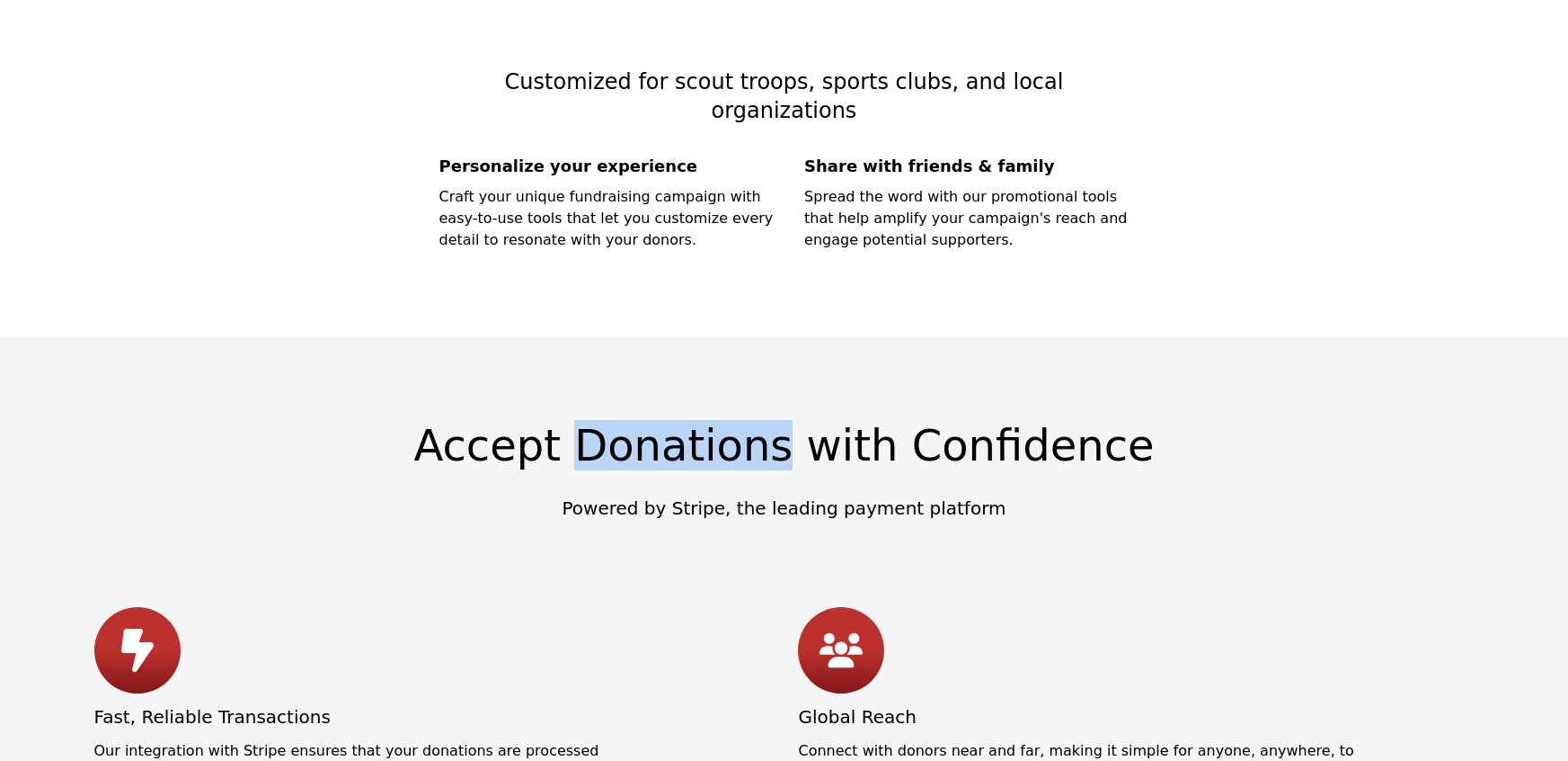
click at [692, 424] on h2 "Accept Donations with Confidence" at bounding box center [784, 459] width 1380 height 72
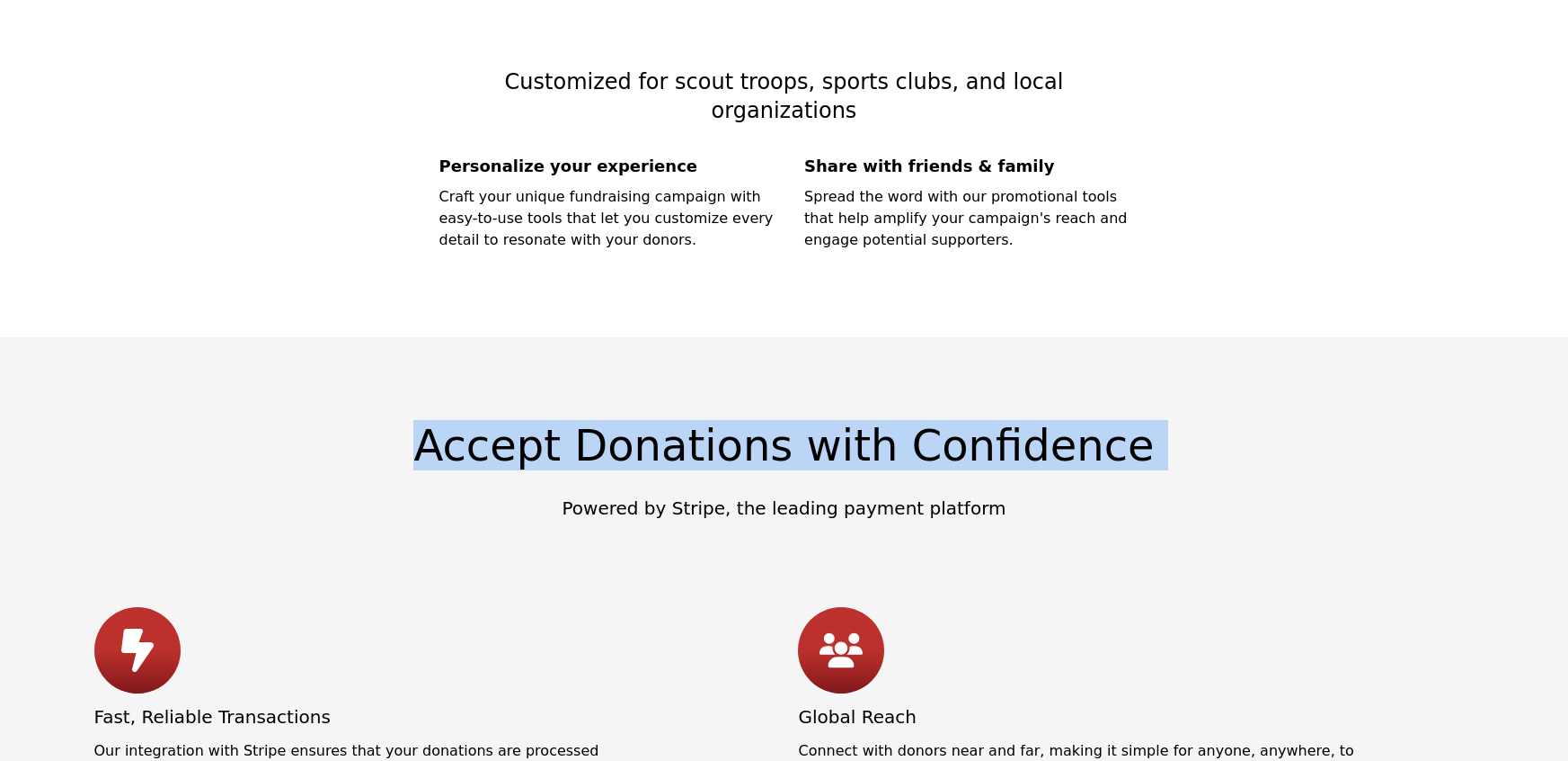
click at [692, 424] on h2 "Accept Donations with Confidence" at bounding box center [784, 459] width 1380 height 72
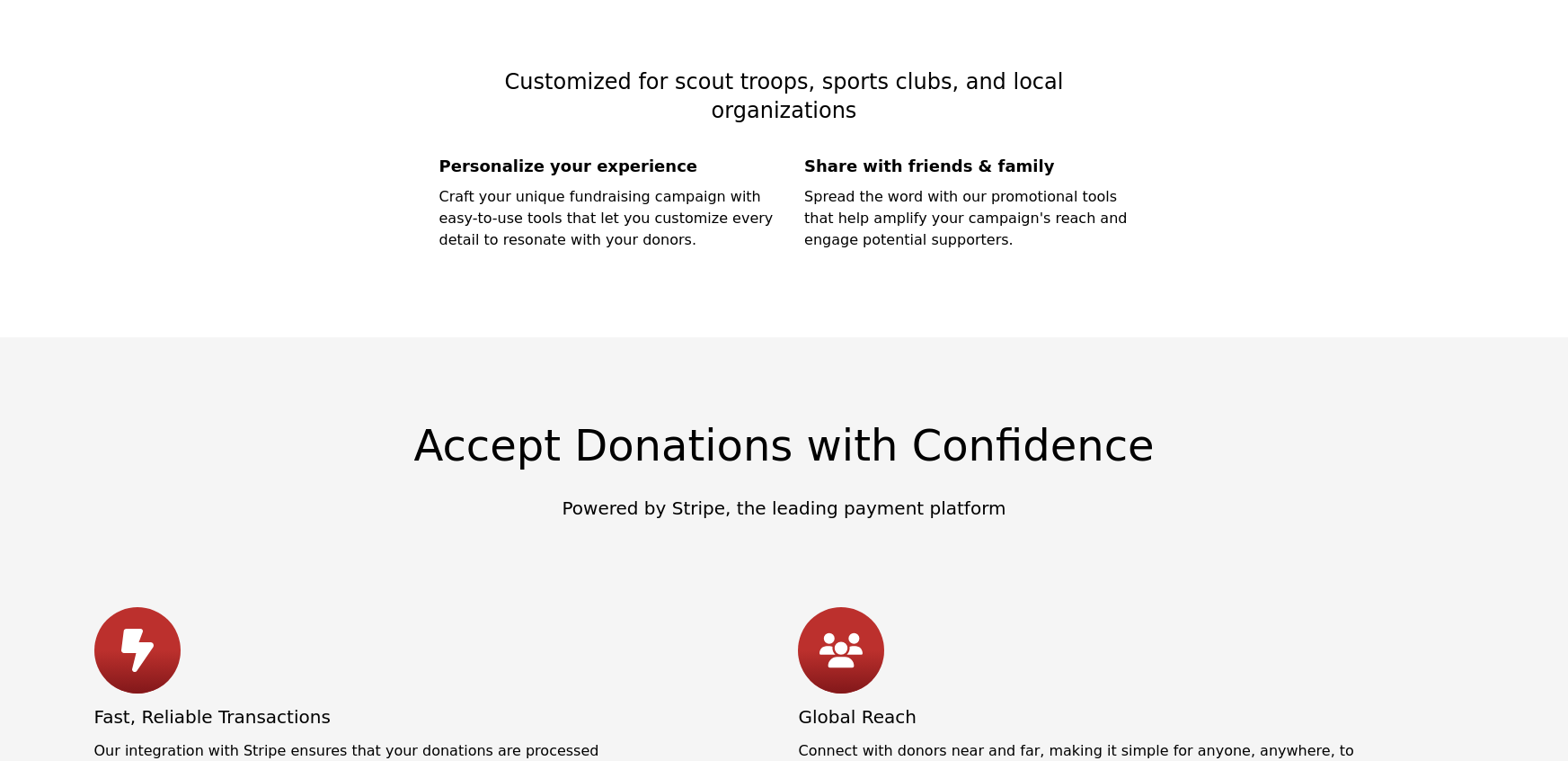
click at [700, 495] on p "Powered by Stripe, the leading payment platform" at bounding box center [784, 508] width 1380 height 25
click at [686, 424] on h2 "Accept Donations with Confidence" at bounding box center [784, 459] width 1380 height 72
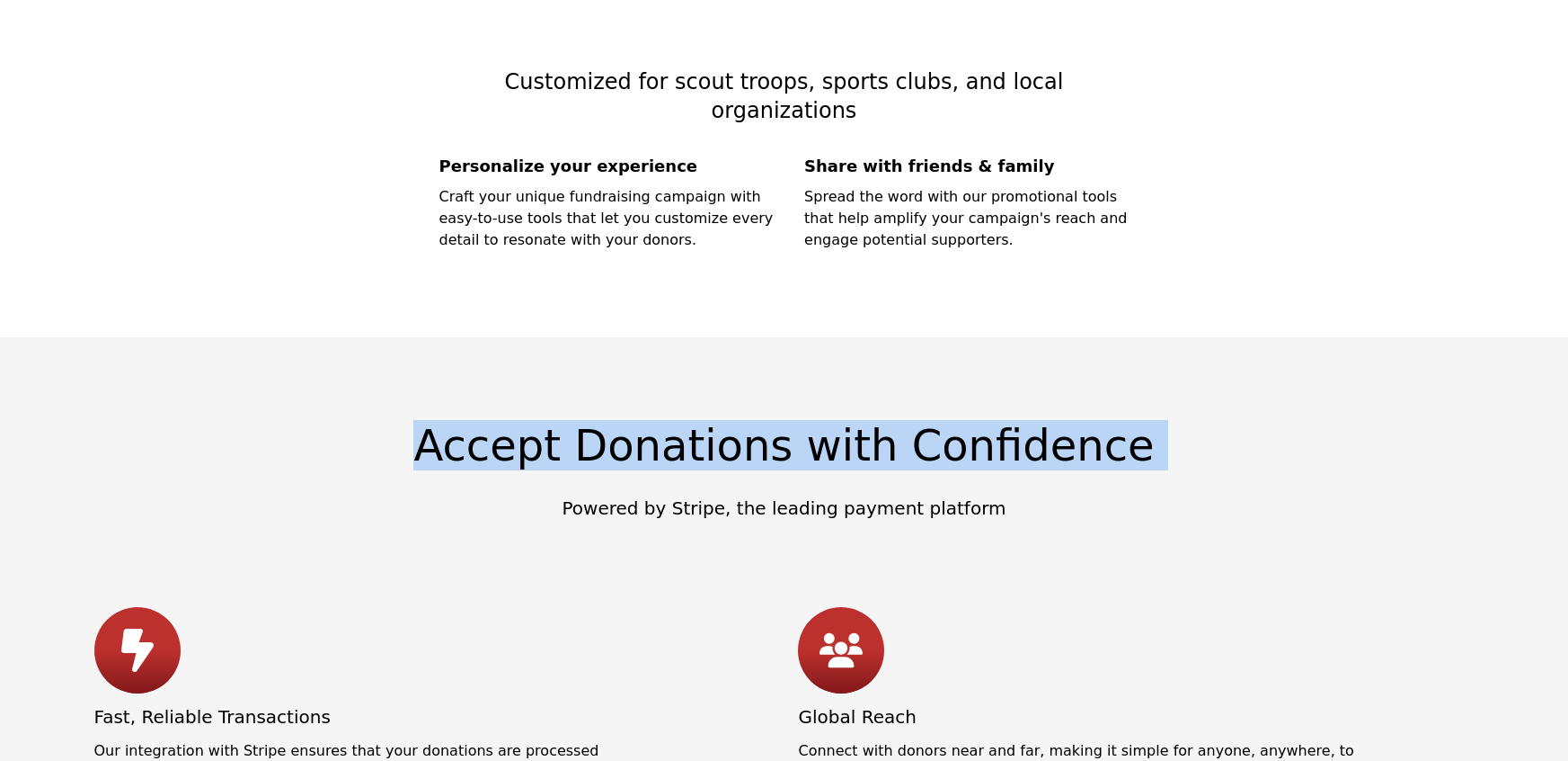
click at [686, 424] on h2 "Accept Donations with Confidence" at bounding box center [784, 459] width 1380 height 72
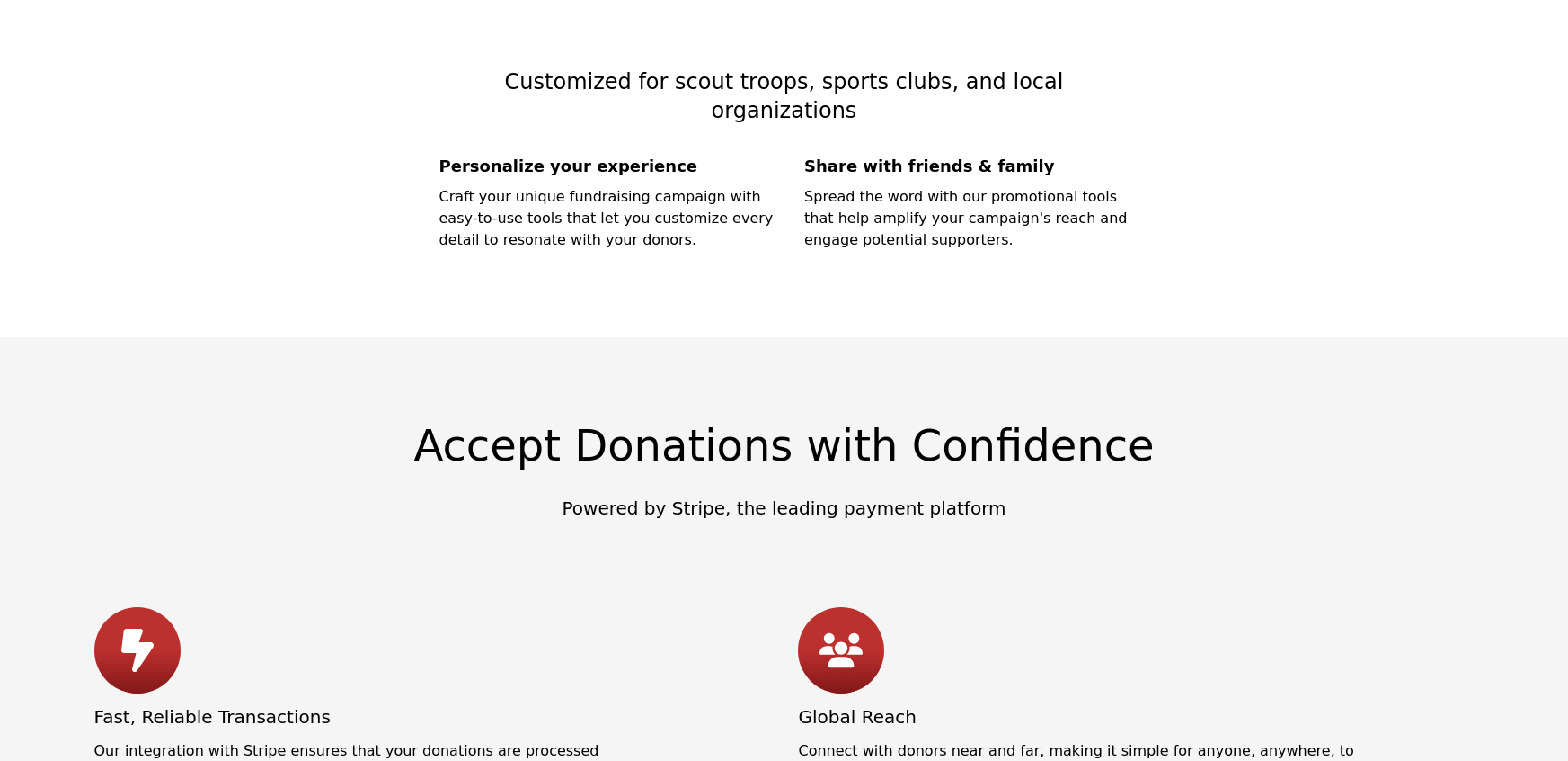
click at [1049, 495] on div "Accept Donations with Confidence Powered by Stripe, the leading payment platfor…" at bounding box center [784, 706] width 1380 height 565
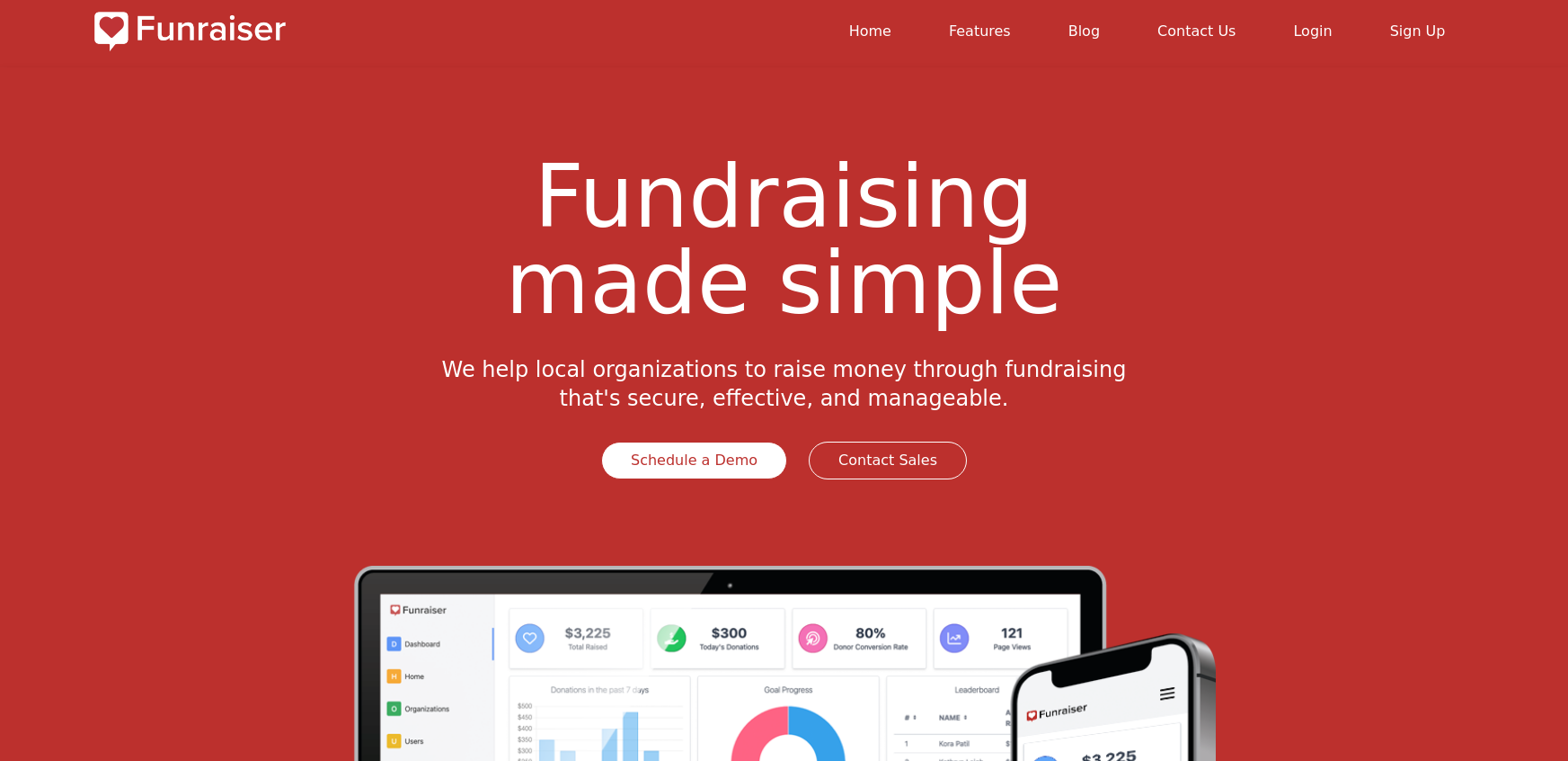
scroll to position [0, 0]
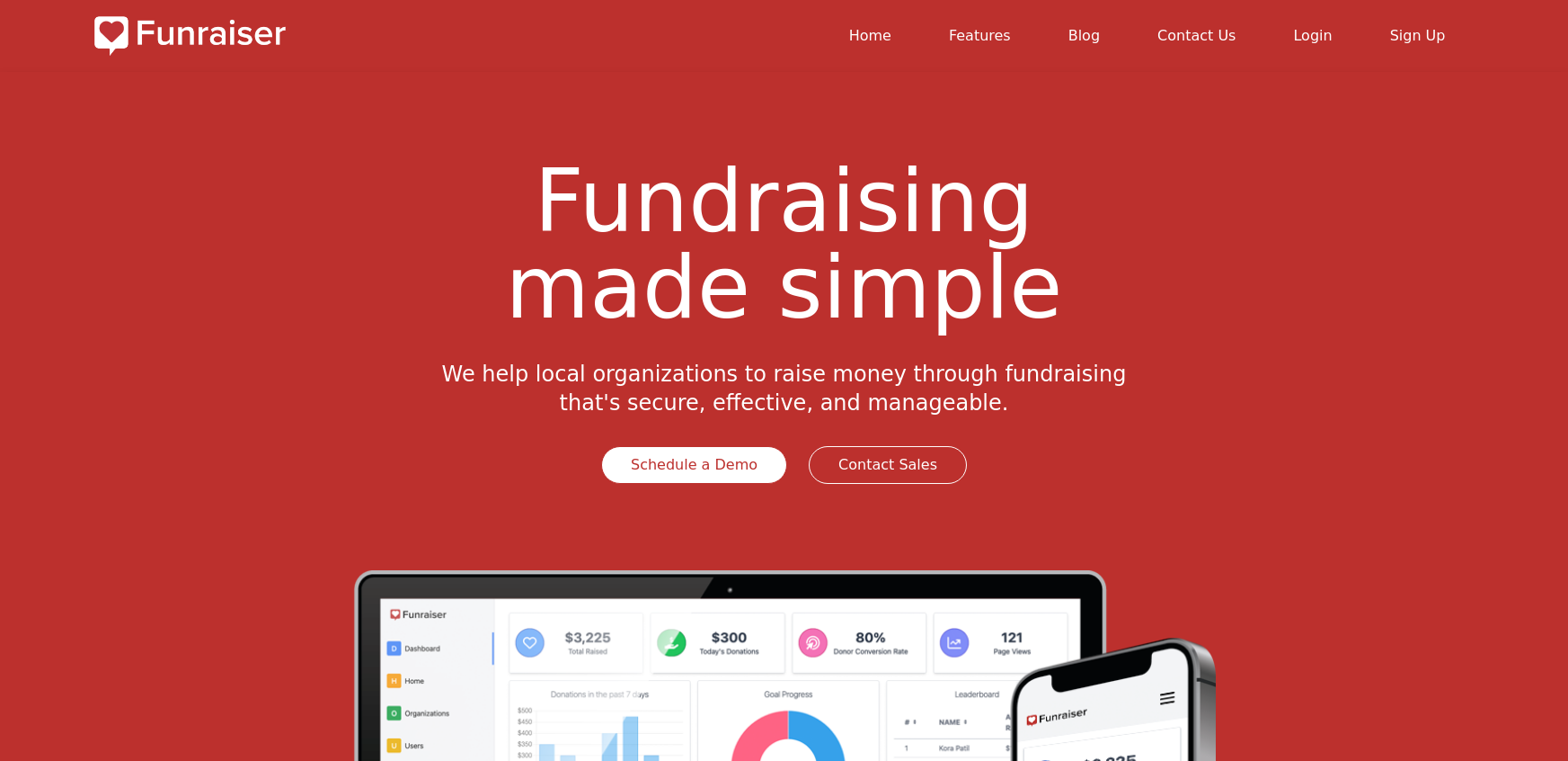
click at [224, 359] on div "We help local organizations to raise money through fundraising that's secure, e…" at bounding box center [784, 465] width 1380 height 210
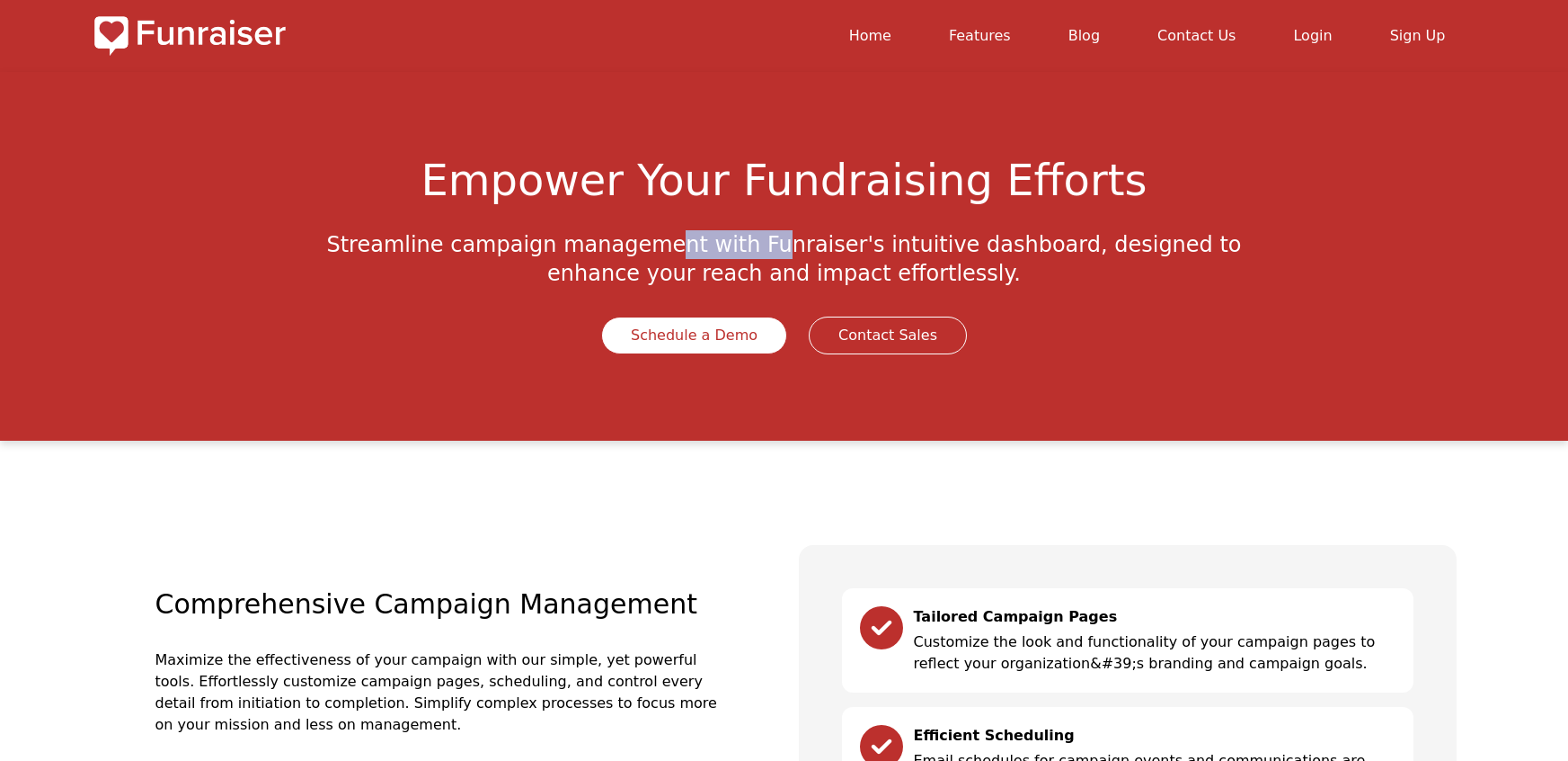
drag, startPoint x: 366, startPoint y: 237, endPoint x: 469, endPoint y: 248, distance: 103.6
click at [469, 248] on p "Streamline campaign management with Funraiser's intuitive dashboard, designed t…" at bounding box center [784, 259] width 920 height 57
click at [361, 249] on p "Streamline campaign management with Funraiser's intuitive dashboard, designed t…" at bounding box center [784, 259] width 920 height 57
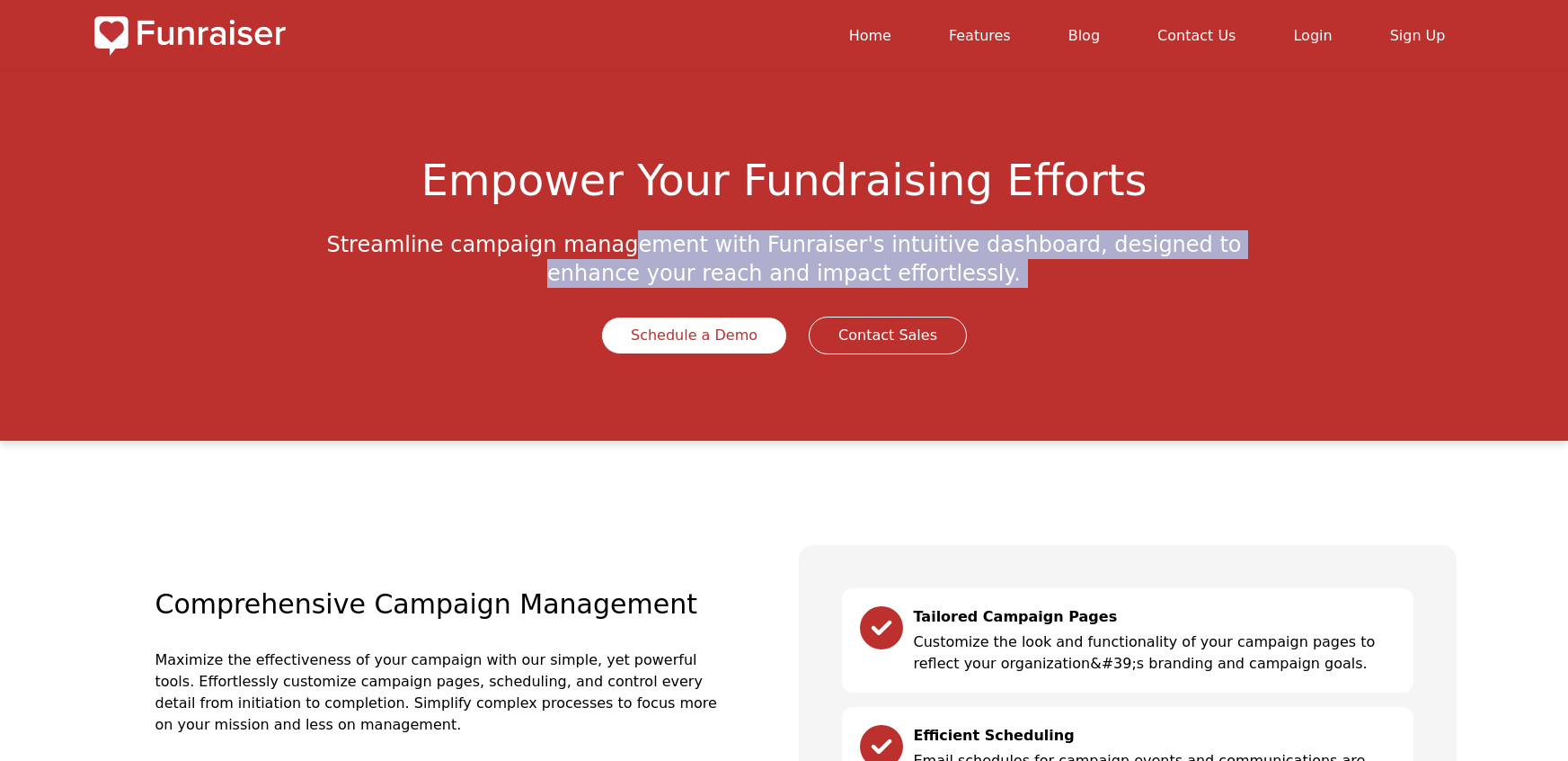
click at [361, 249] on p "Streamline campaign management with Funraiser's intuitive dashboard, designed t…" at bounding box center [784, 259] width 920 height 57
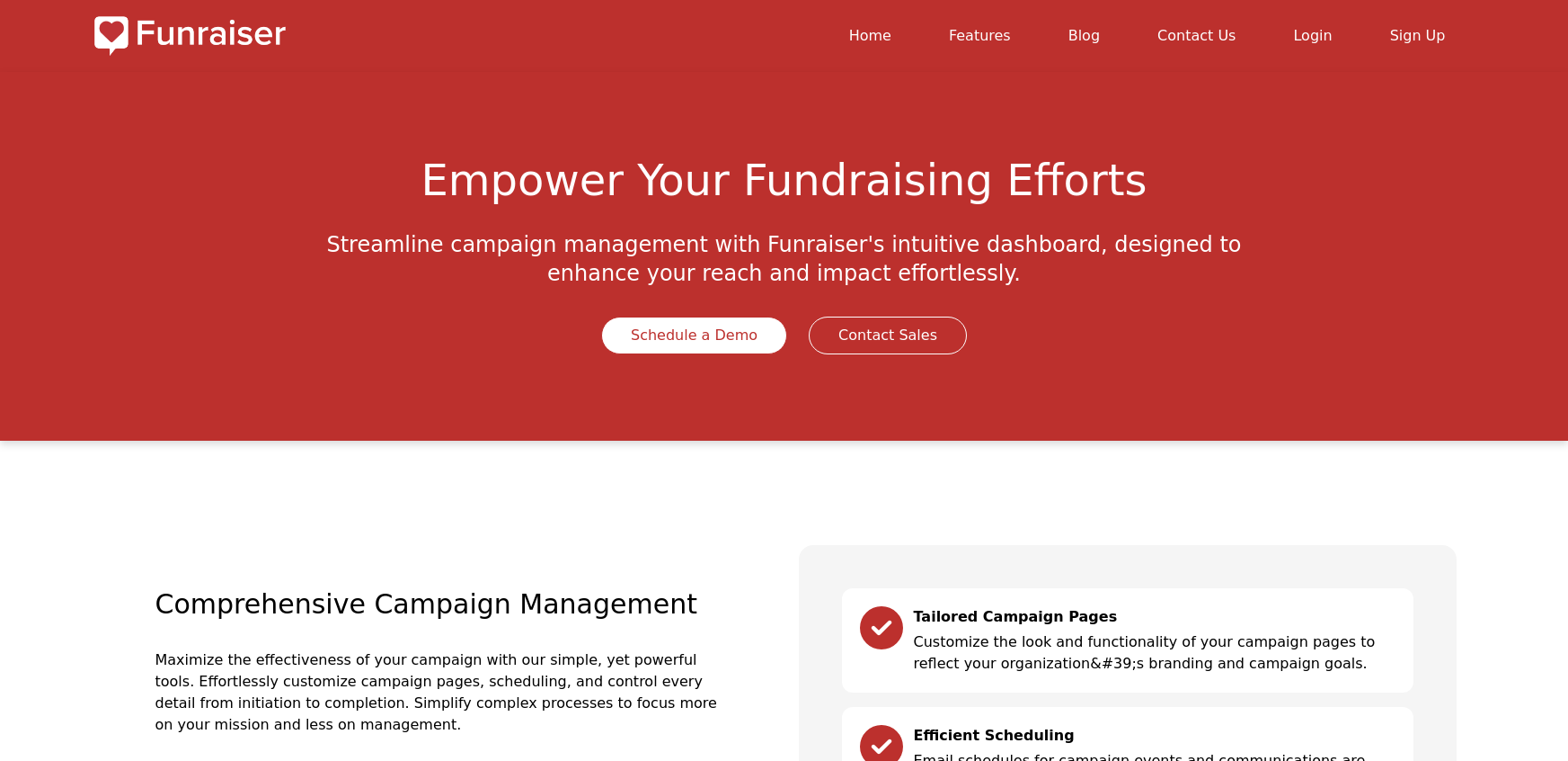
click at [441, 601] on h2 "Comprehensive Campaign Management" at bounding box center [441, 619] width 571 height 61
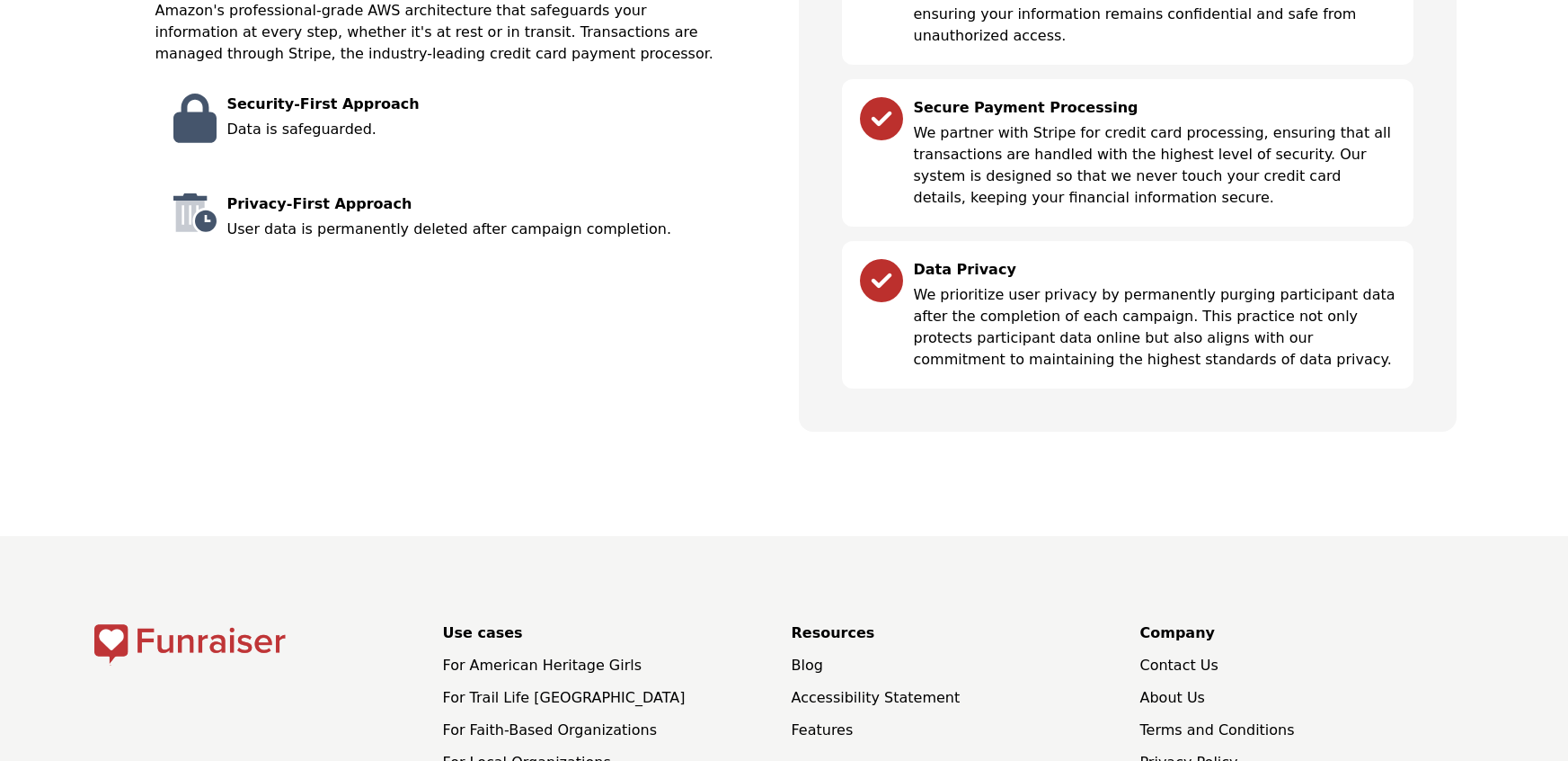
scroll to position [3261, 0]
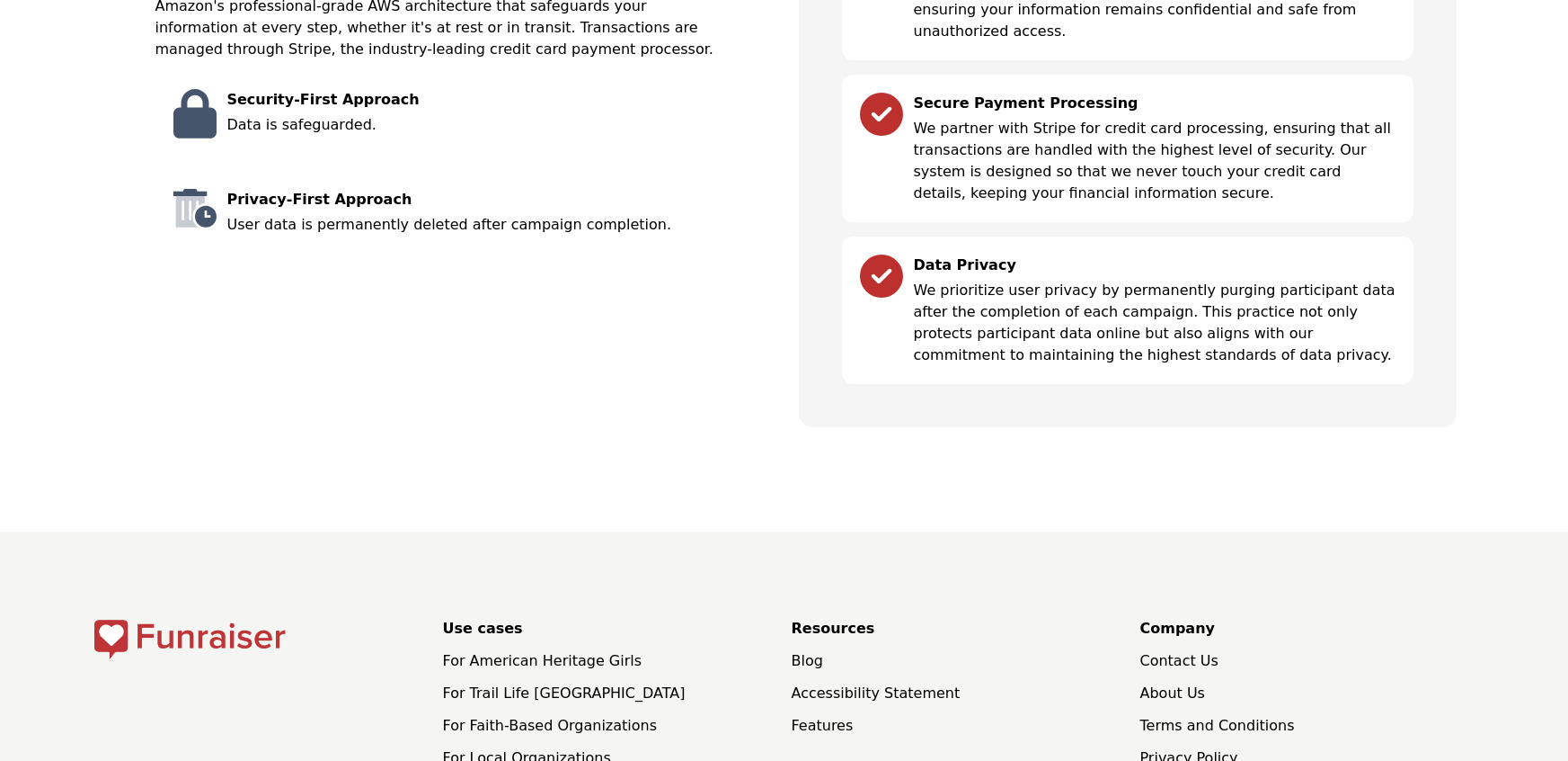
click at [866, 685] on link "Accessibility Statement" at bounding box center [875, 693] width 169 height 17
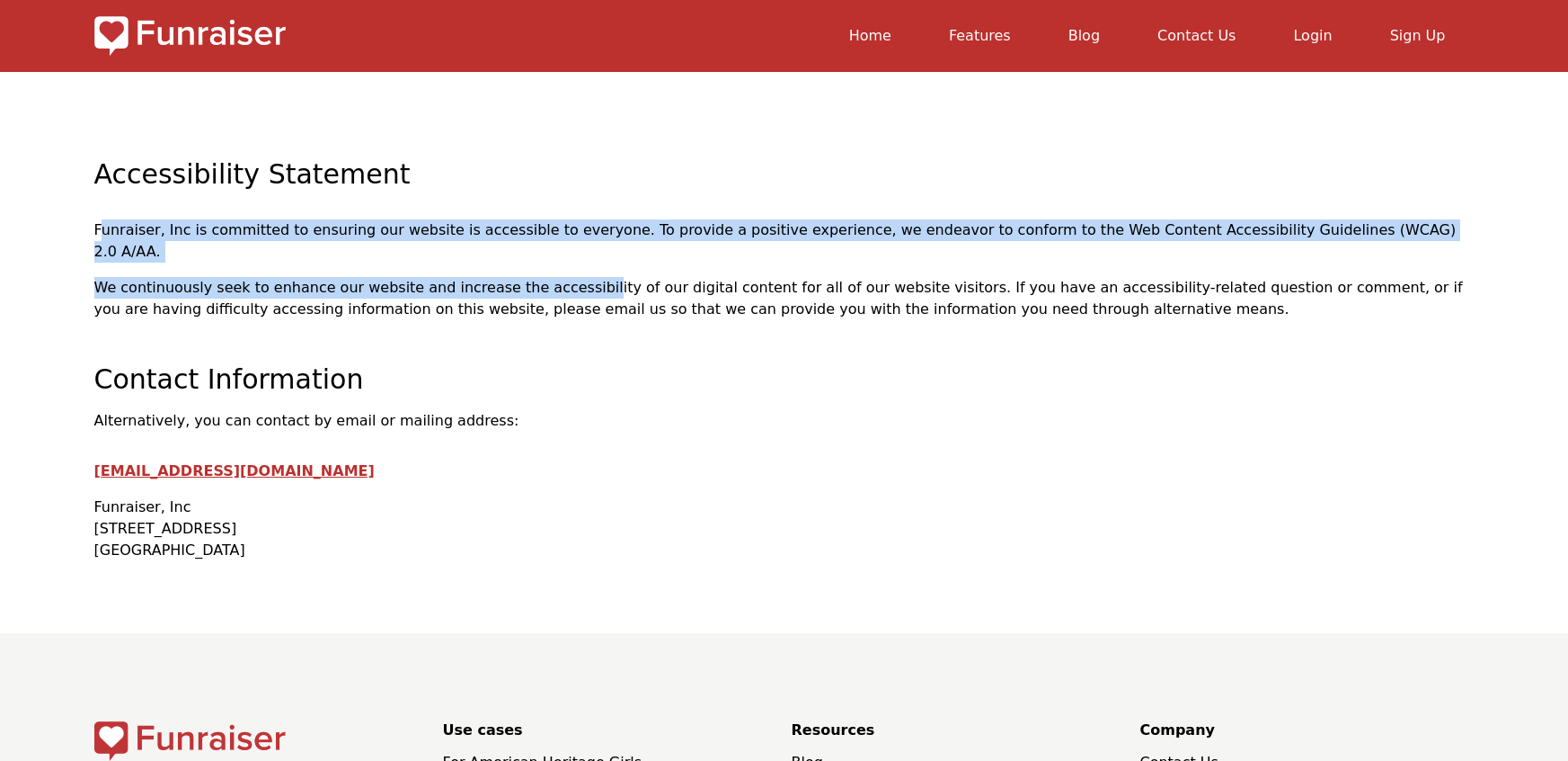
drag, startPoint x: 101, startPoint y: 224, endPoint x: 457, endPoint y: 252, distance: 357.1
click at [457, 252] on div "Accessibility Statement Funraiser, Inc is committed to ensuring our website is …" at bounding box center [784, 316] width 1380 height 489
click at [451, 252] on div "Accessibility Statement Funraiser, Inc is committed to ensuring our website is …" at bounding box center [784, 316] width 1380 height 489
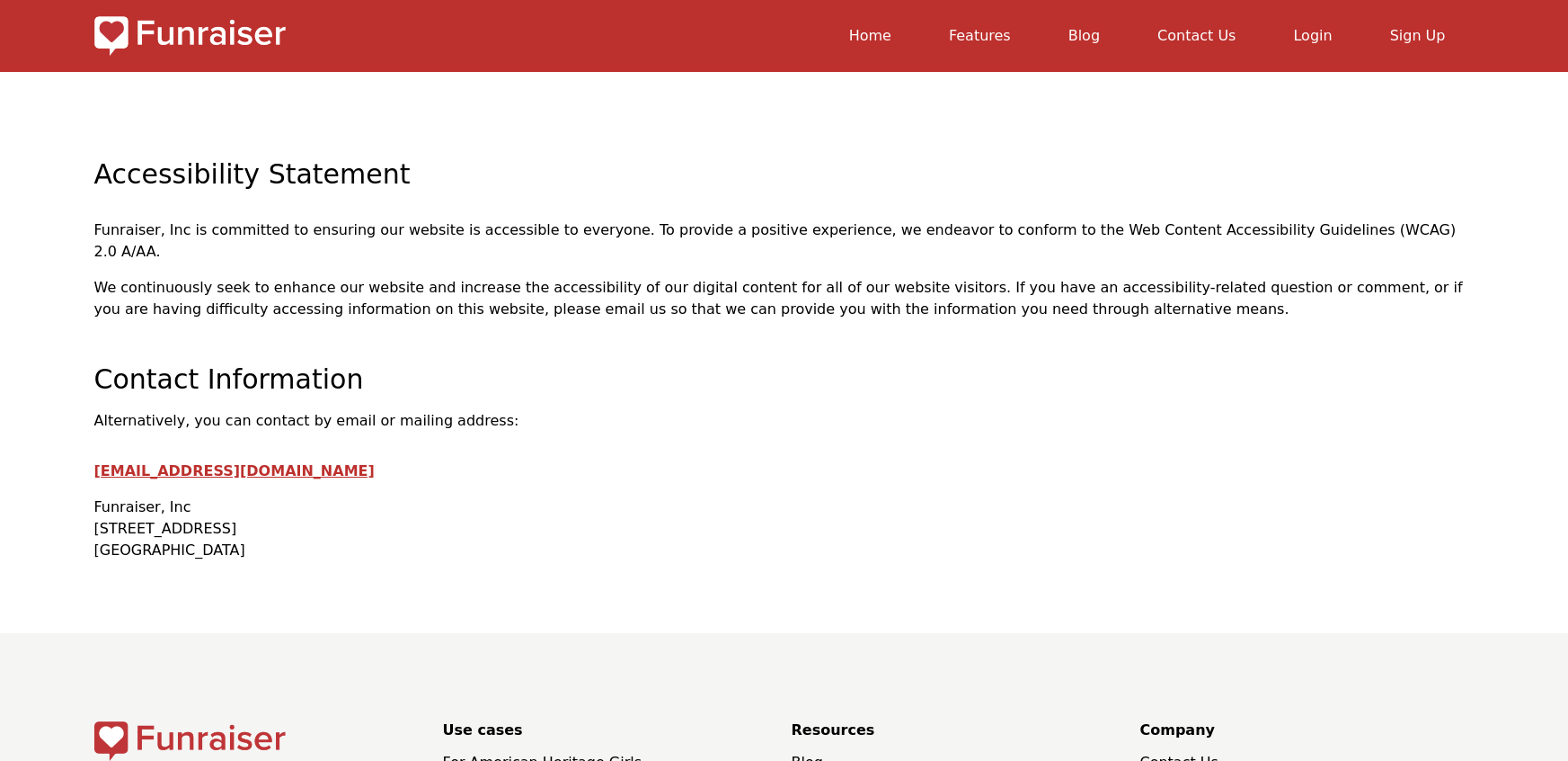
drag, startPoint x: 97, startPoint y: 373, endPoint x: 671, endPoint y: 424, distance: 576.3
click at [348, 406] on aside "Contact Information Alternatively, you can contact by email or mailing address:…" at bounding box center [784, 462] width 1380 height 198
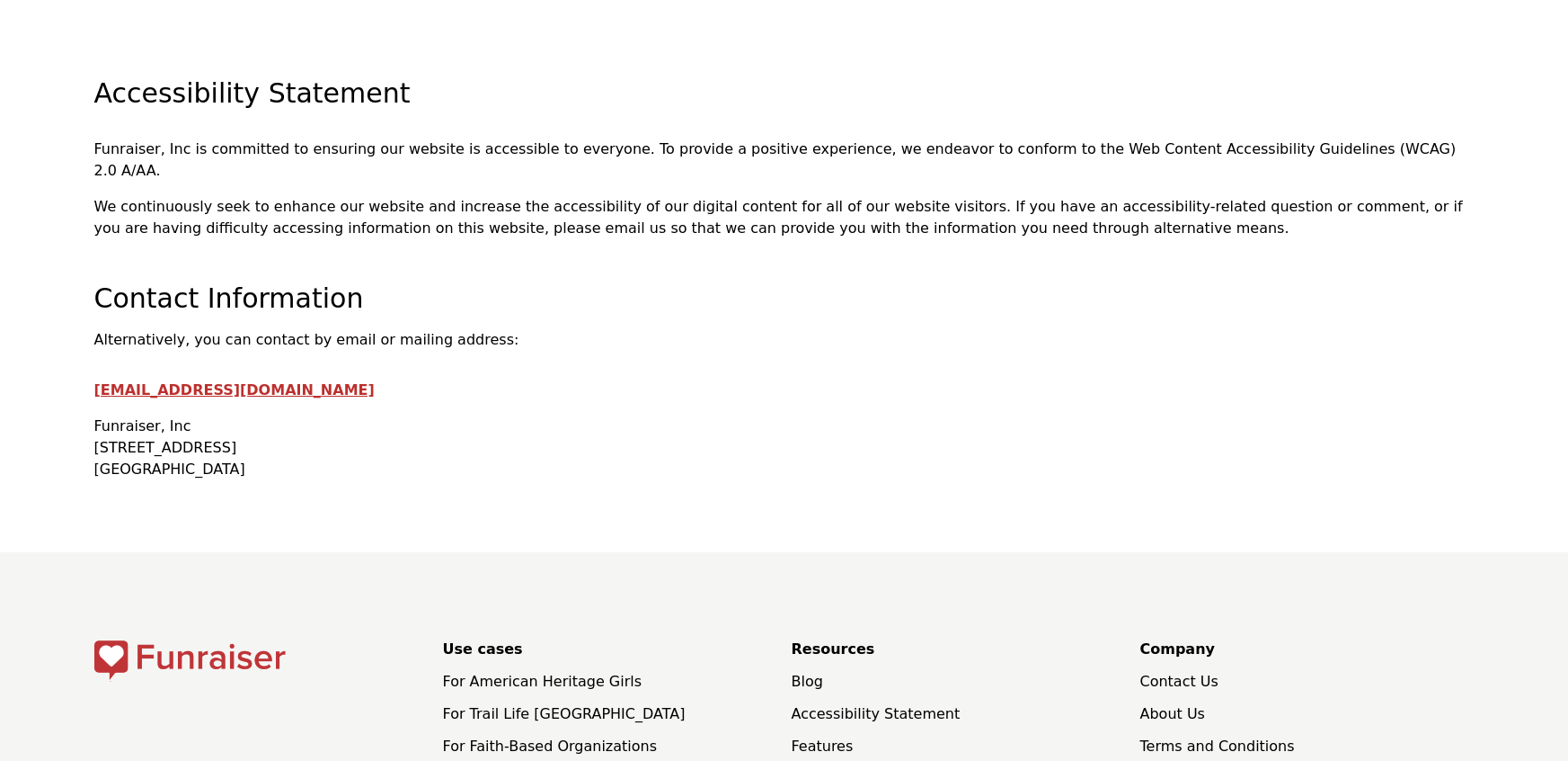
scroll to position [185, 0]
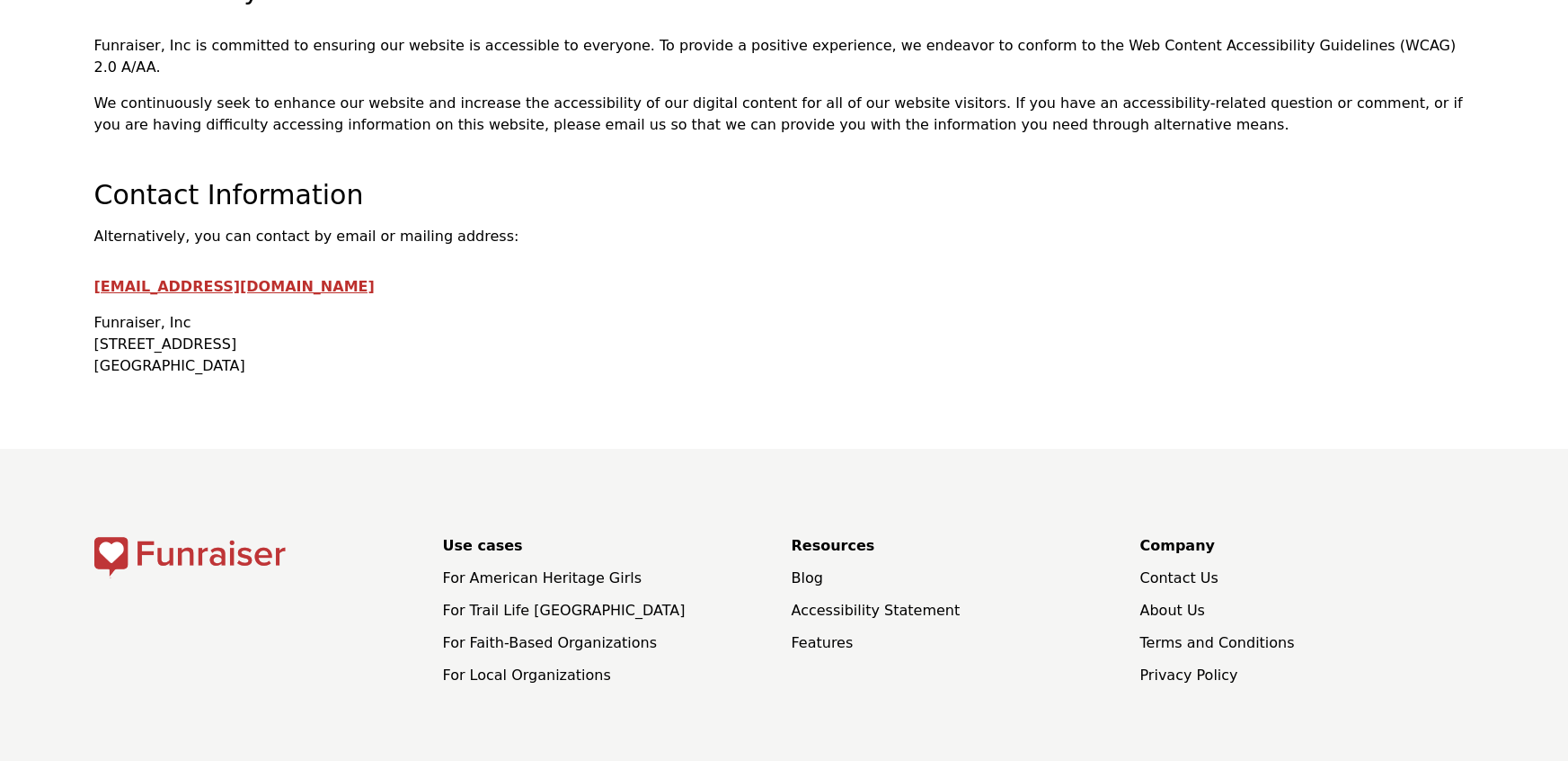
click at [499, 569] on link "For American Heritage Girls" at bounding box center [543, 577] width 200 height 17
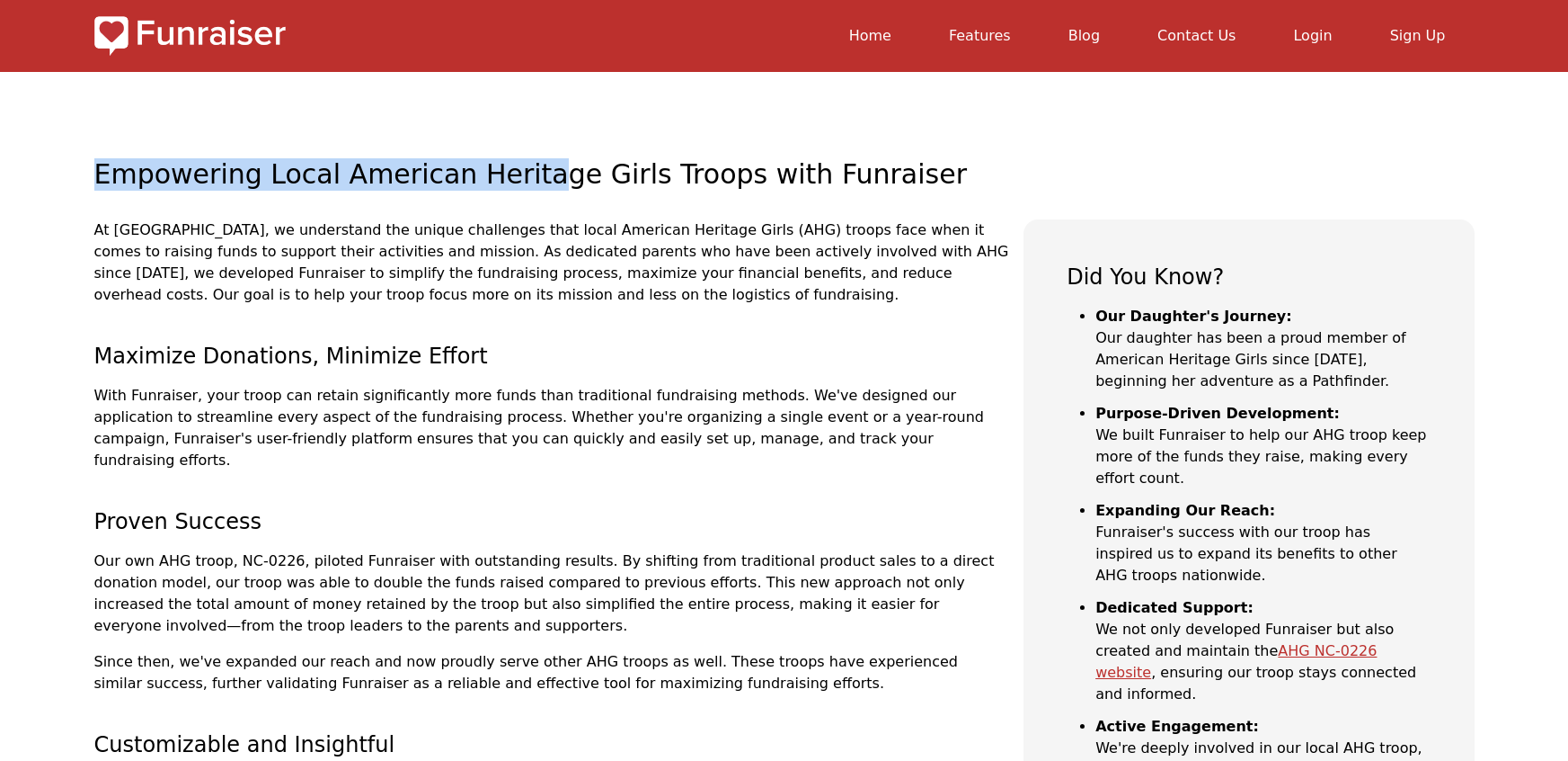
drag, startPoint x: 85, startPoint y: 180, endPoint x: 573, endPoint y: 197, distance: 488.3
click at [555, 193] on section "Empowering Local American Heritage Girls Troops with Funraiser At Funraiser, we…" at bounding box center [784, 666] width 1568 height 1190
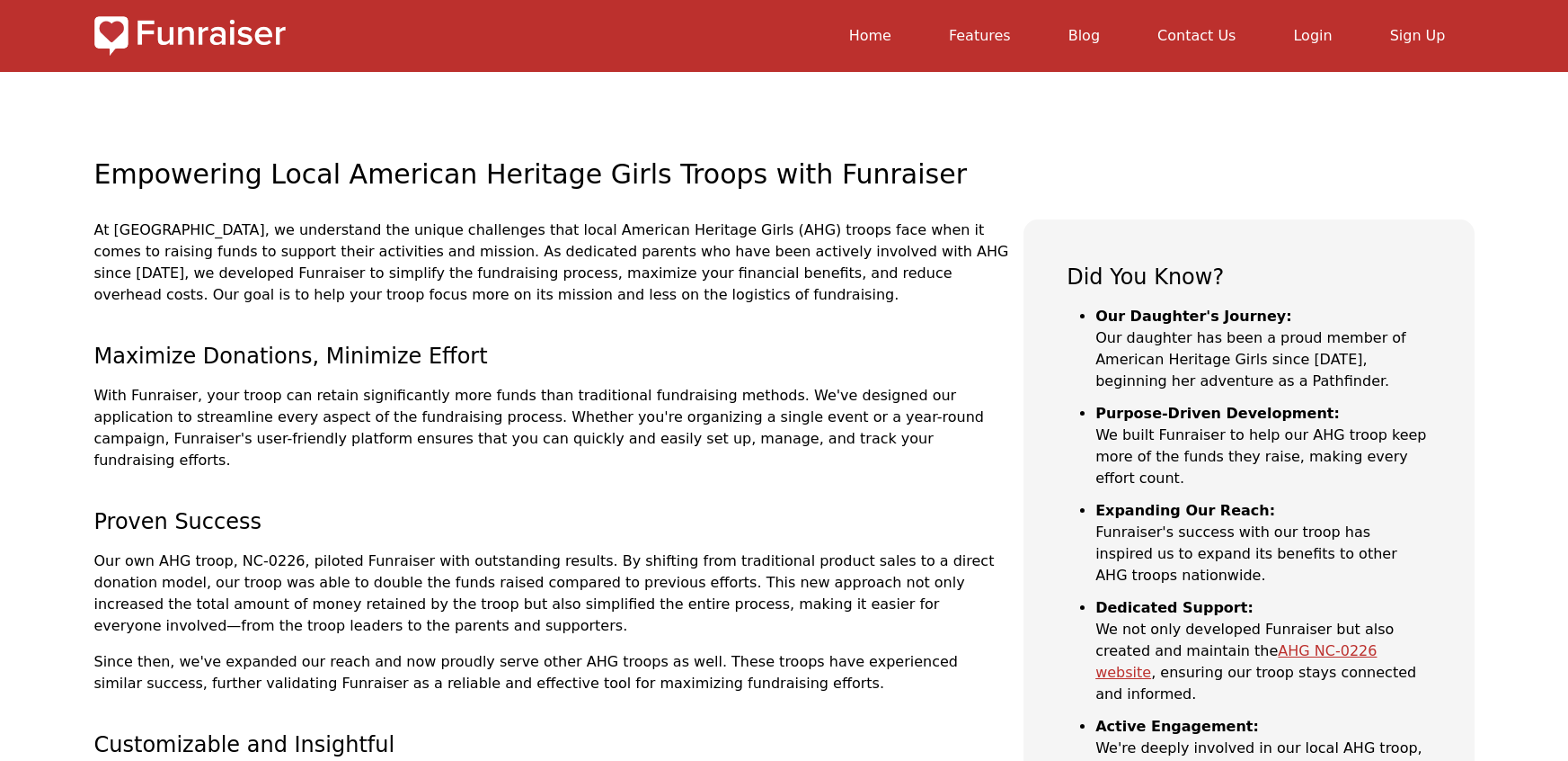
click at [573, 198] on h1 "Empowering Local American Heritage Girls Troops with Funraiser" at bounding box center [784, 189] width 1380 height 61
click at [453, 264] on p "At Funraiser, we understand the unique challenges that local American Heritage …" at bounding box center [552, 262] width 915 height 86
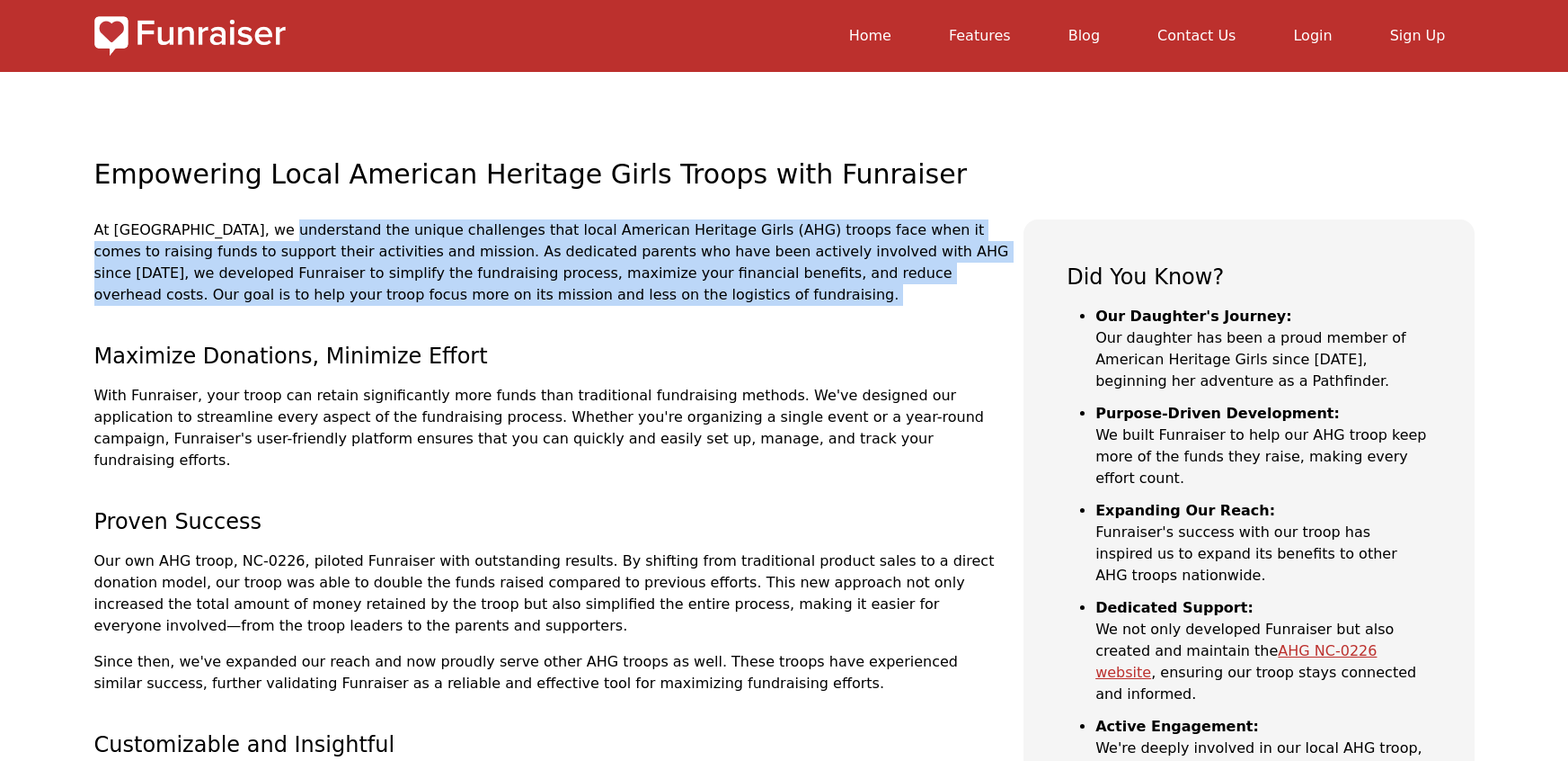
click at [453, 264] on p "At Funraiser, we understand the unique challenges that local American Heritage …" at bounding box center [552, 262] width 915 height 86
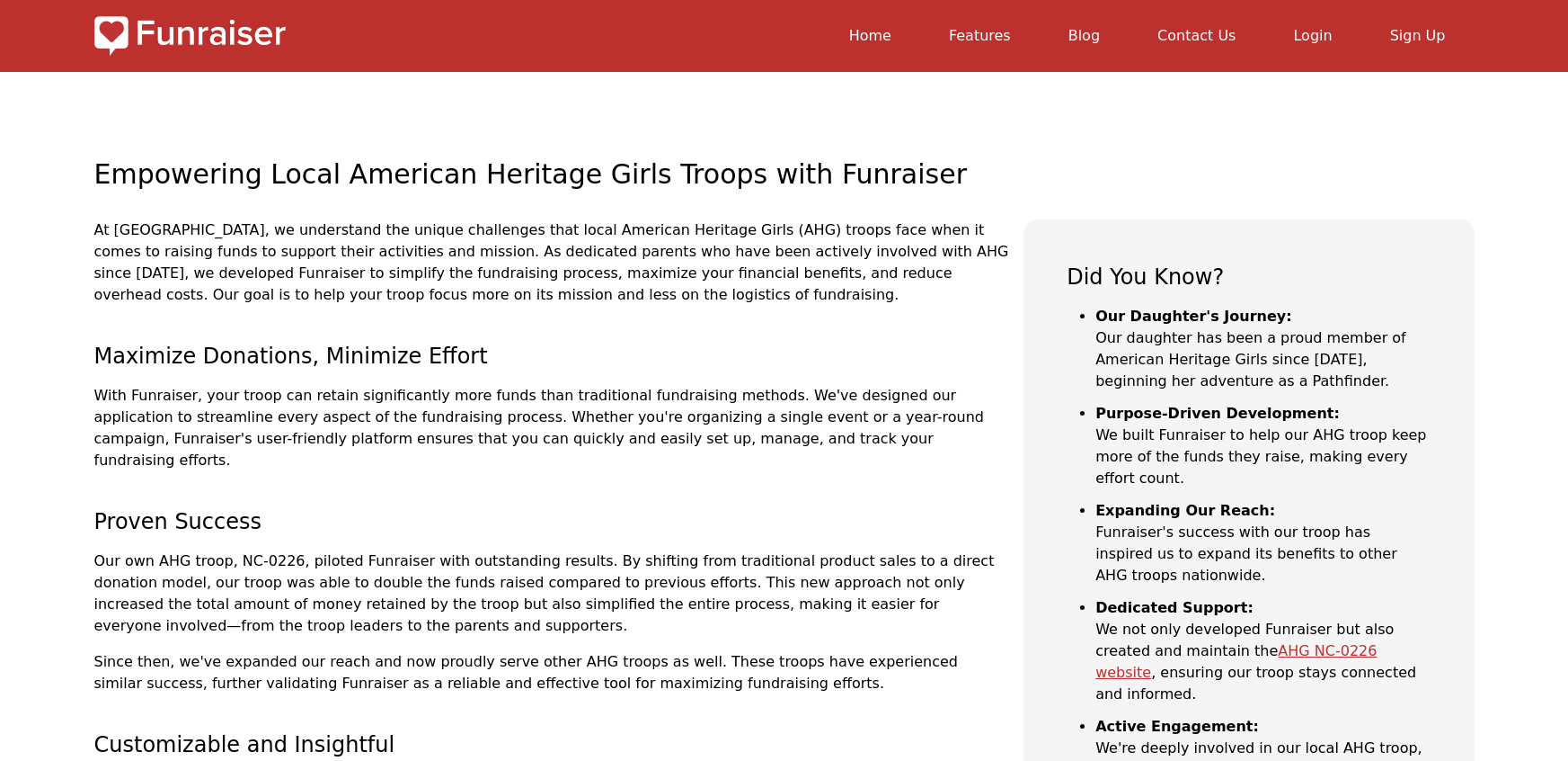
click at [505, 327] on div "At Funraiser, we understand the unique challenges that local American Heritage …" at bounding box center [552, 740] width 915 height 1043
drag, startPoint x: 66, startPoint y: 384, endPoint x: 475, endPoint y: 430, distance: 411.6
click at [475, 430] on section "Empowering Local American Heritage Girls Troops with Funraiser At Funraiser, we…" at bounding box center [784, 666] width 1568 height 1190
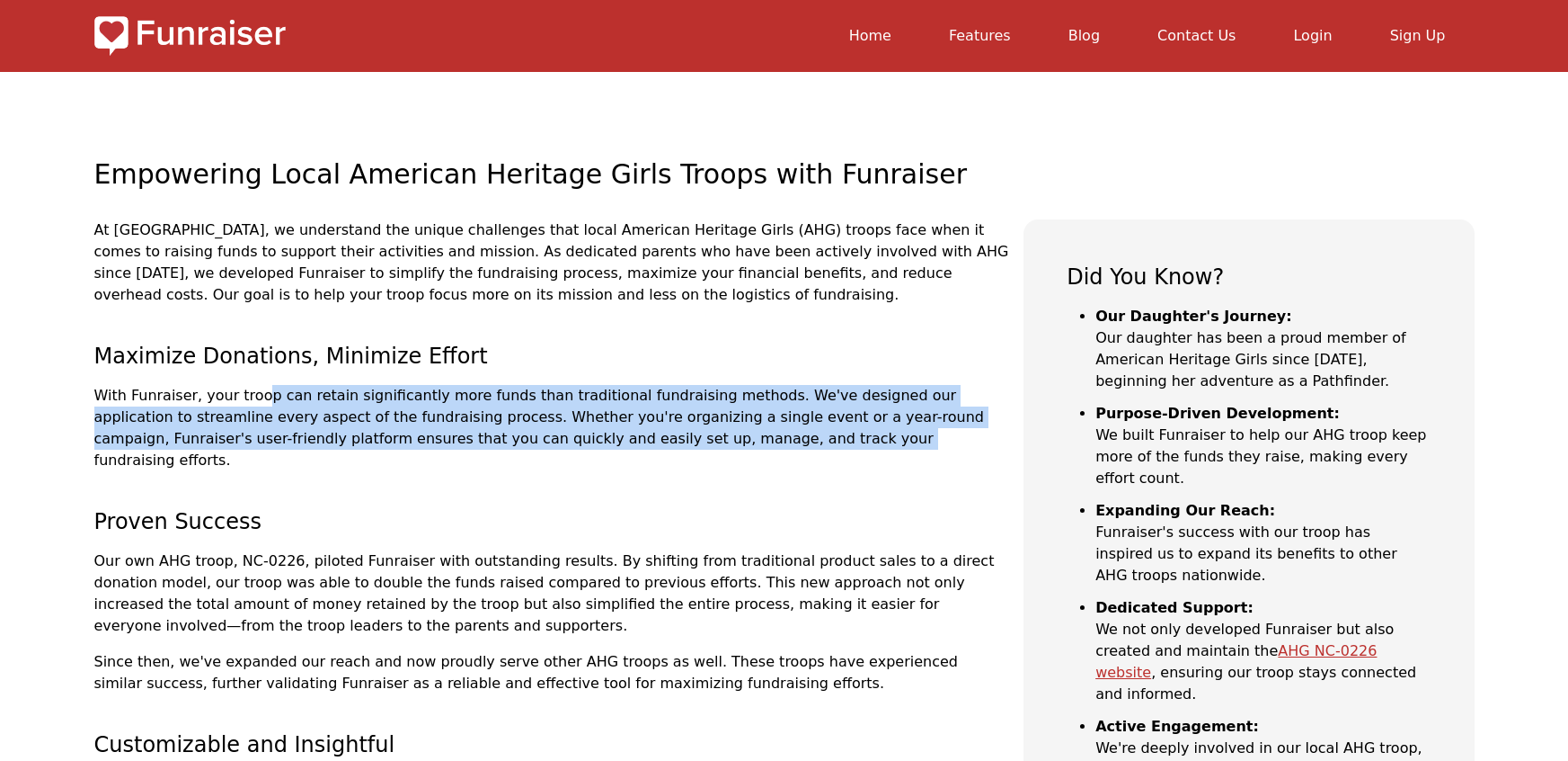
drag, startPoint x: 166, startPoint y: 415, endPoint x: 173, endPoint y: 421, distance: 9.2
click at [166, 415] on p "With Funraiser, your troop can retain significantly more funds than traditional…" at bounding box center [552, 427] width 915 height 86
click at [173, 421] on p "With Funraiser, your troop can retain significantly more funds than traditional…" at bounding box center [552, 427] width 915 height 86
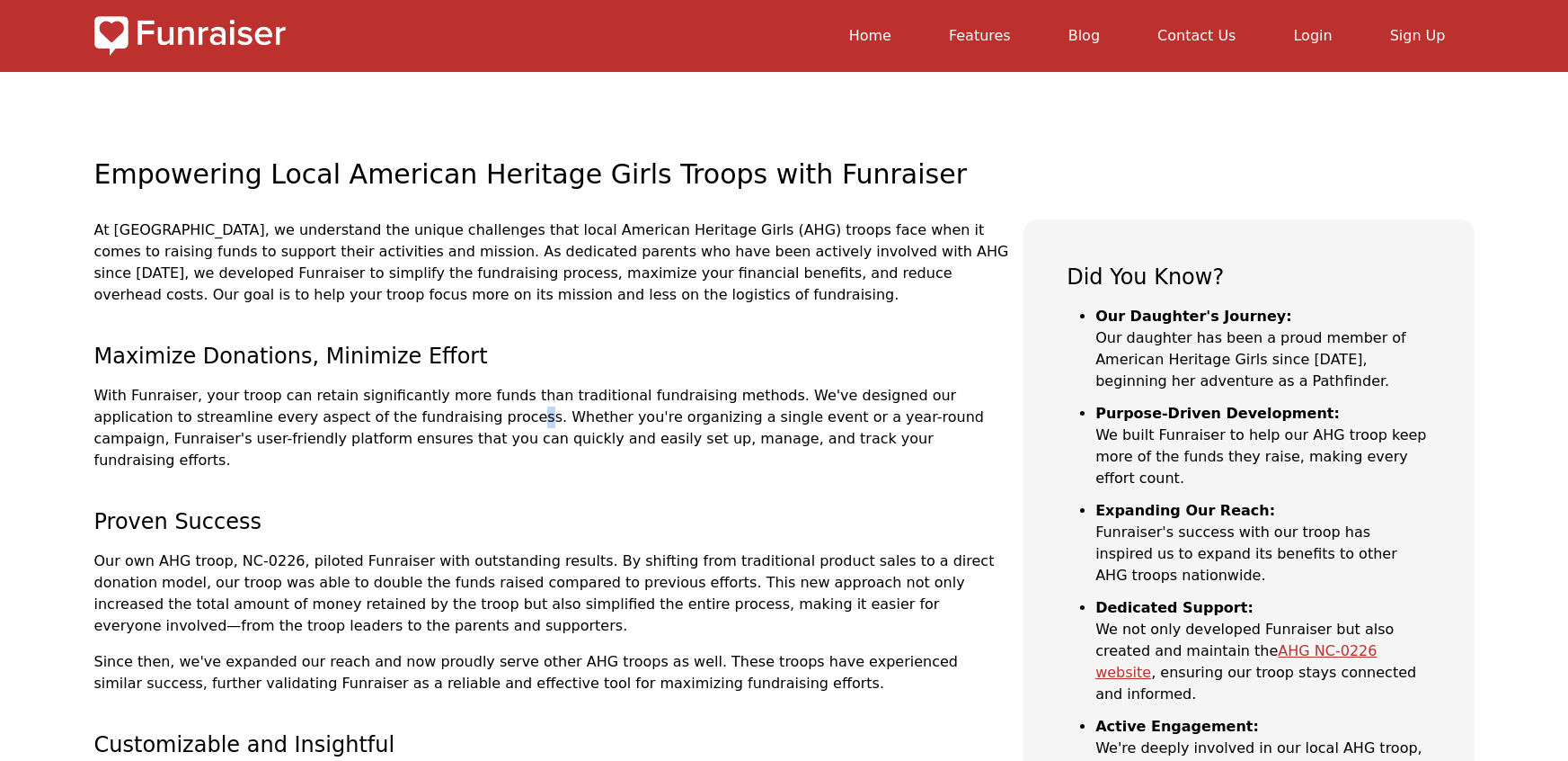
click at [173, 421] on p "With Funraiser, your troop can retain significantly more funds than traditional…" at bounding box center [552, 427] width 915 height 86
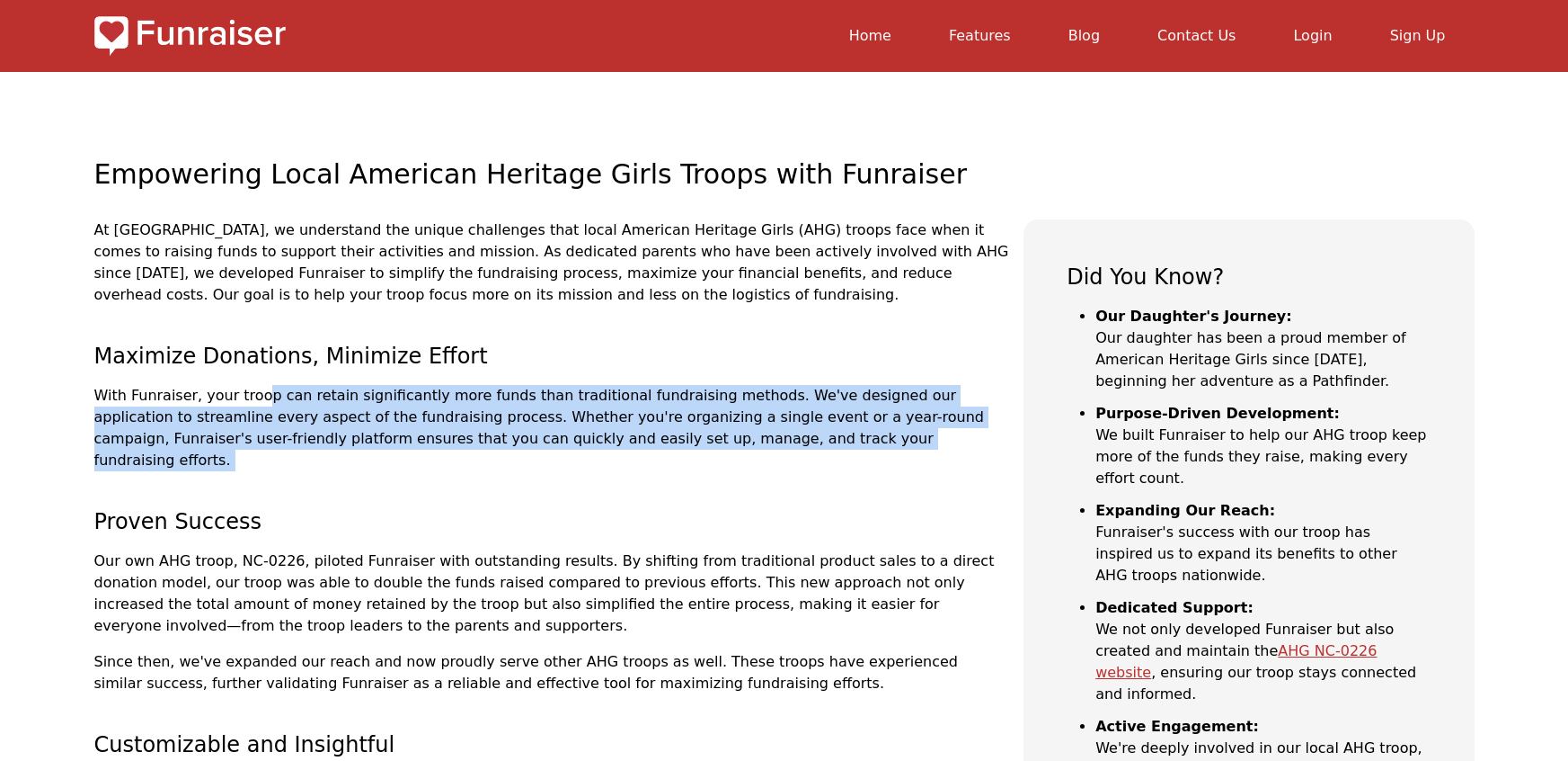
click at [173, 421] on p "With Funraiser, your troop can retain significantly more funds than traditional…" at bounding box center [552, 427] width 915 height 86
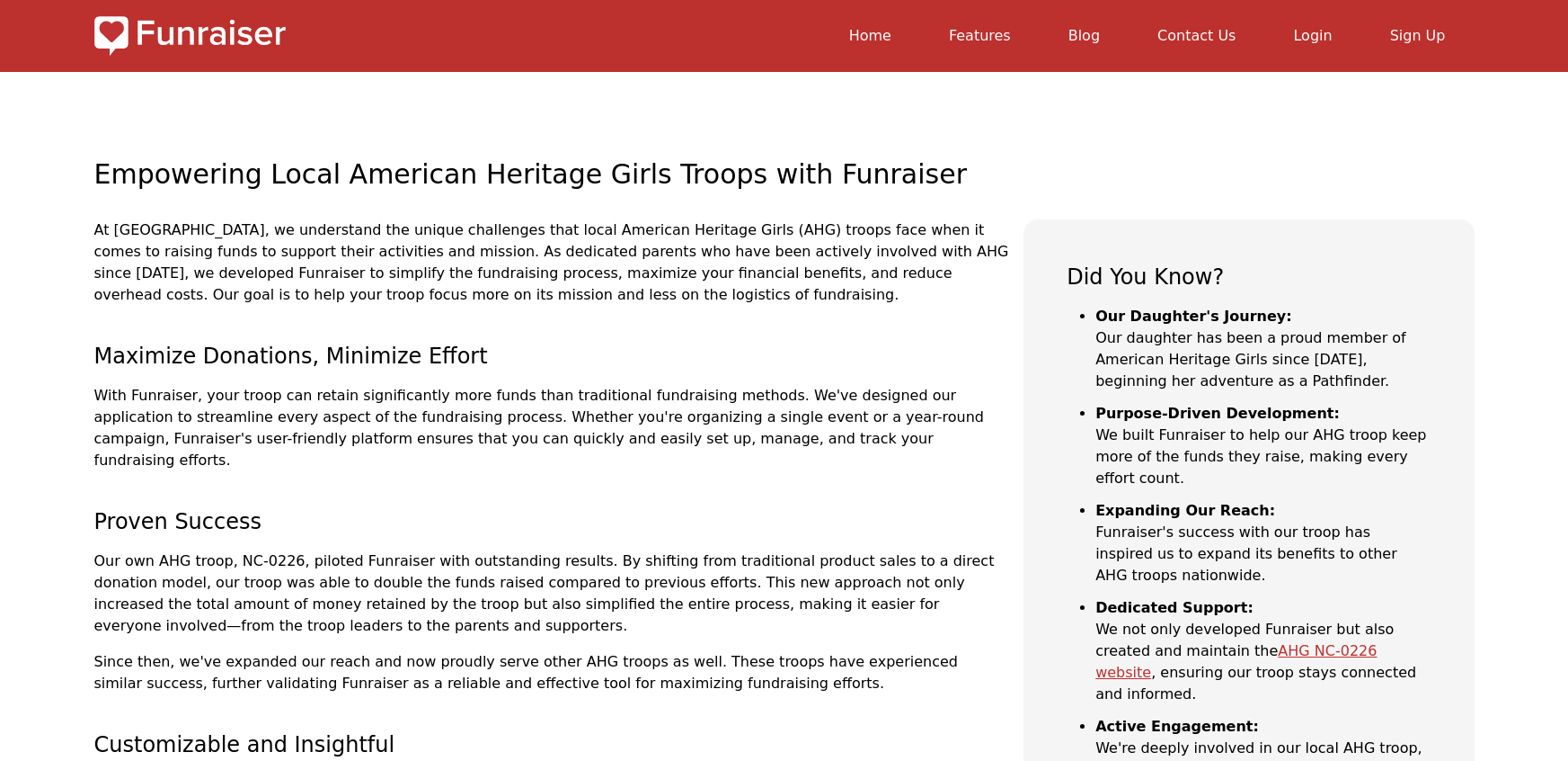
click at [356, 463] on div "At Funraiser, we understand the unique challenges that local American Heritage …" at bounding box center [552, 740] width 915 height 1043
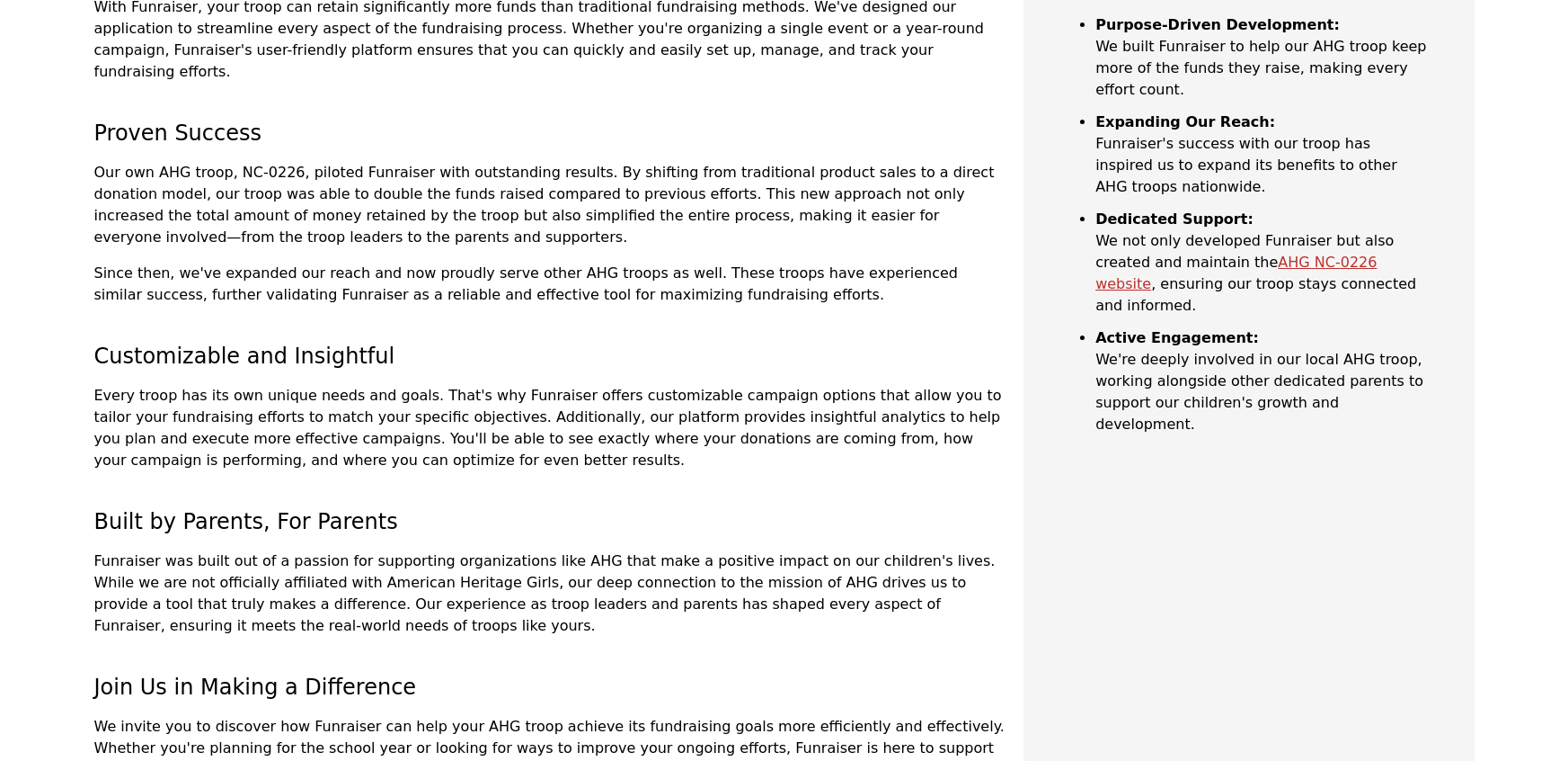
scroll to position [828, 0]
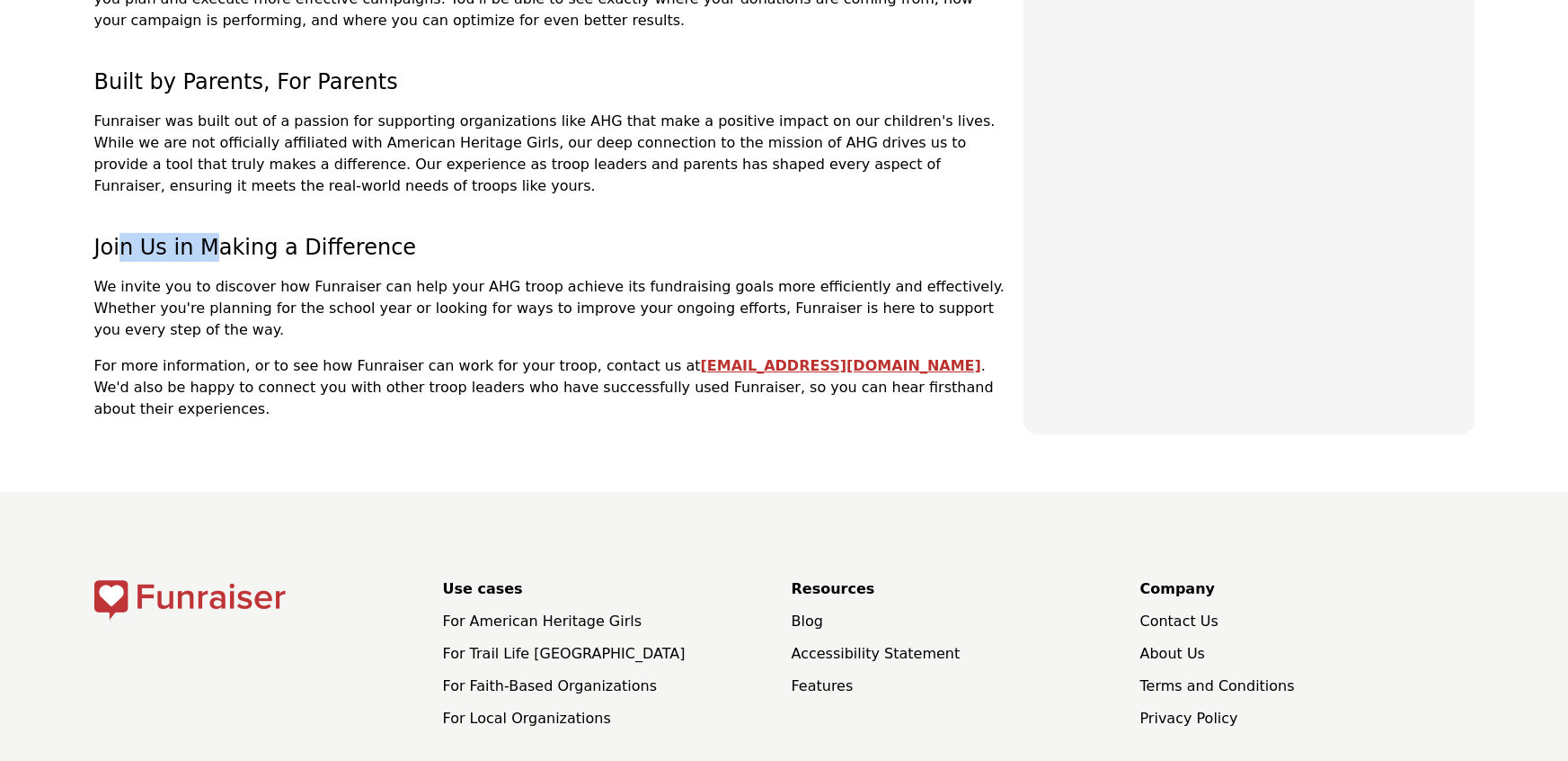
click at [280, 238] on h2 "Join Us in Making a Difference" at bounding box center [552, 248] width 915 height 29
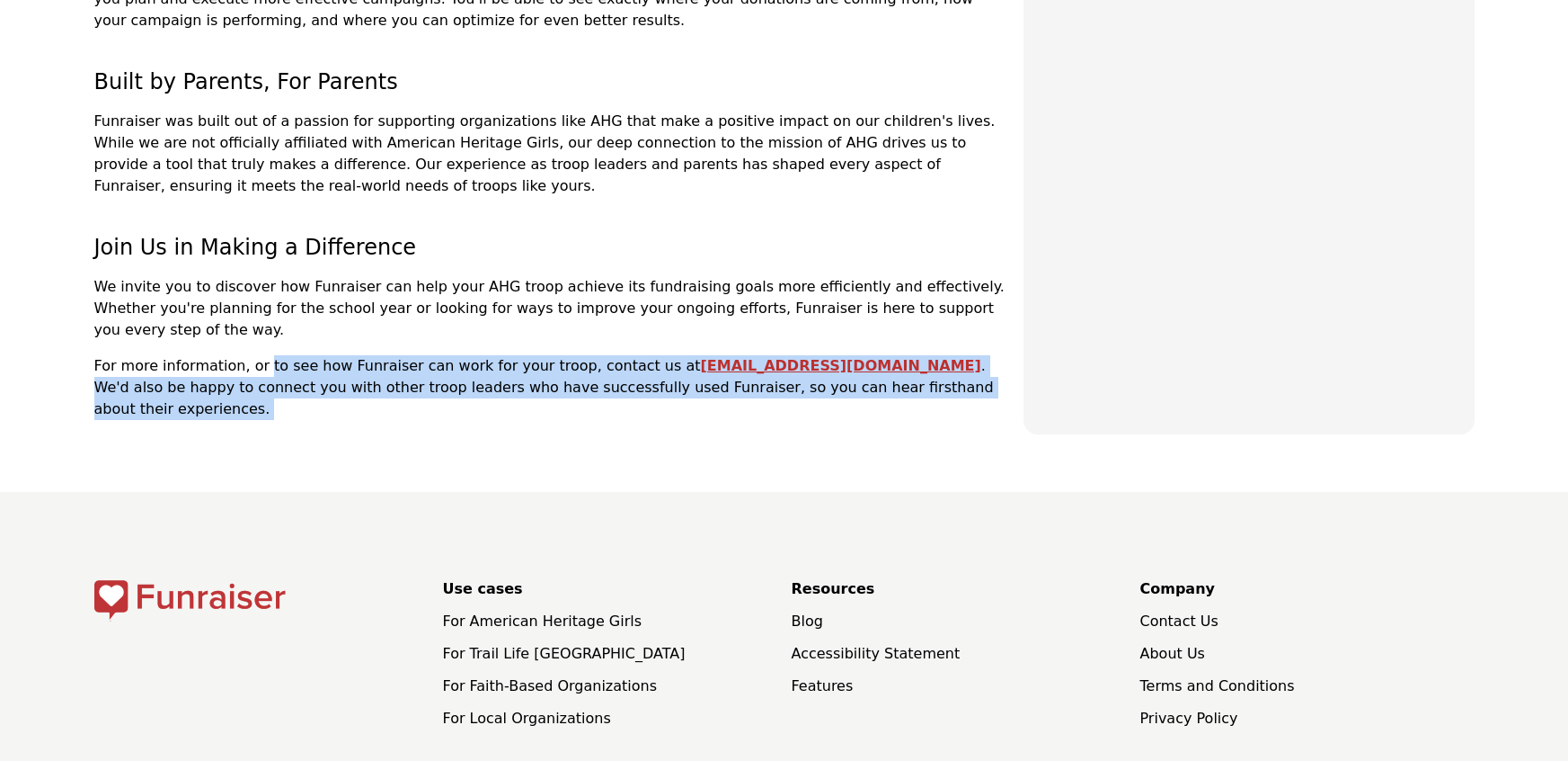
click at [543, 709] on link "For Local Organizations" at bounding box center [527, 718] width 168 height 17
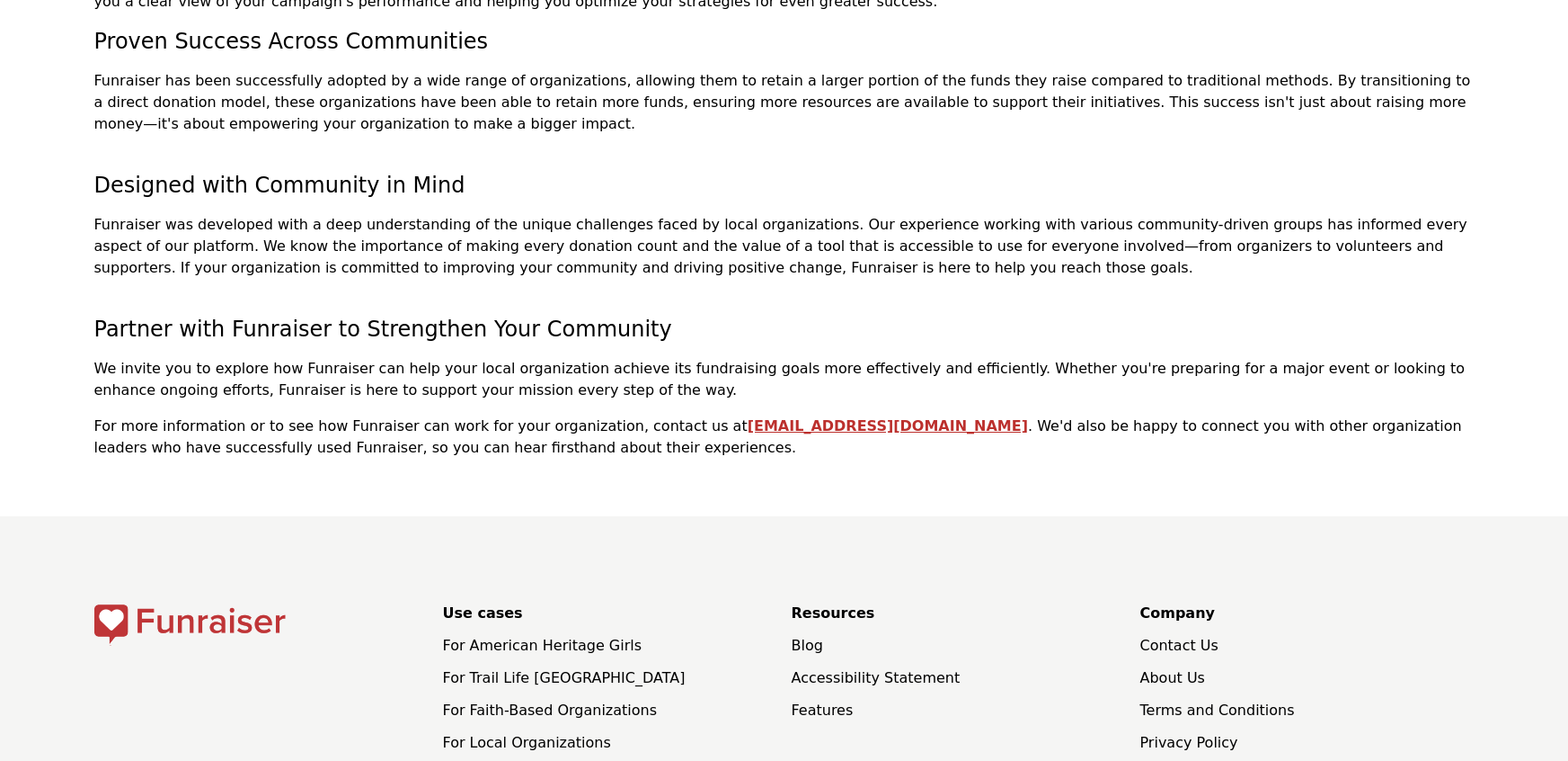
scroll to position [648, 0]
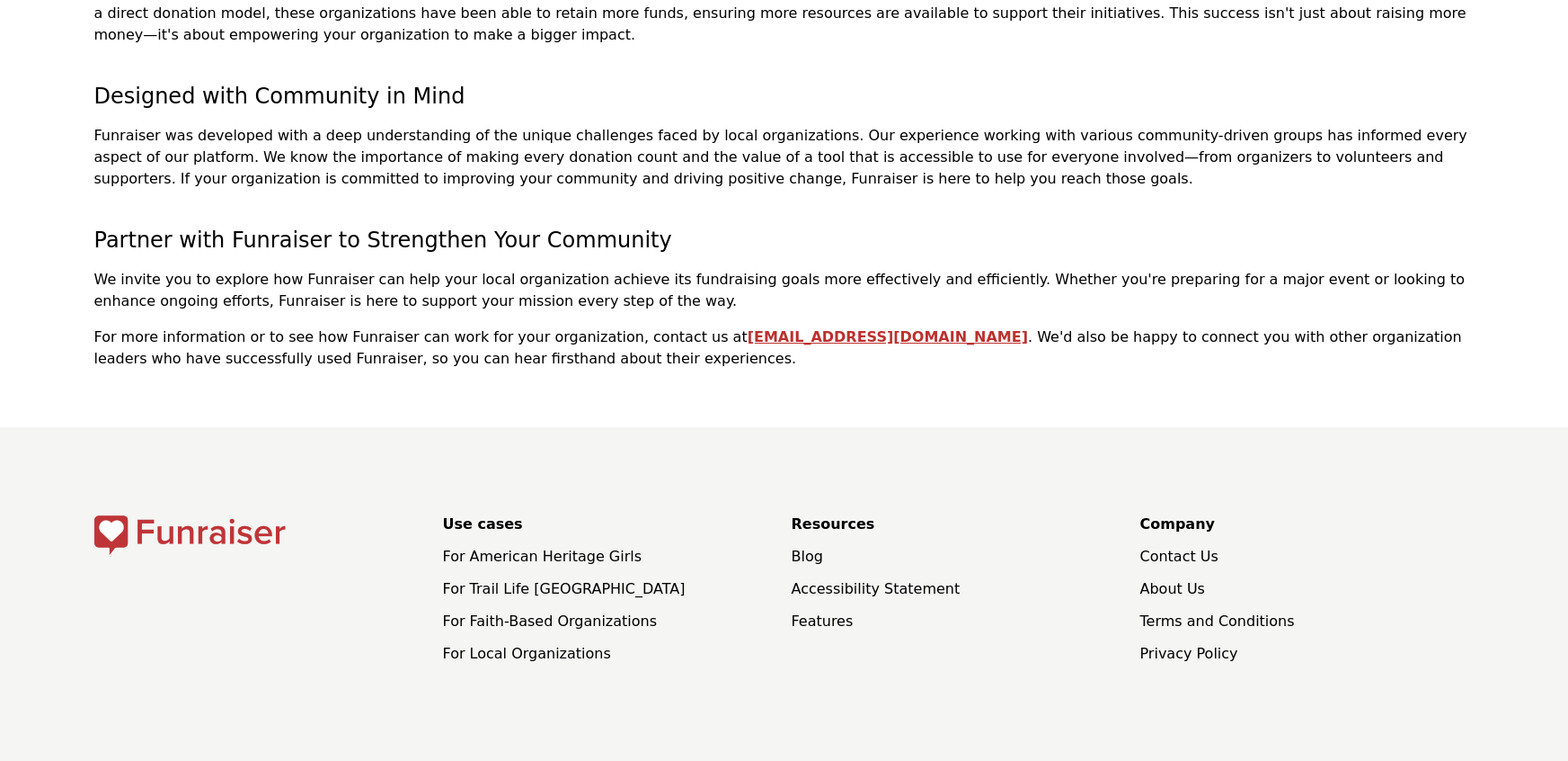
click at [1170, 592] on link "About Us" at bounding box center [1172, 589] width 65 height 17
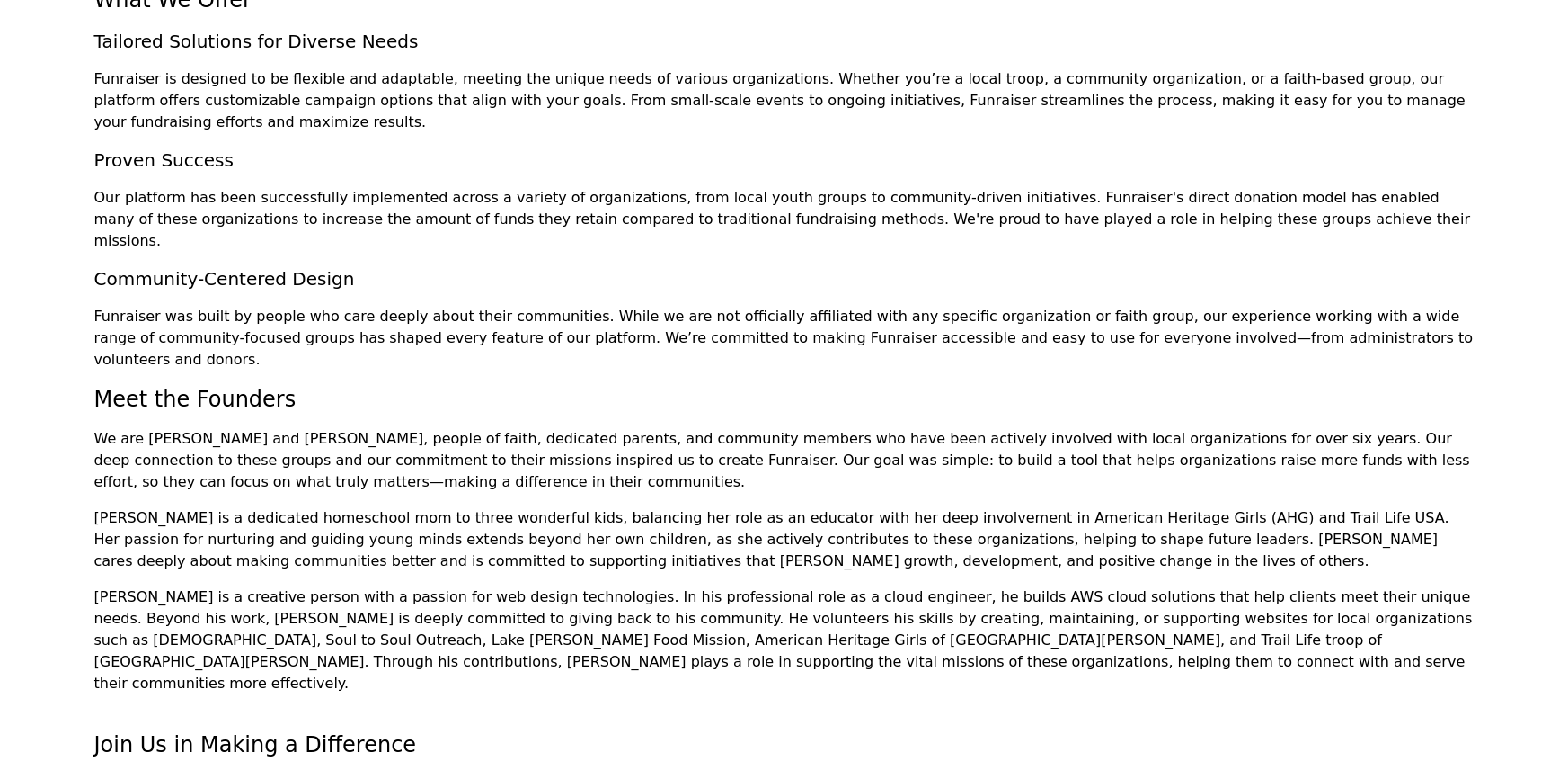
scroll to position [590, 0]
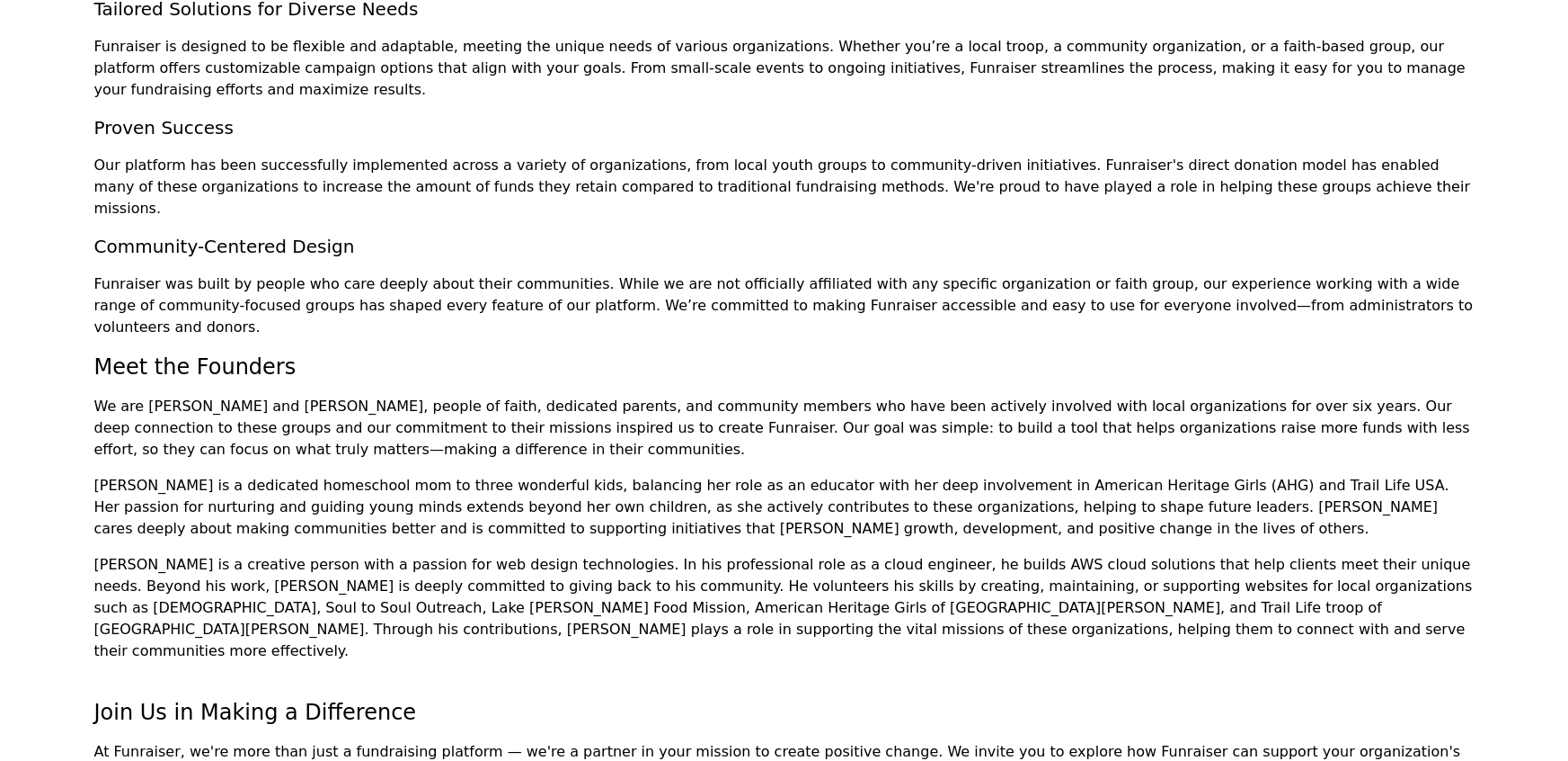
click at [156, 396] on p "We are [PERSON_NAME] and [PERSON_NAME], people of faith, dedicated parents, and…" at bounding box center [784, 428] width 1380 height 65
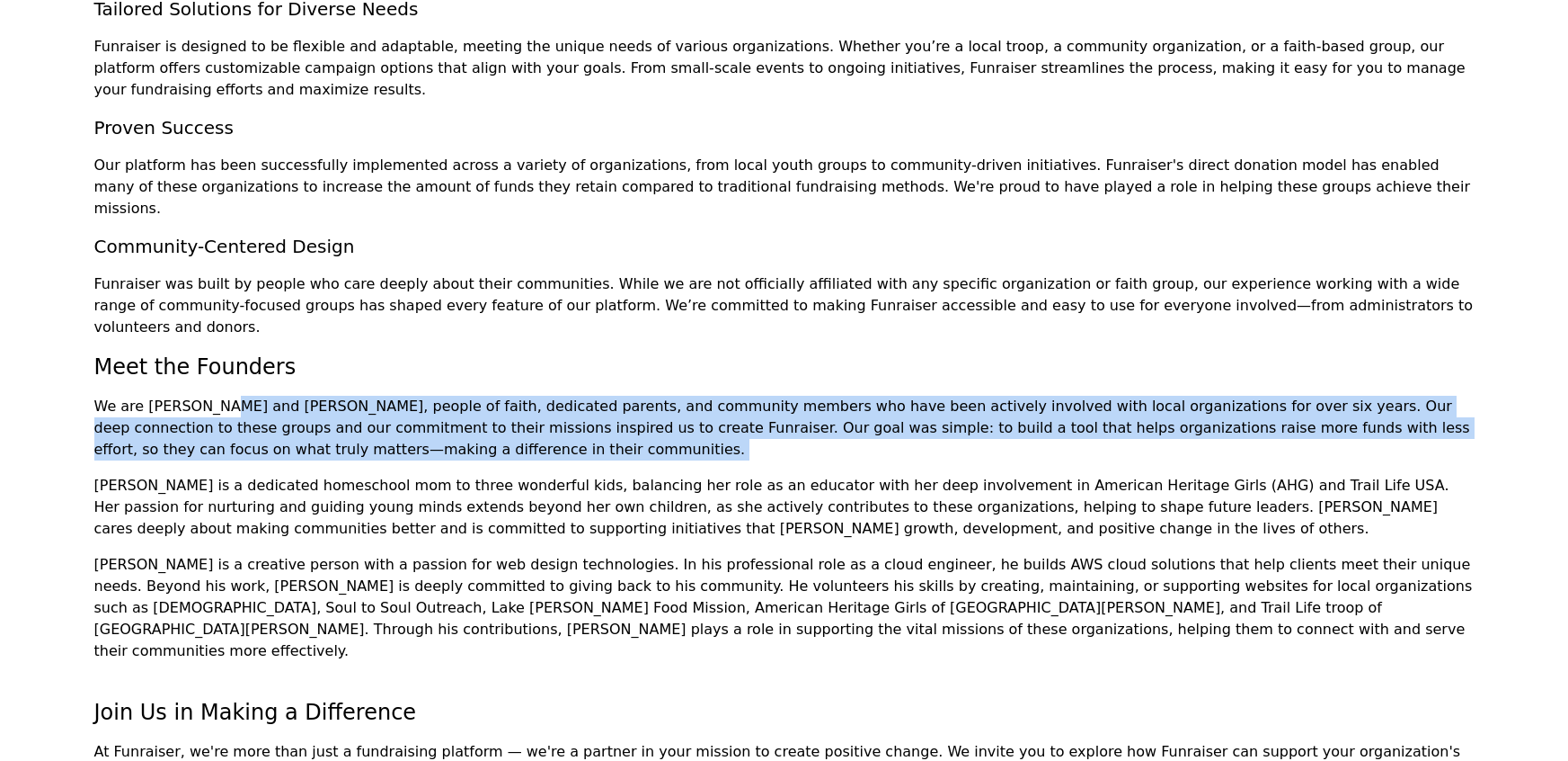
click at [156, 396] on p "We are [PERSON_NAME] and [PERSON_NAME], people of faith, dedicated parents, and…" at bounding box center [784, 428] width 1380 height 65
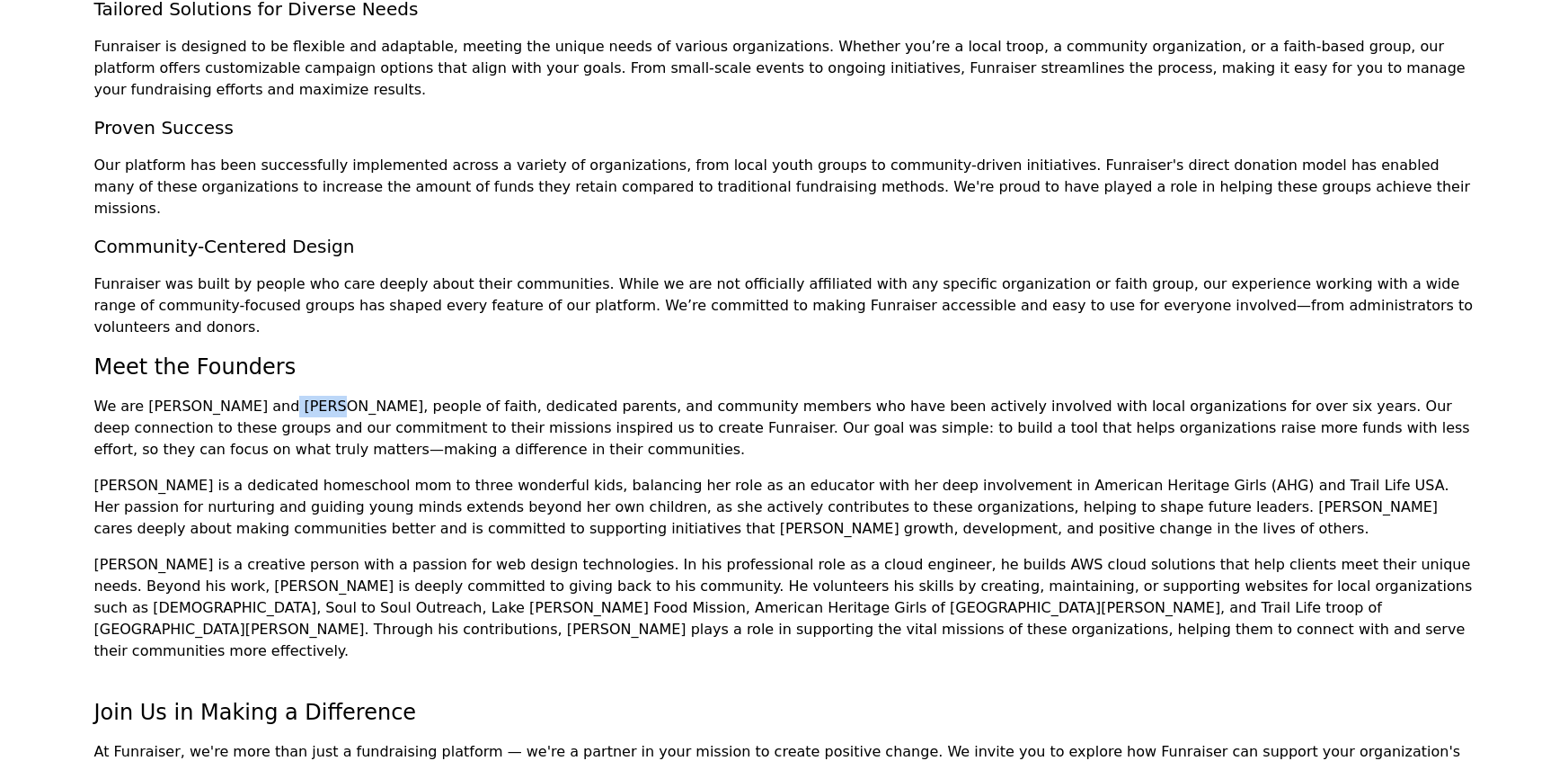
click at [156, 396] on p "We are [PERSON_NAME] and [PERSON_NAME], people of faith, dedicated parents, and…" at bounding box center [784, 428] width 1380 height 65
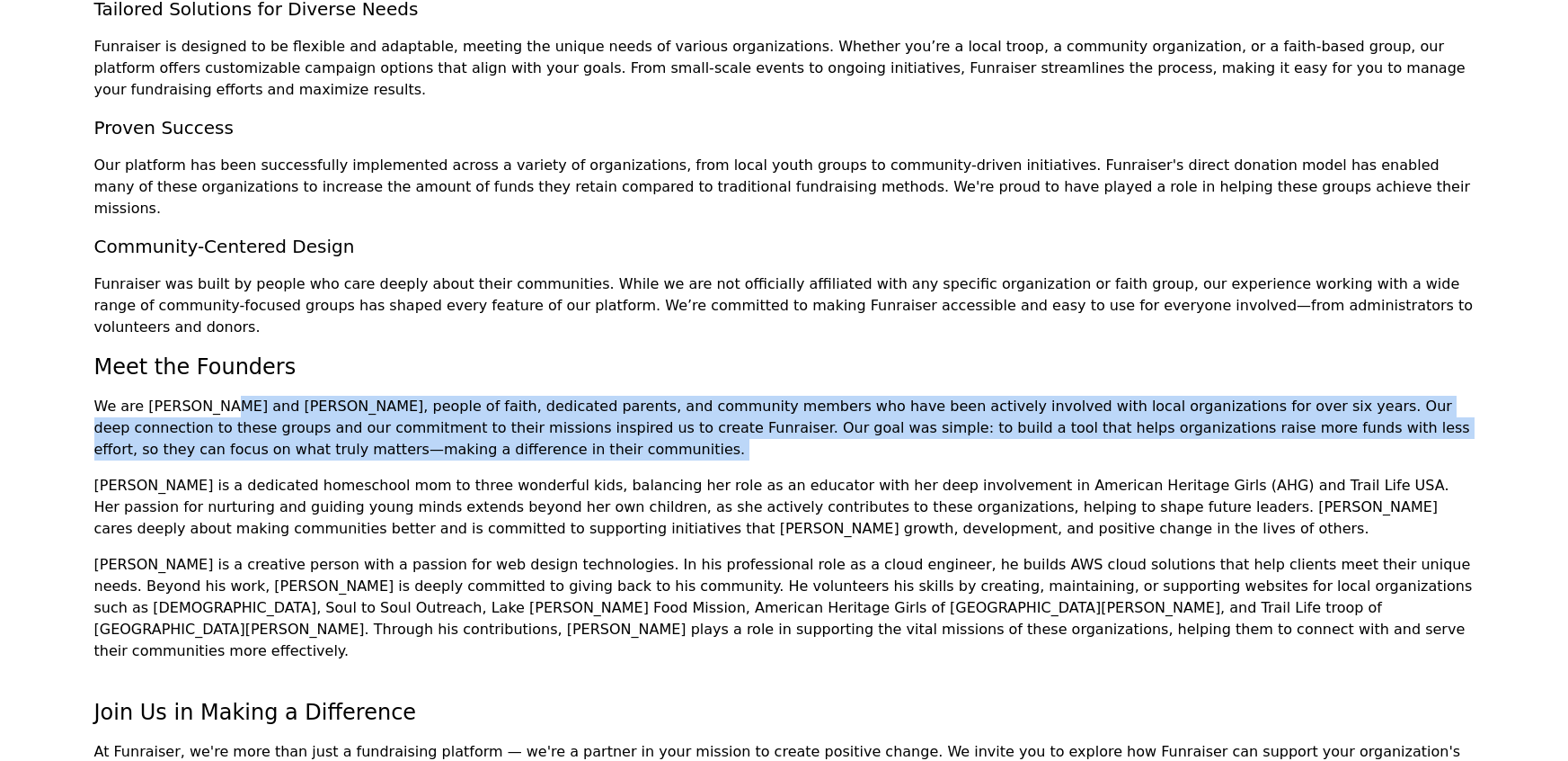
click at [156, 396] on p "We are [PERSON_NAME] and [PERSON_NAME], people of faith, dedicated parents, and…" at bounding box center [784, 428] width 1380 height 65
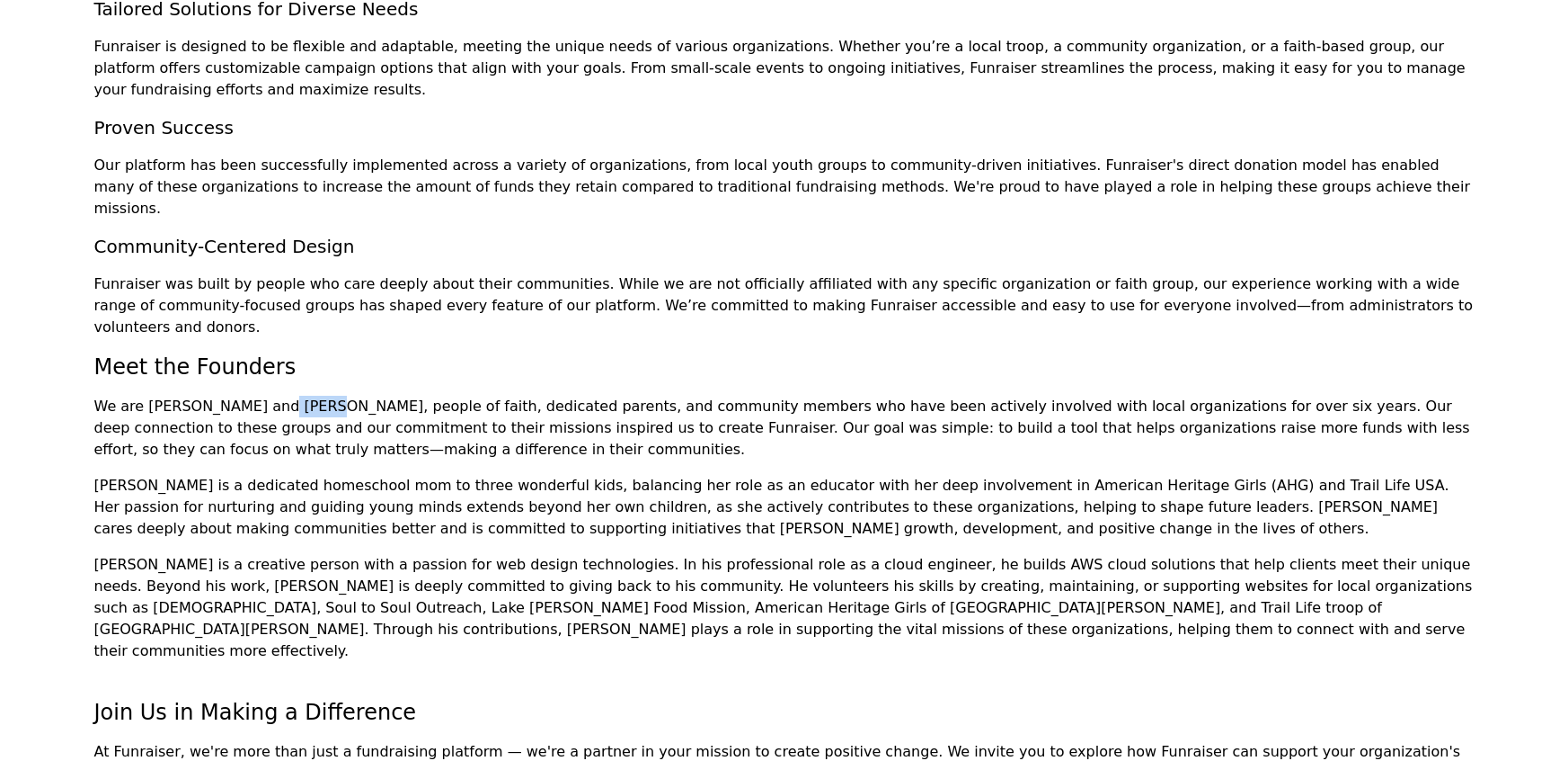
click at [156, 396] on p "We are [PERSON_NAME] and [PERSON_NAME], people of faith, dedicated parents, and…" at bounding box center [784, 428] width 1380 height 65
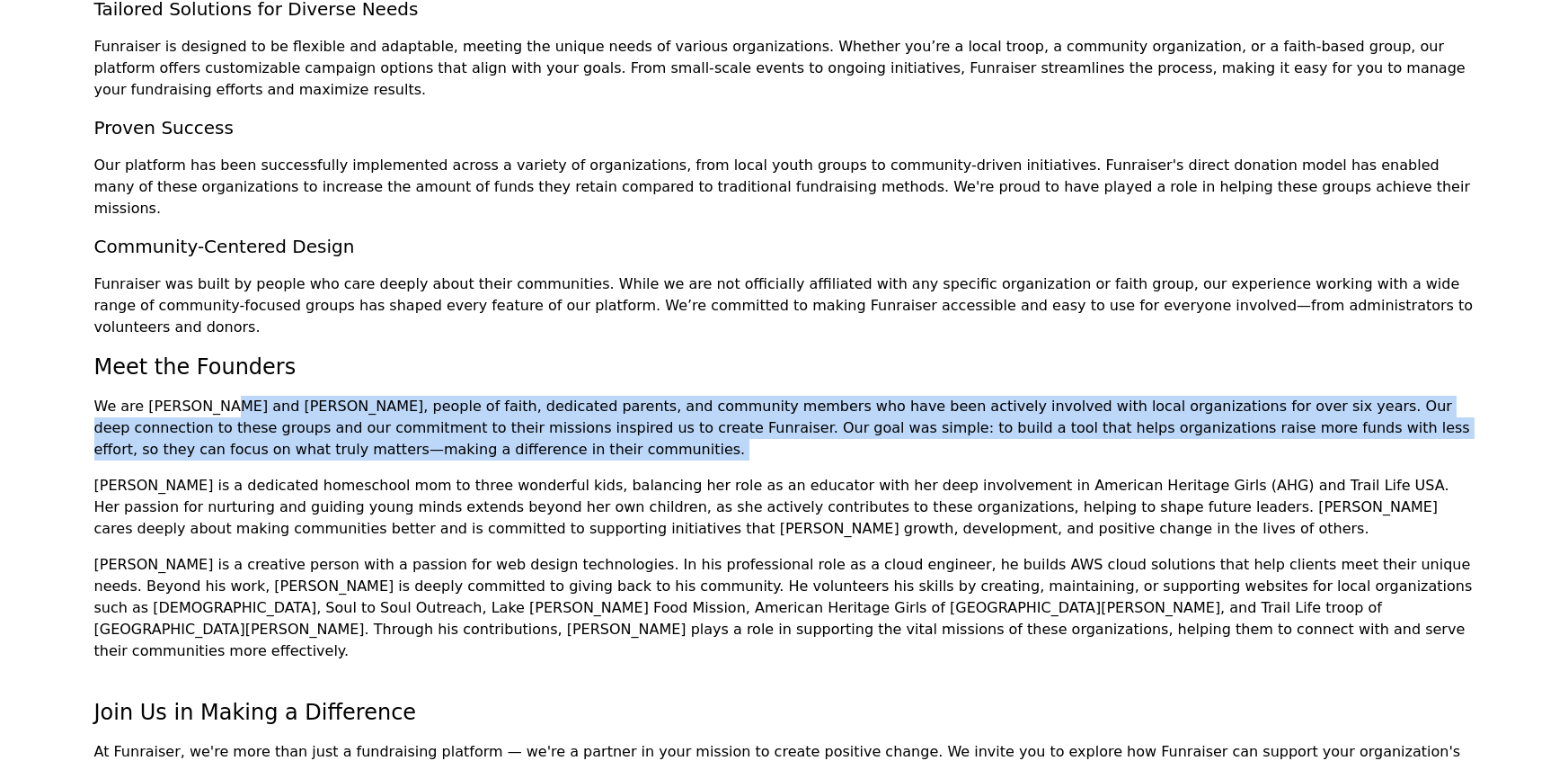
click at [156, 396] on p "We are [PERSON_NAME] and [PERSON_NAME], people of faith, dedicated parents, and…" at bounding box center [784, 428] width 1380 height 65
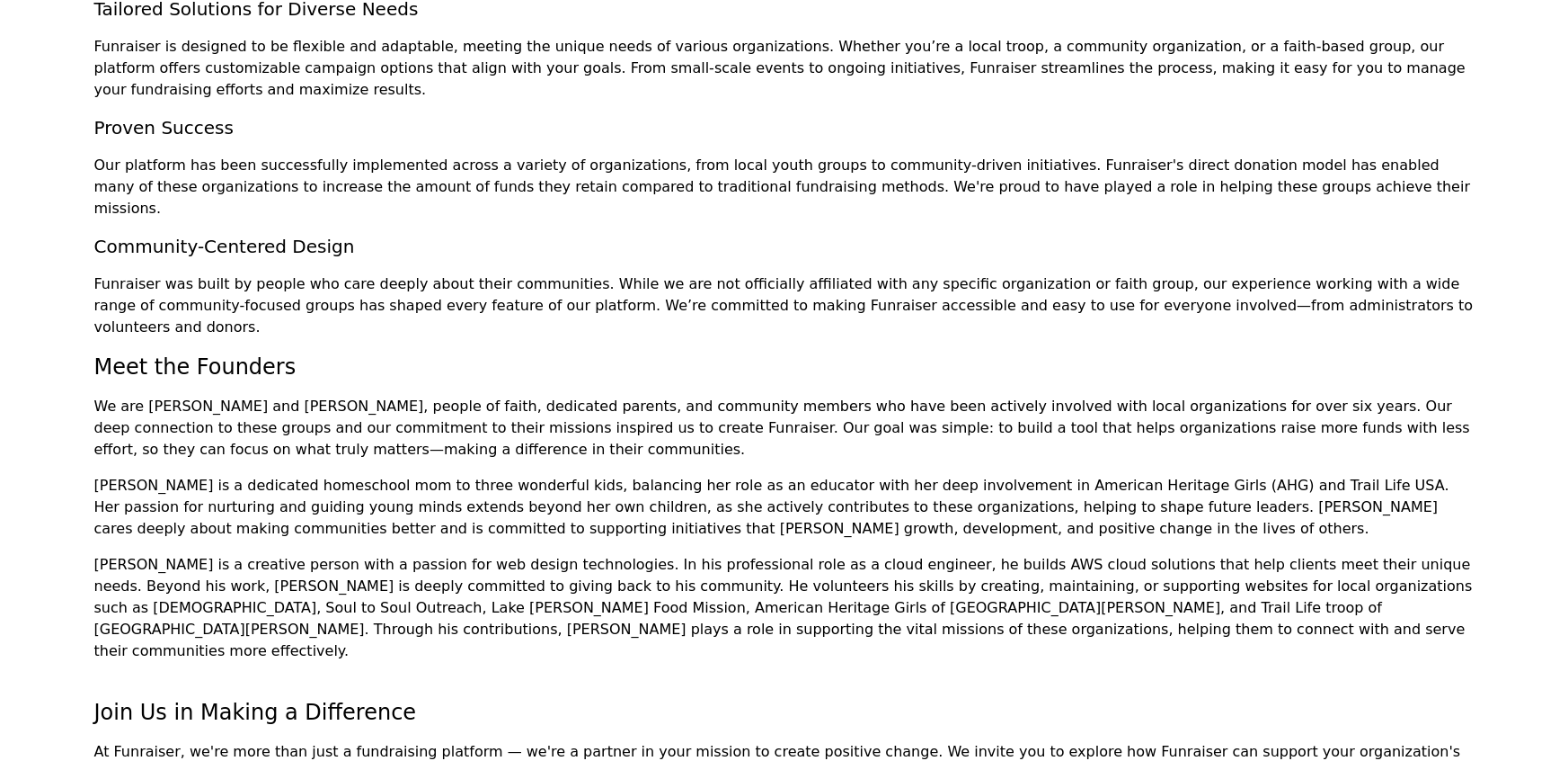
click at [156, 396] on p "We are [PERSON_NAME] and [PERSON_NAME], people of faith, dedicated parents, and…" at bounding box center [784, 428] width 1380 height 65
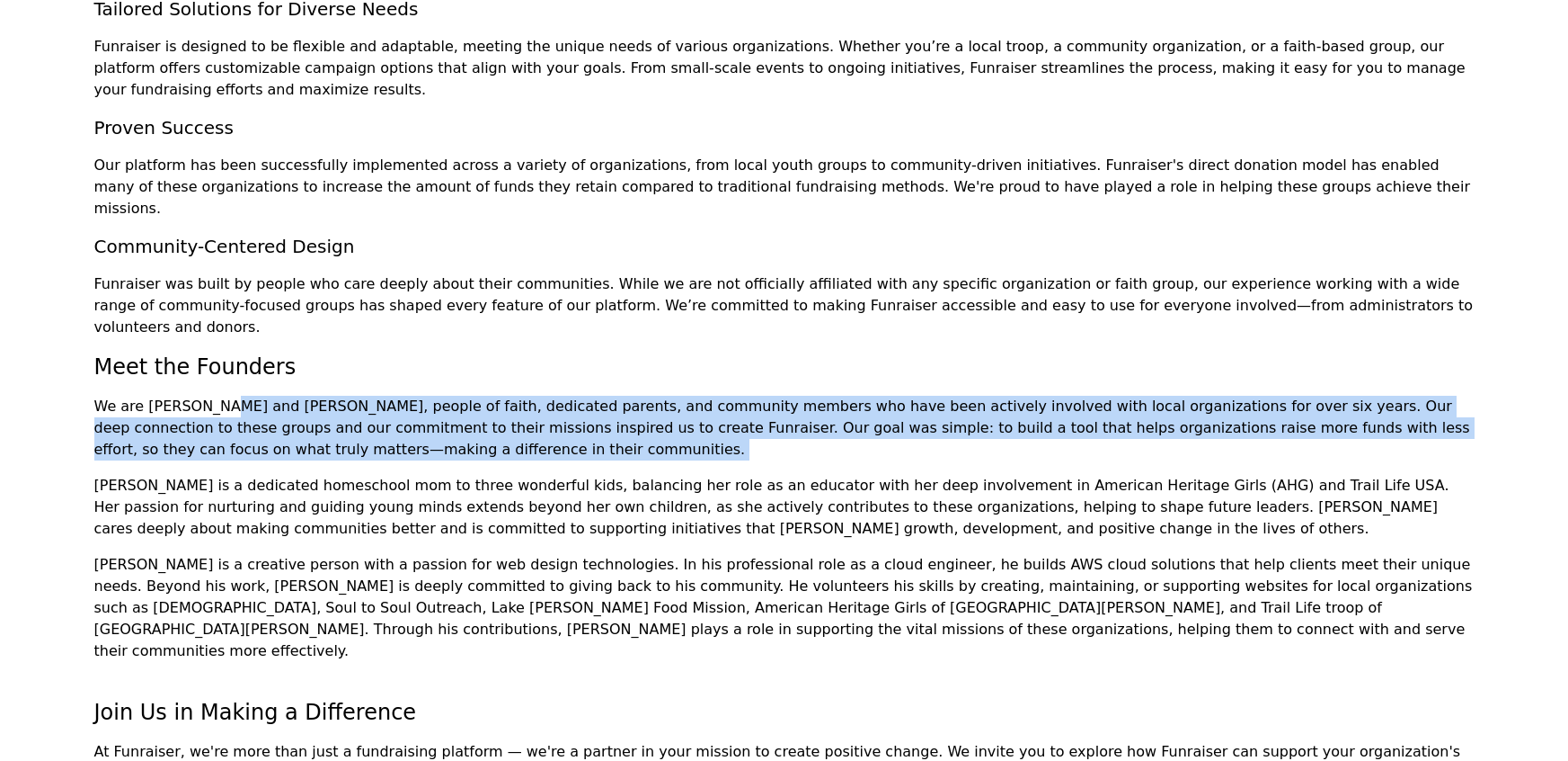
click at [156, 396] on p "We are [PERSON_NAME] and [PERSON_NAME], people of faith, dedicated parents, and…" at bounding box center [784, 428] width 1380 height 65
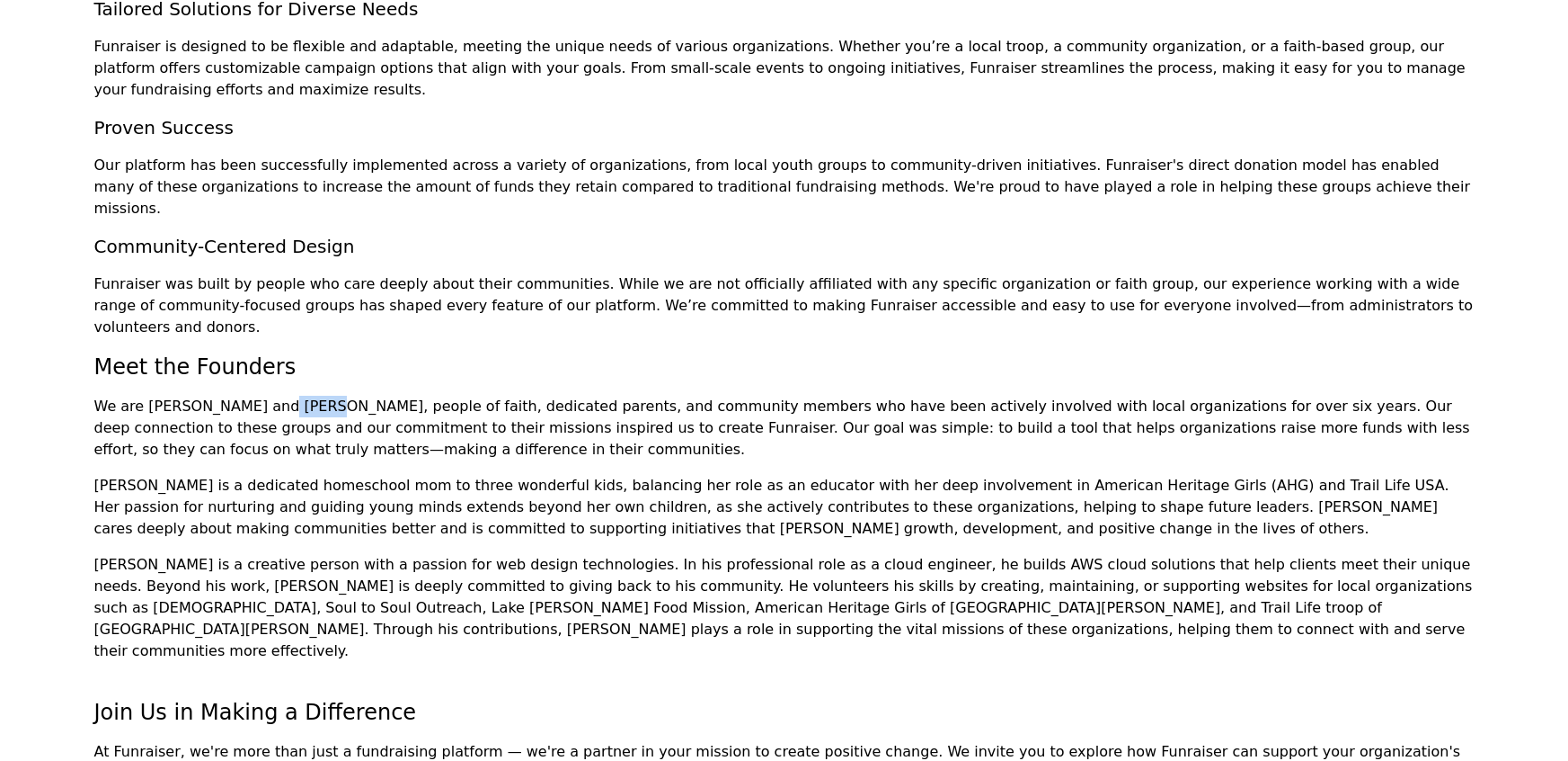
click at [156, 396] on p "We are [PERSON_NAME] and [PERSON_NAME], people of faith, dedicated parents, and…" at bounding box center [784, 428] width 1380 height 65
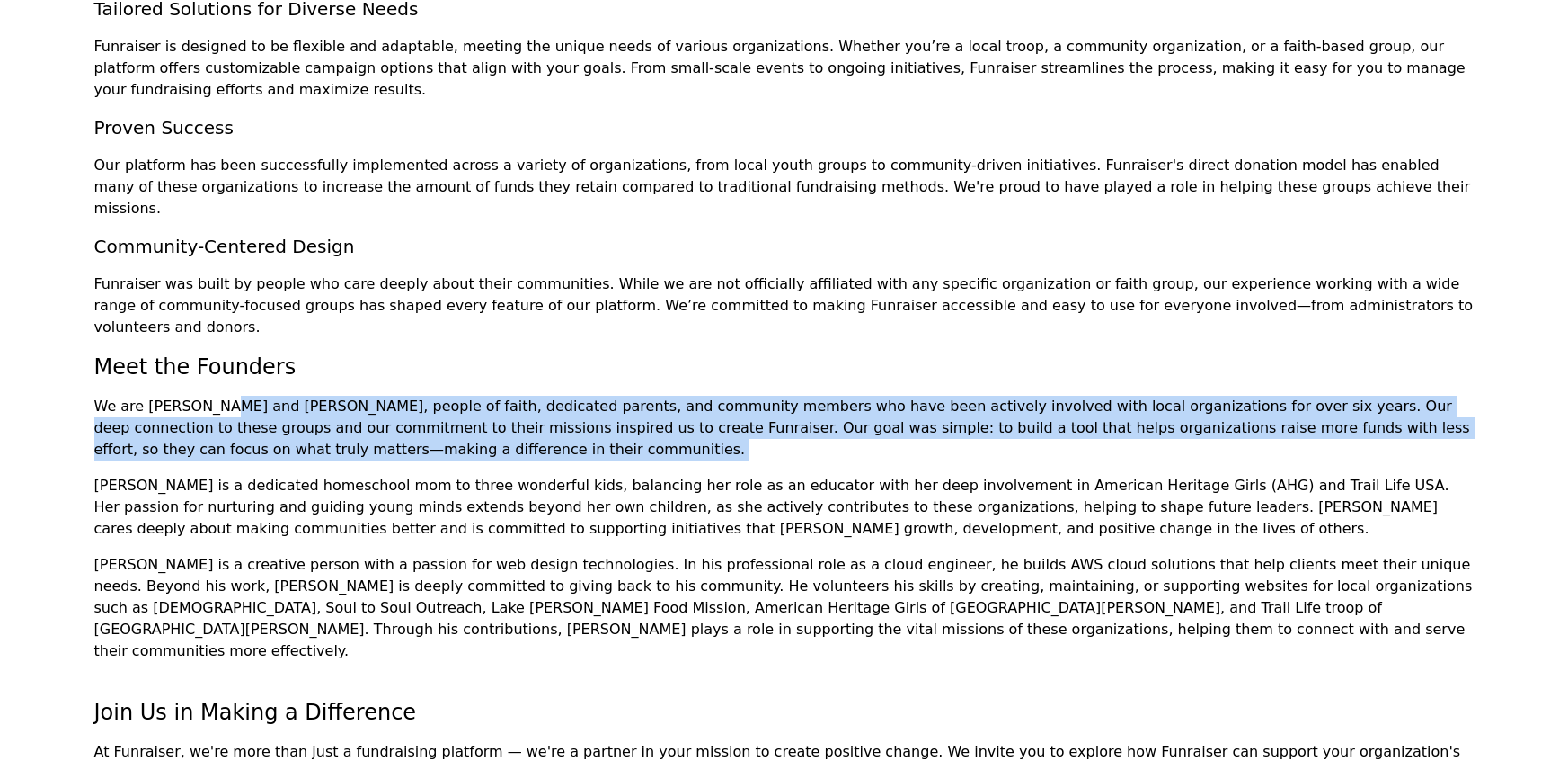
click at [156, 396] on p "We are [PERSON_NAME] and [PERSON_NAME], people of faith, dedicated parents, and…" at bounding box center [784, 428] width 1380 height 65
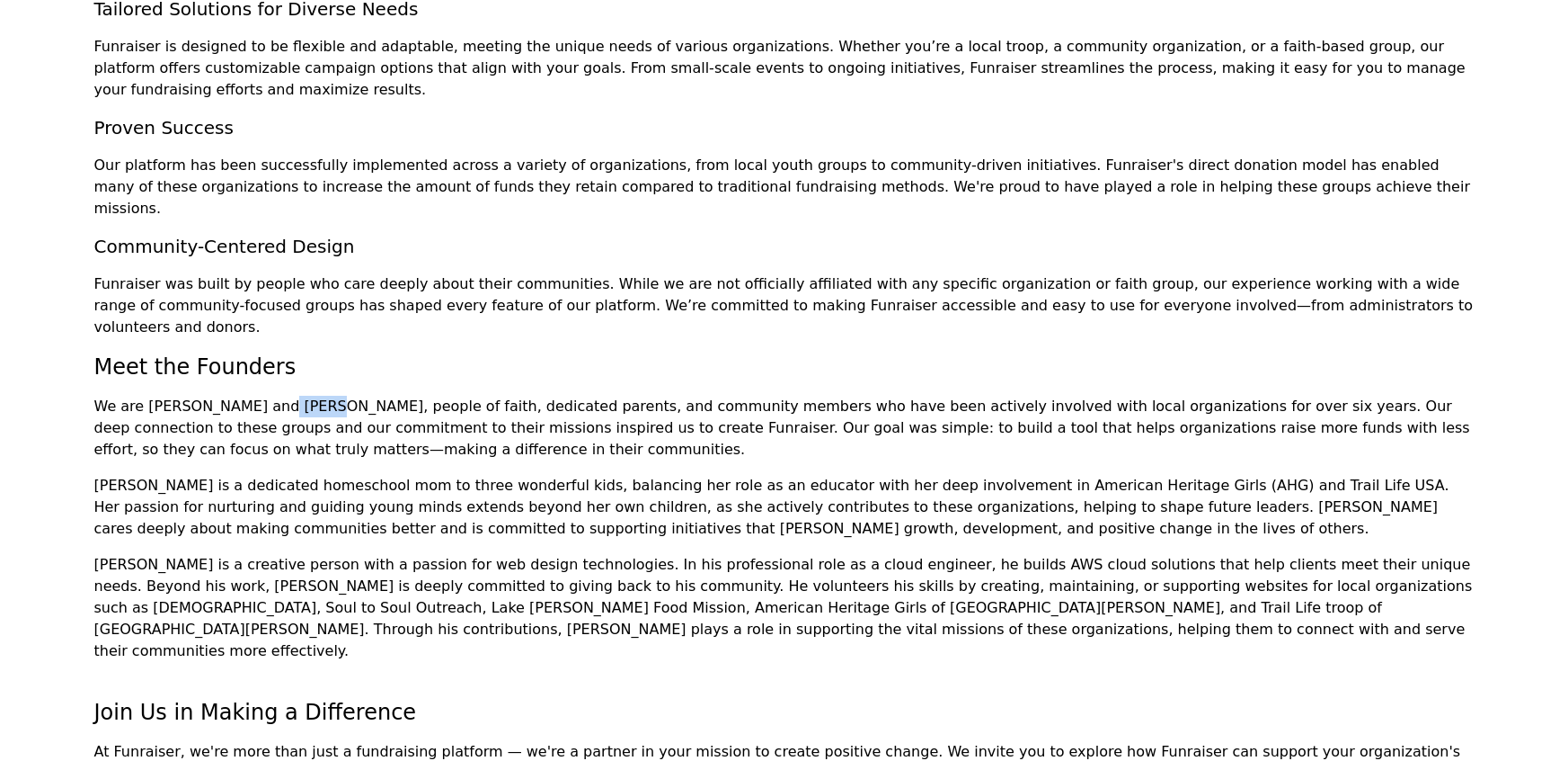
click at [156, 396] on p "We are [PERSON_NAME] and [PERSON_NAME], people of faith, dedicated parents, and…" at bounding box center [784, 428] width 1380 height 65
click at [76, 299] on section "About Us At [GEOGRAPHIC_DATA], we believe in the power of inclusive communities…" at bounding box center [784, 172] width 1568 height 1381
drag, startPoint x: 76, startPoint y: 299, endPoint x: 334, endPoint y: 298, distance: 258.0
click at [334, 298] on section "About Us At [GEOGRAPHIC_DATA], we believe in the power of inclusive communities…" at bounding box center [784, 172] width 1568 height 1381
